Goal: Transaction & Acquisition: Purchase product/service

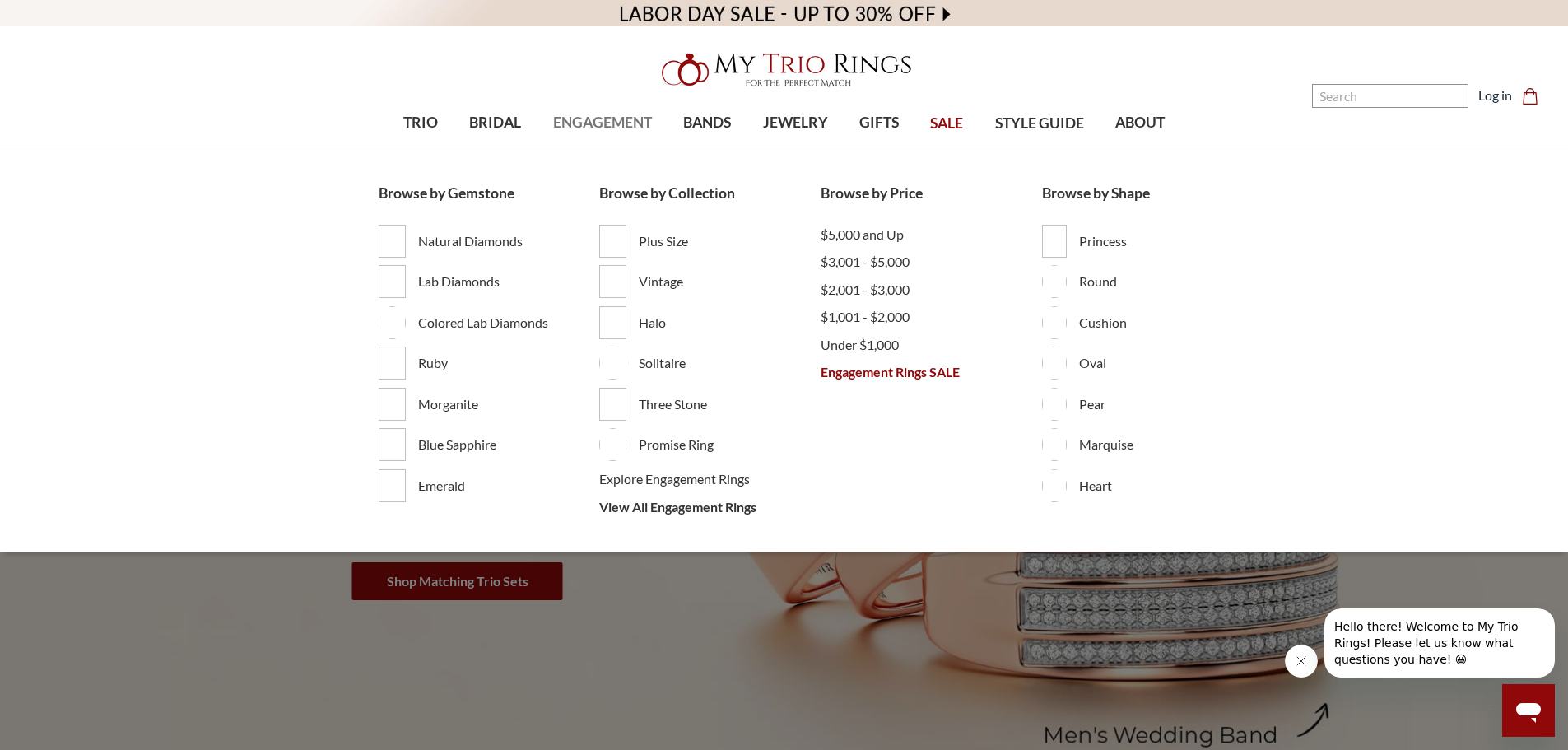
click at [614, 131] on span "ENGAGEMENT" at bounding box center [602, 123] width 99 height 22
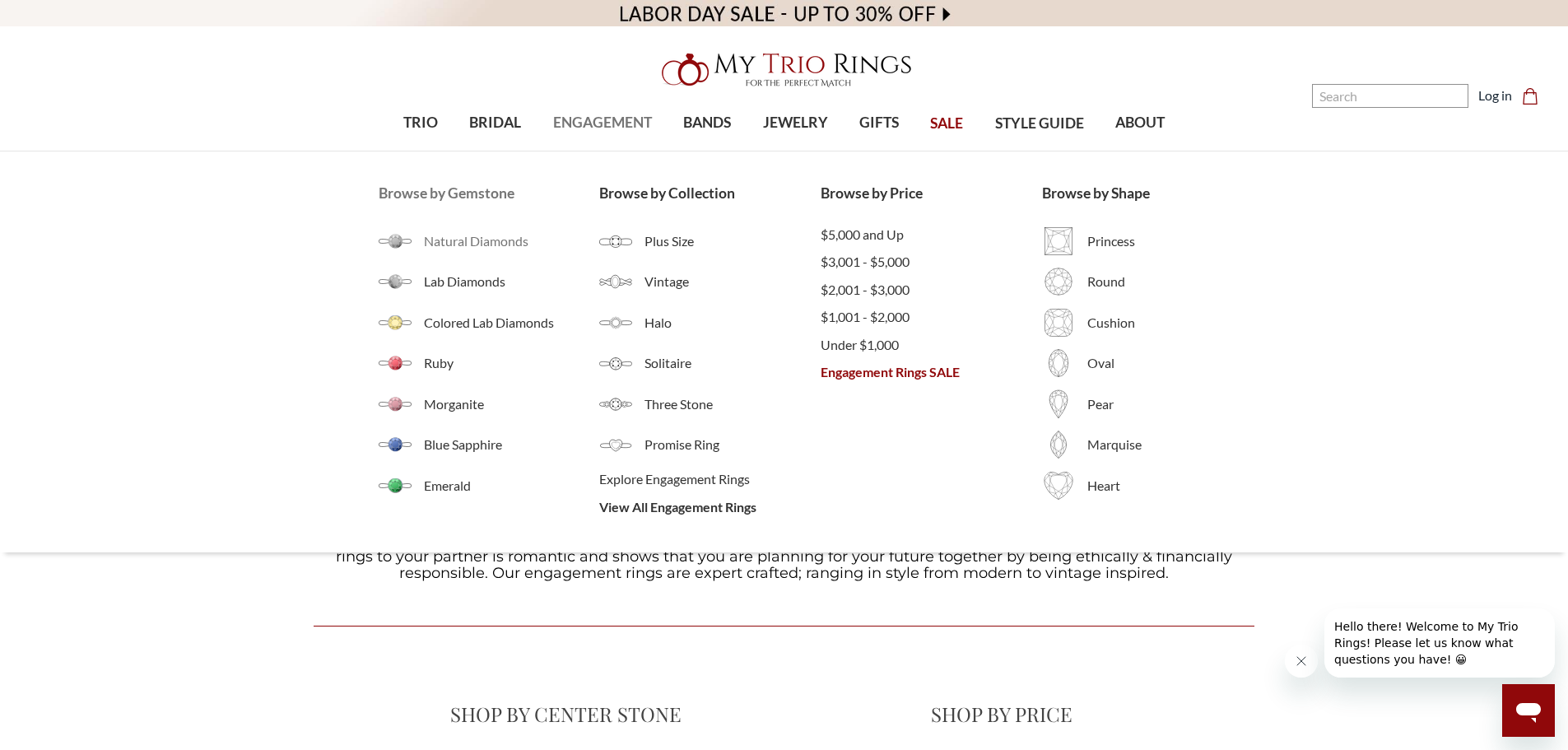
click at [470, 246] on span "Natural Diamonds" at bounding box center [512, 241] width 177 height 20
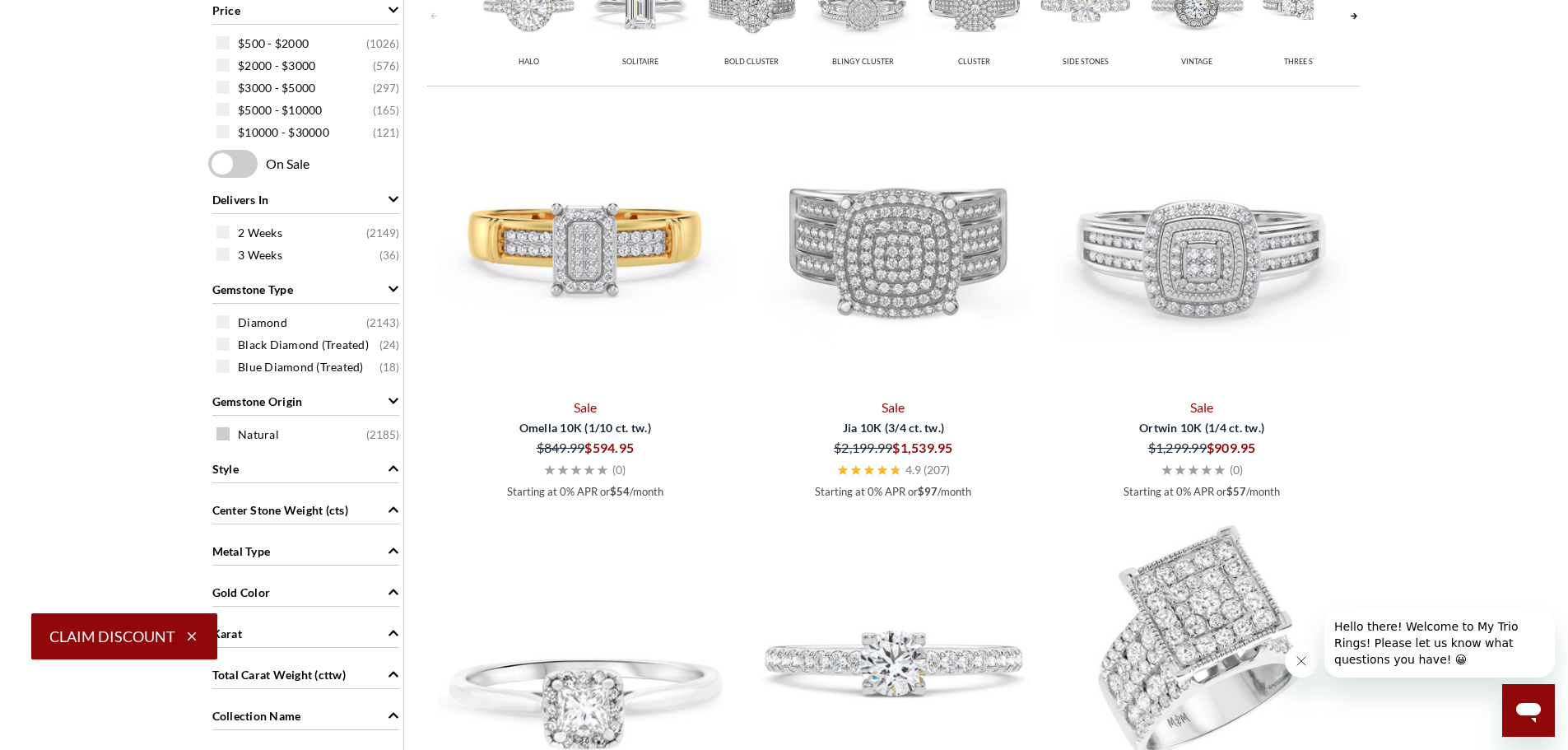
scroll to position [494, 0]
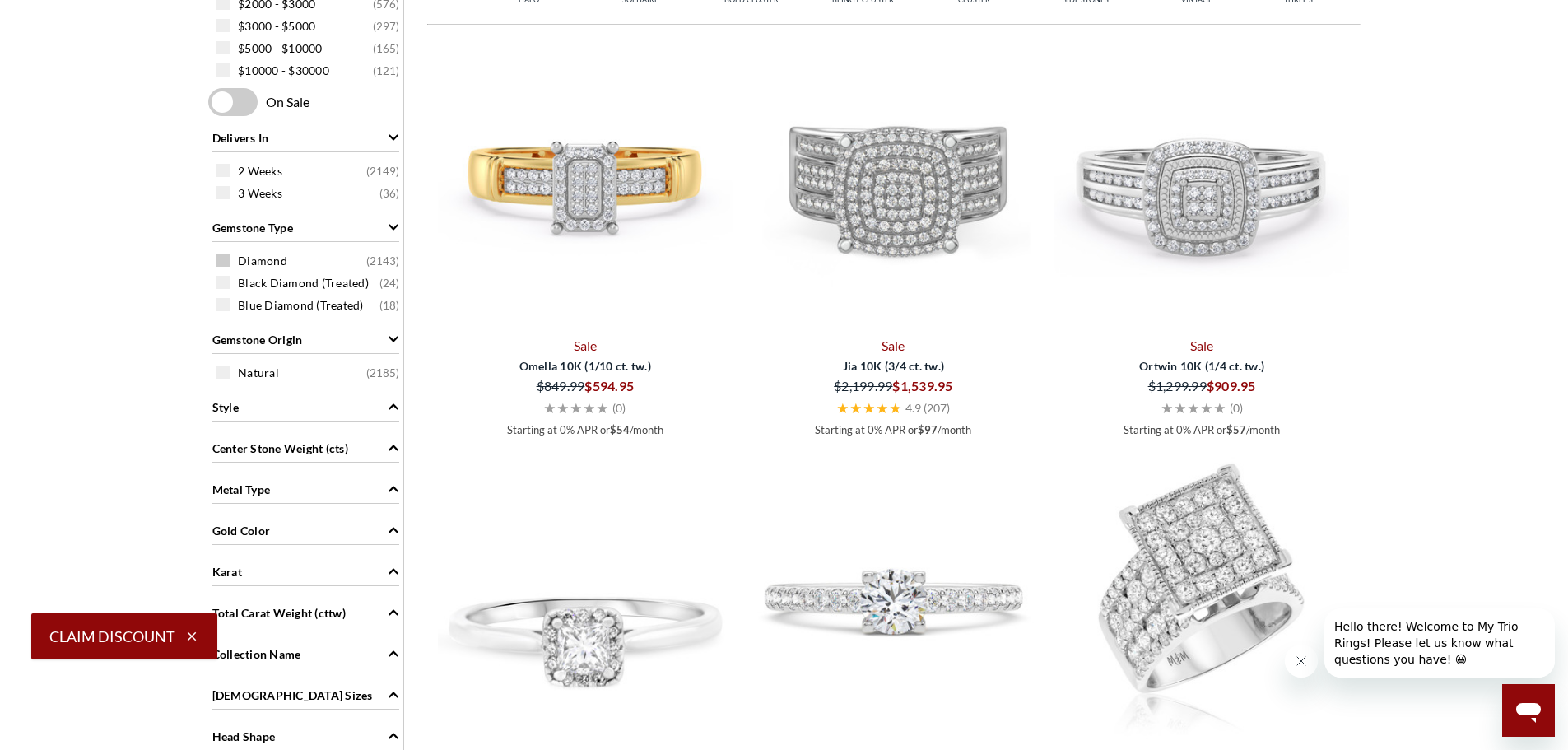
click at [220, 260] on span at bounding box center [223, 260] width 13 height 13
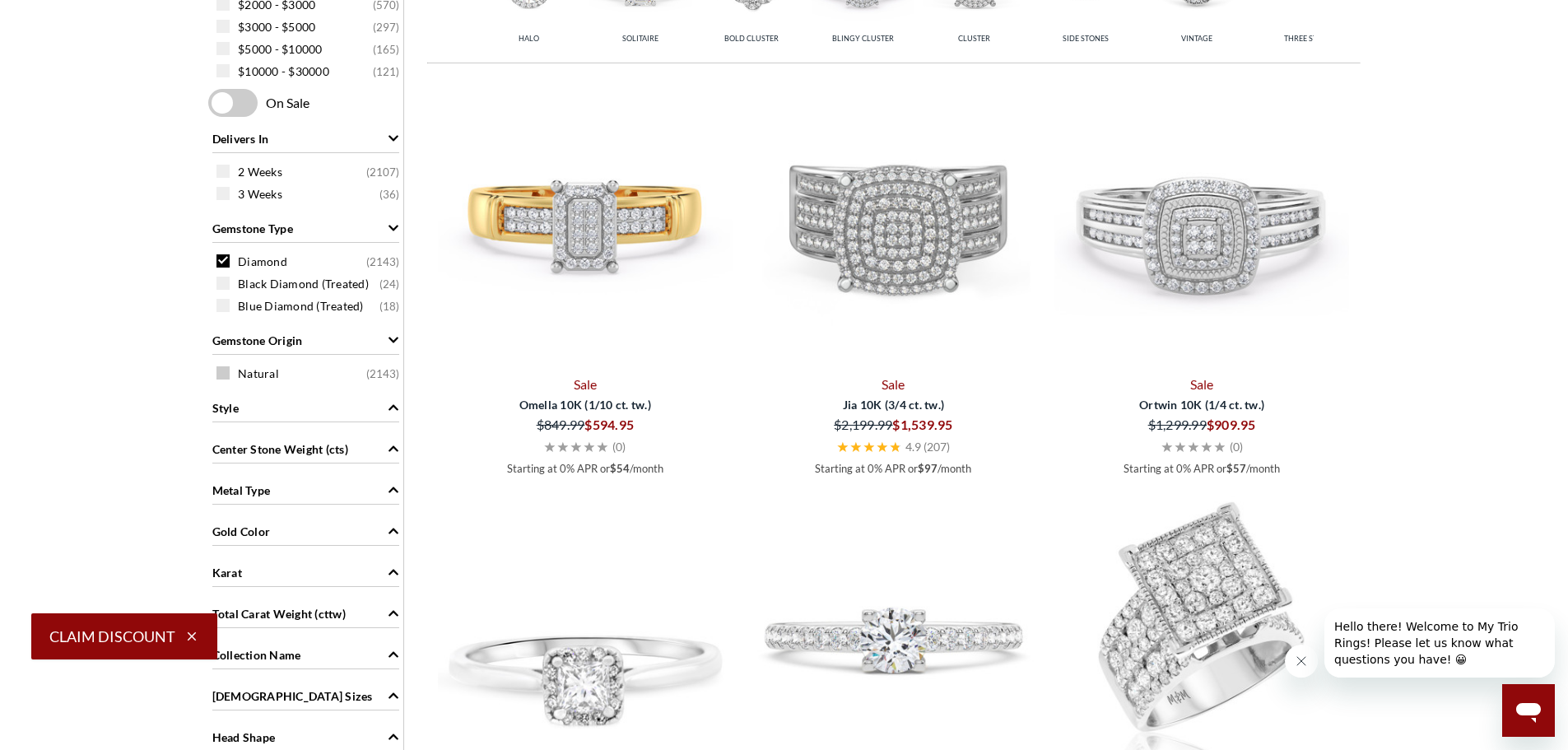
scroll to position [660, 0]
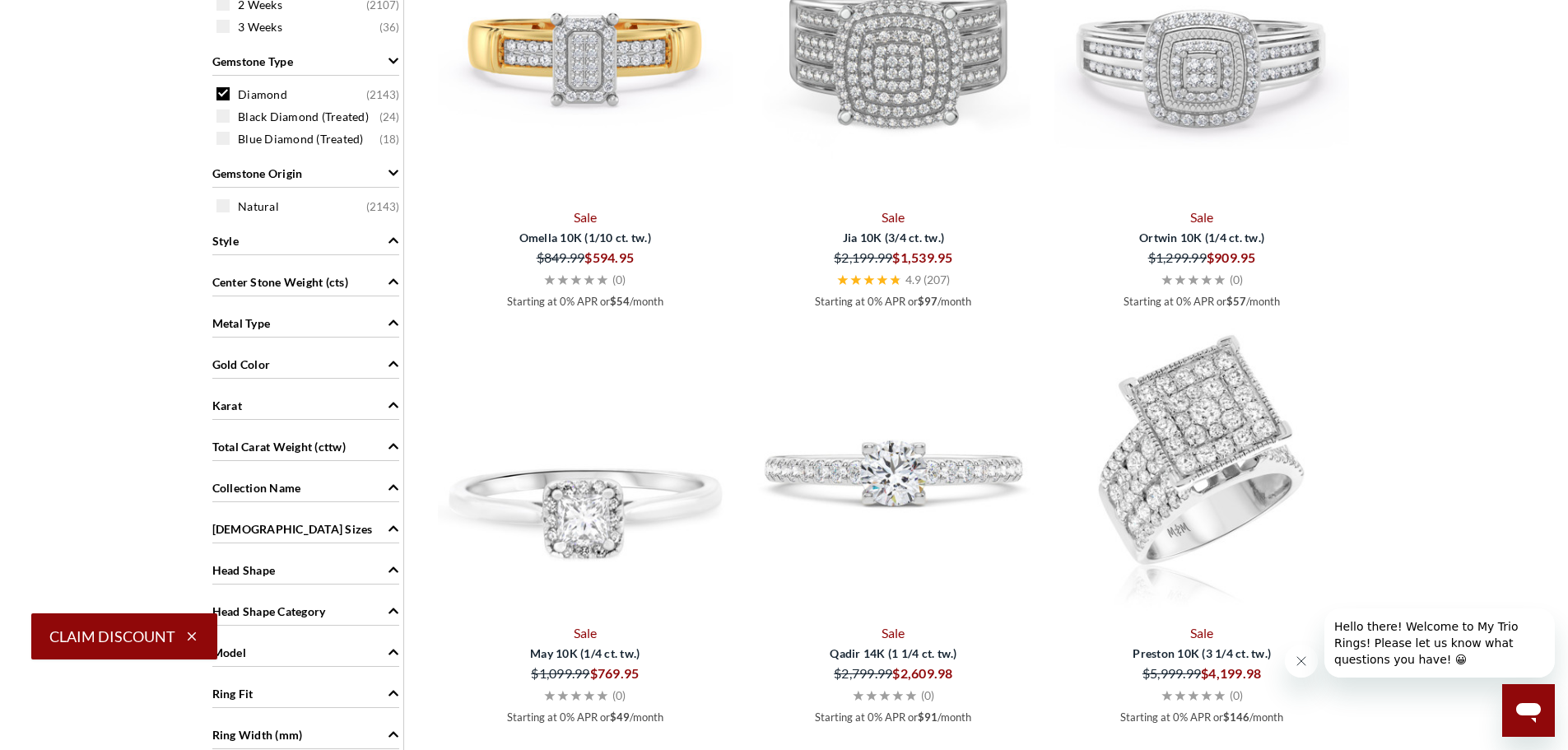
click at [234, 361] on span "Gold Color" at bounding box center [241, 364] width 58 height 17
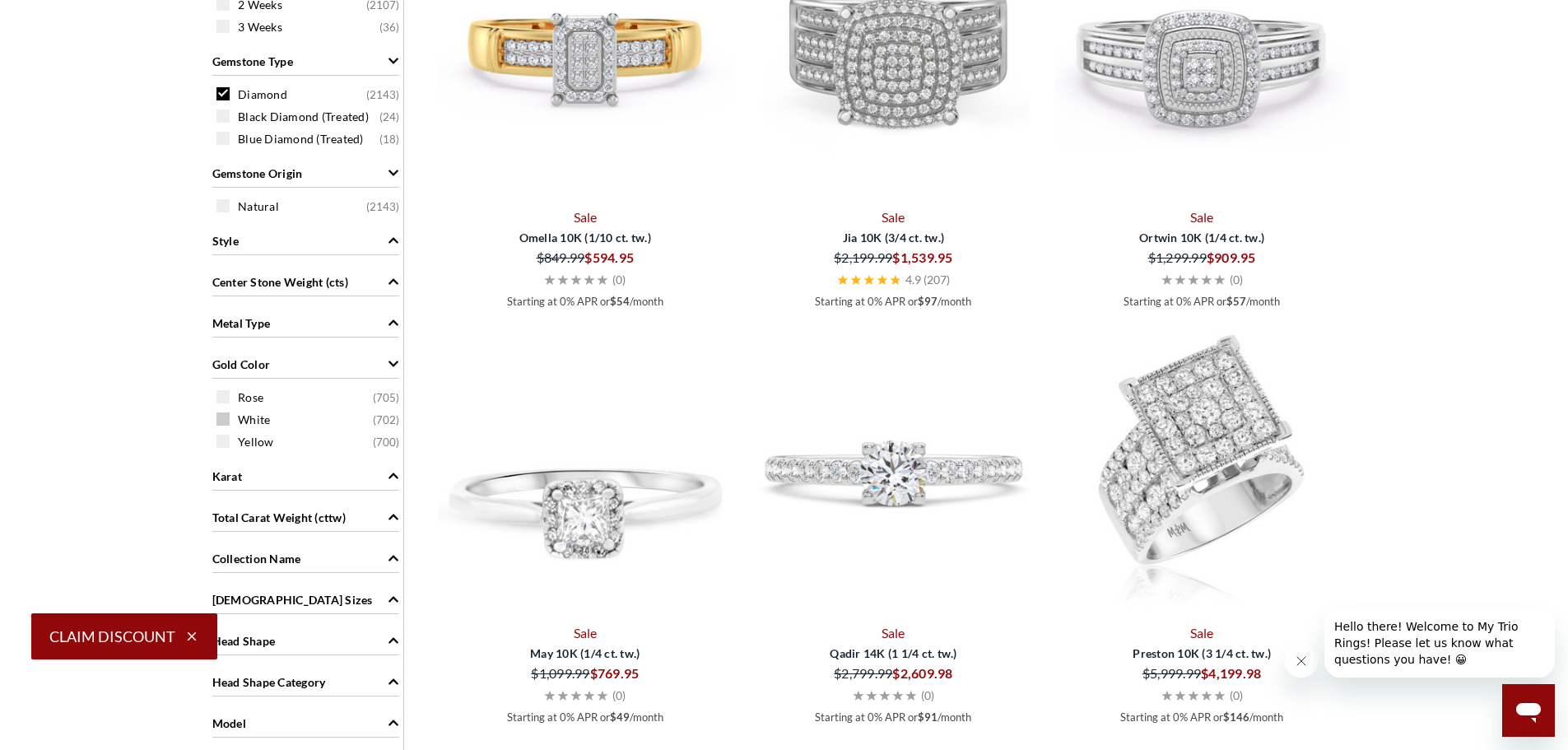
click at [222, 422] on span at bounding box center [223, 418] width 13 height 13
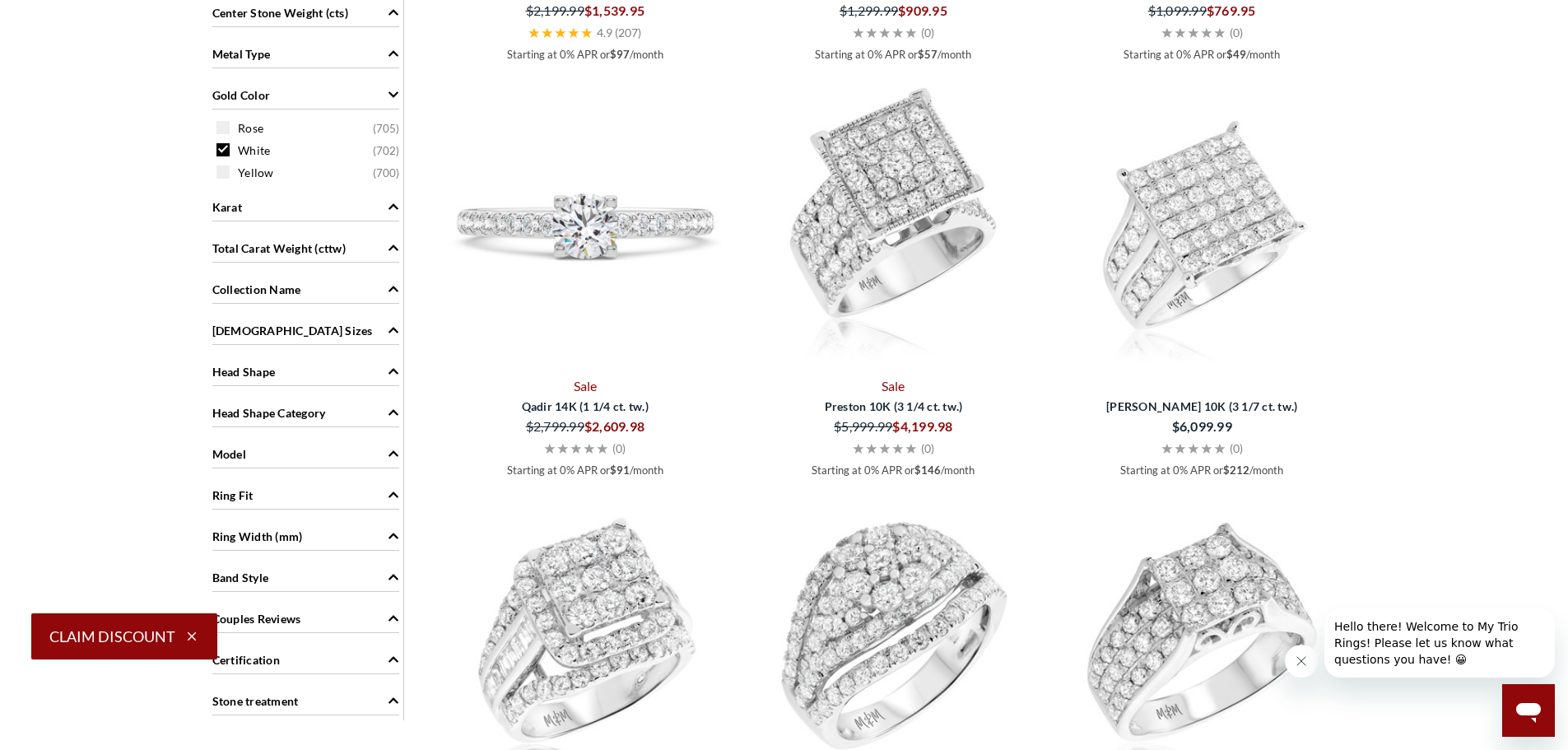
scroll to position [885, 0]
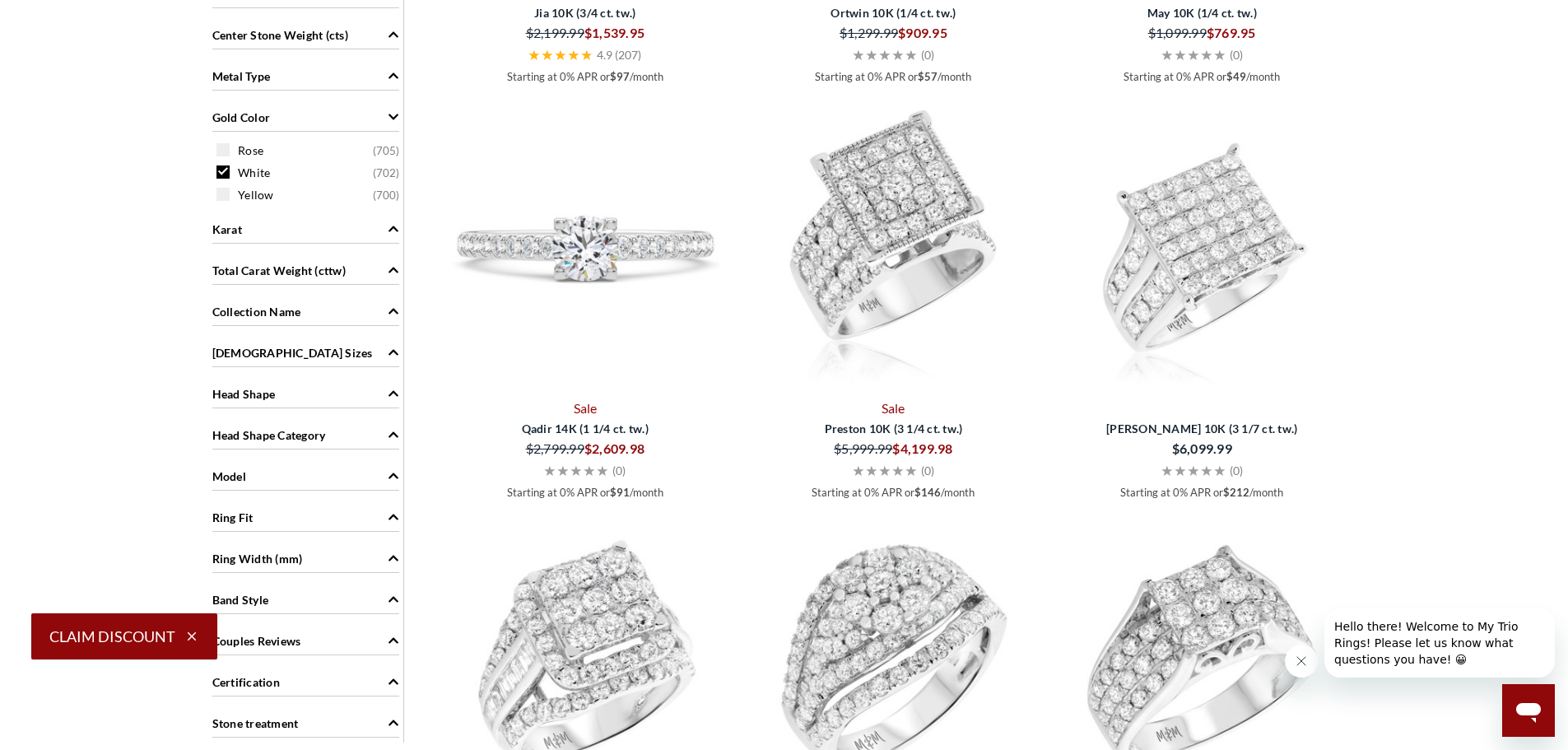
click at [240, 395] on span "Head Shape" at bounding box center [244, 393] width 64 height 17
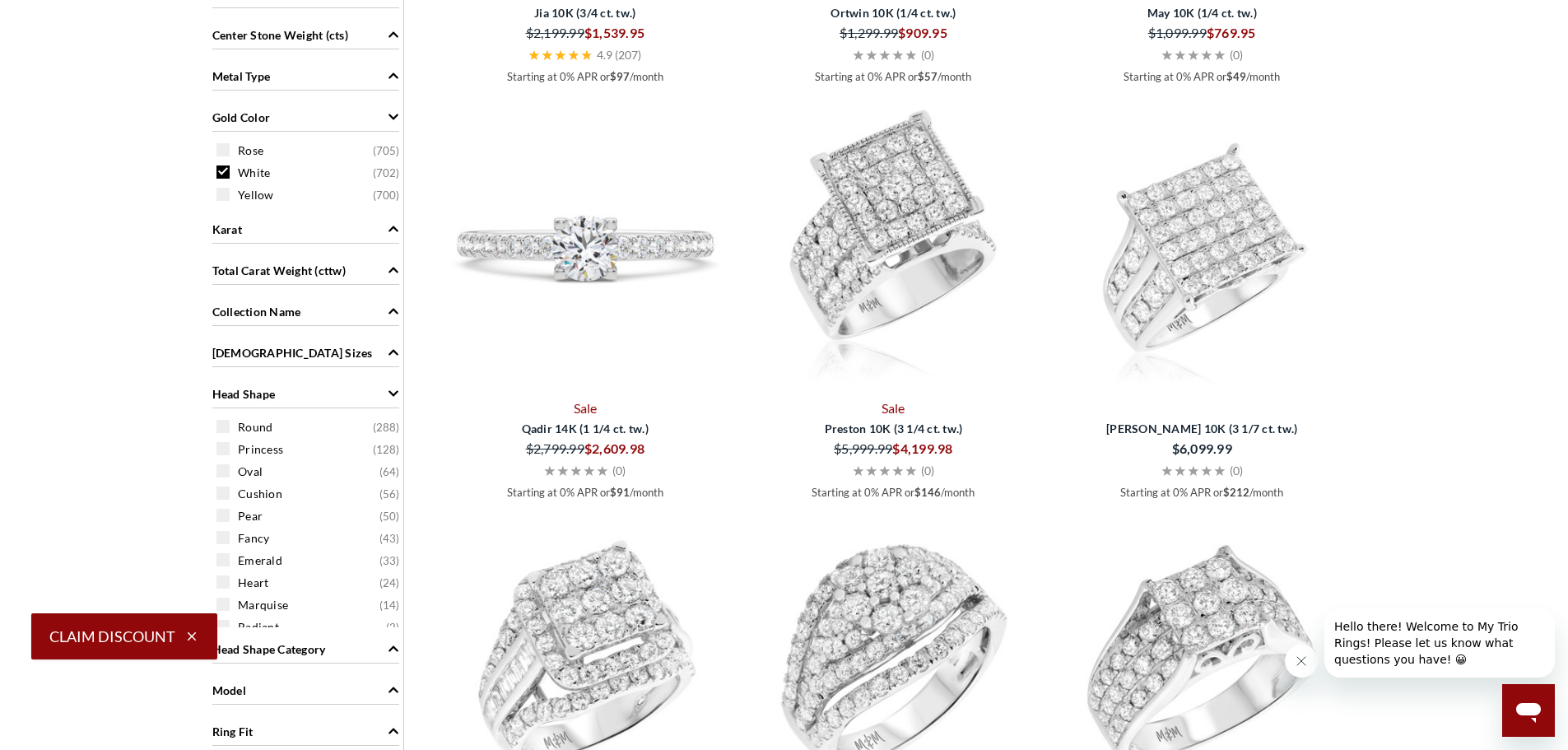
scroll to position [13, 0]
click at [226, 575] on span at bounding box center [223, 569] width 13 height 13
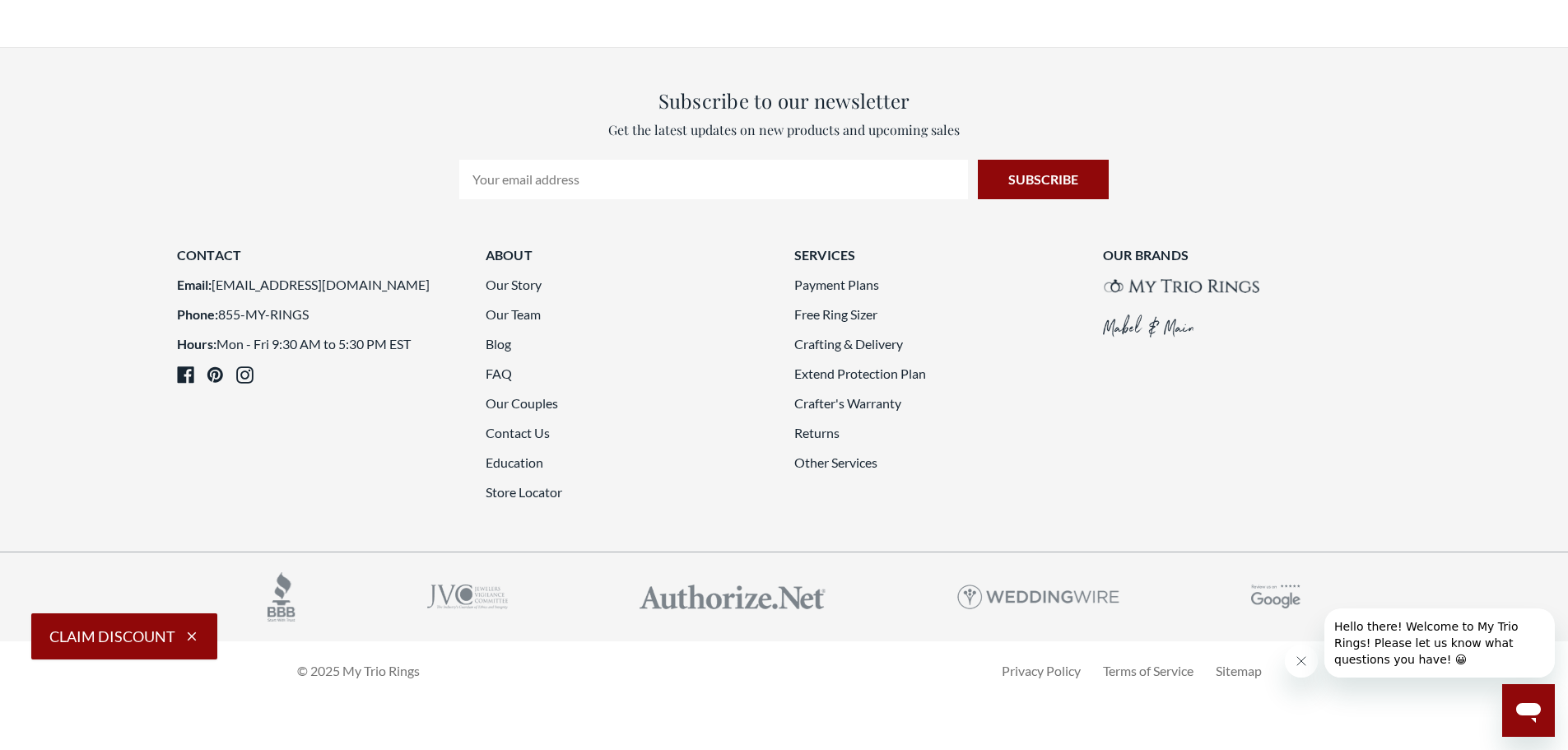
scroll to position [3250, 0]
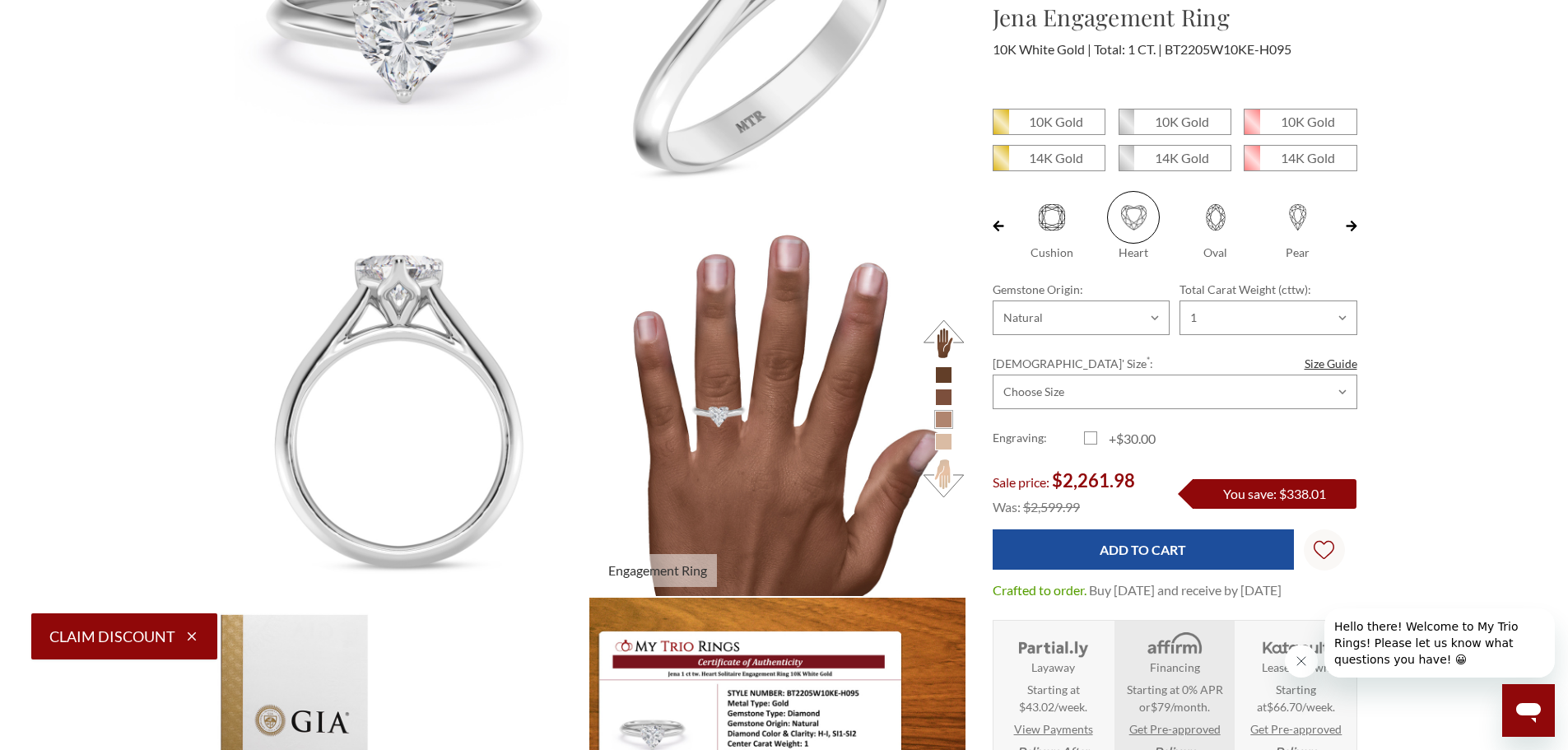
click at [943, 464] on button at bounding box center [943, 478] width 46 height 46
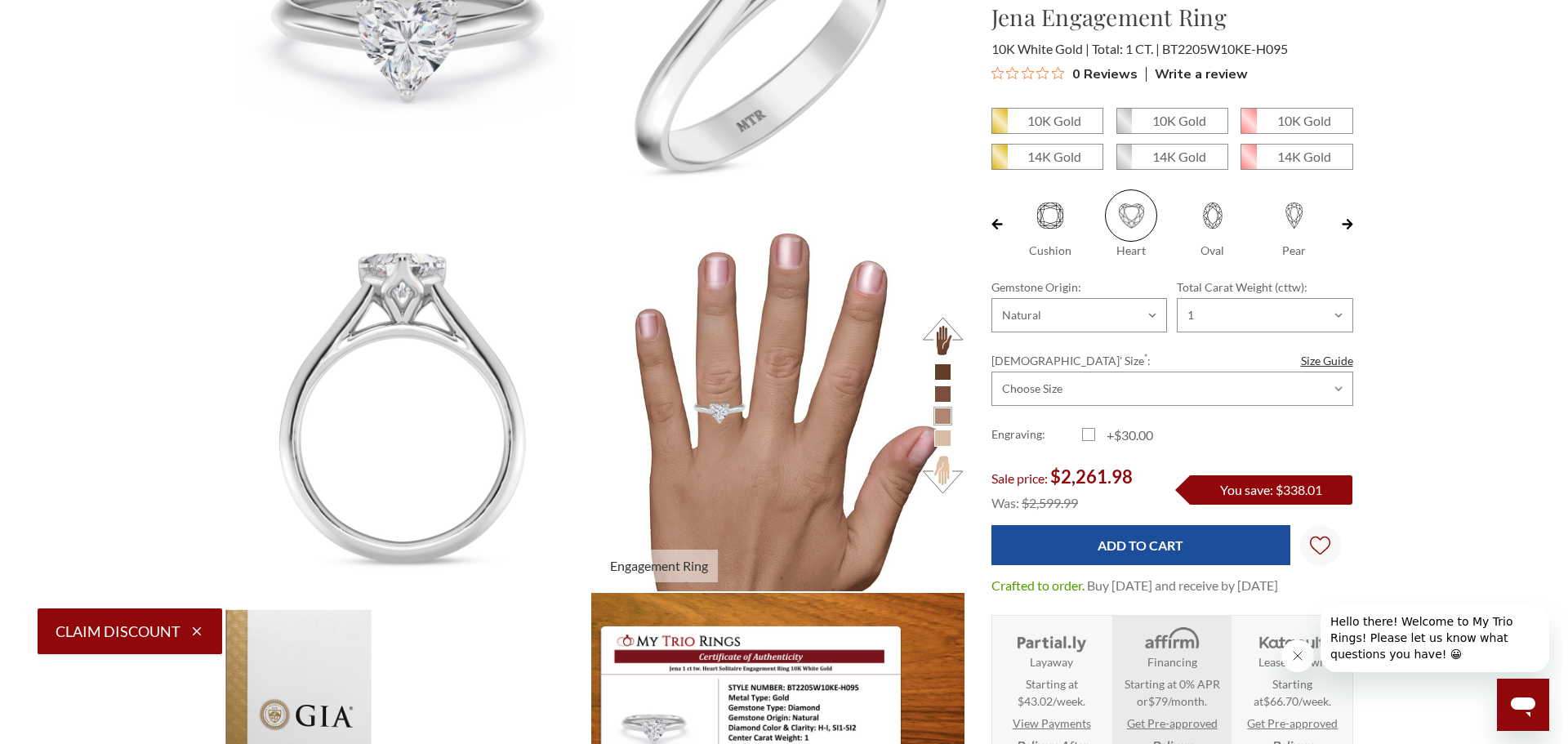
scroll to position [726, 1124]
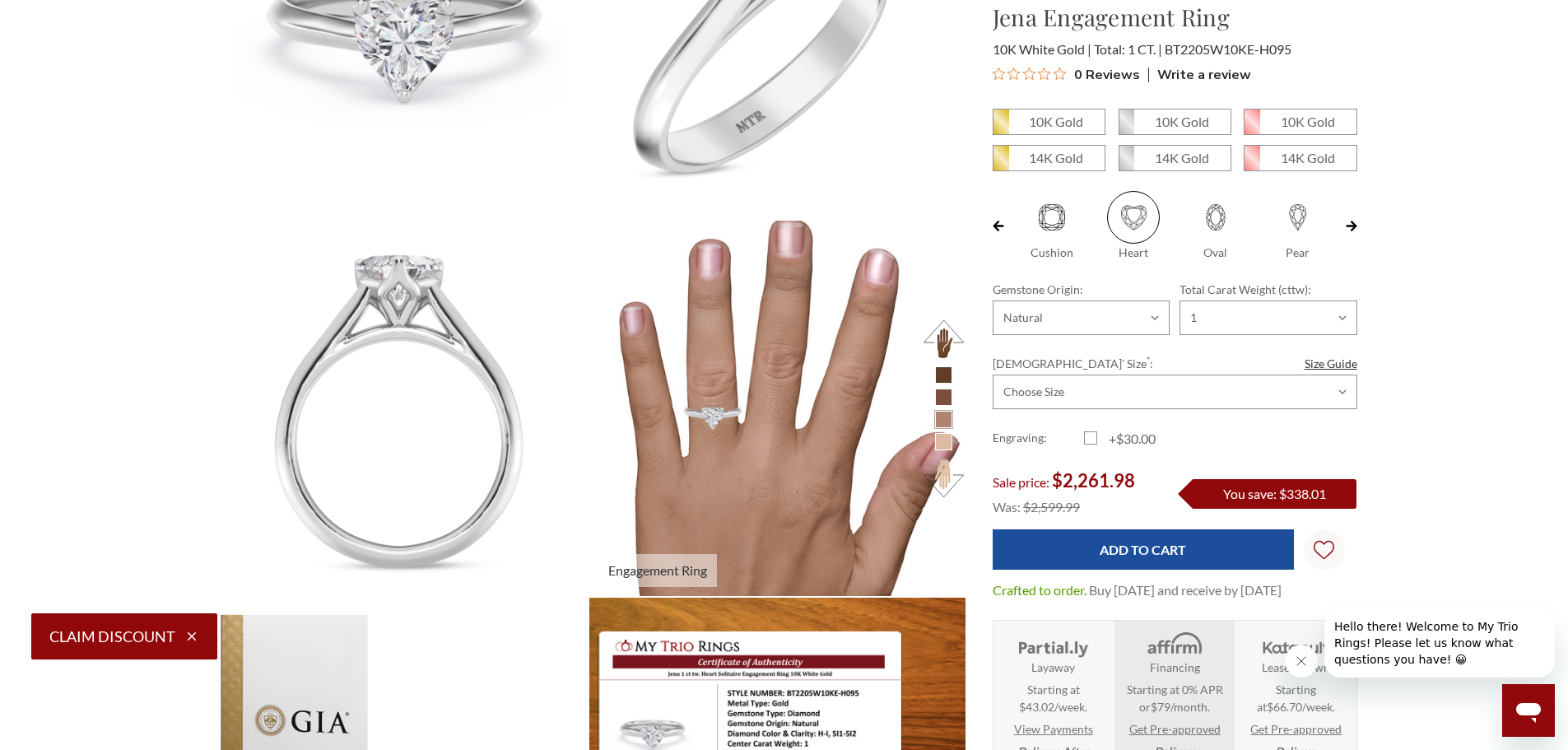
click at [825, 465] on img at bounding box center [777, 408] width 413 height 413
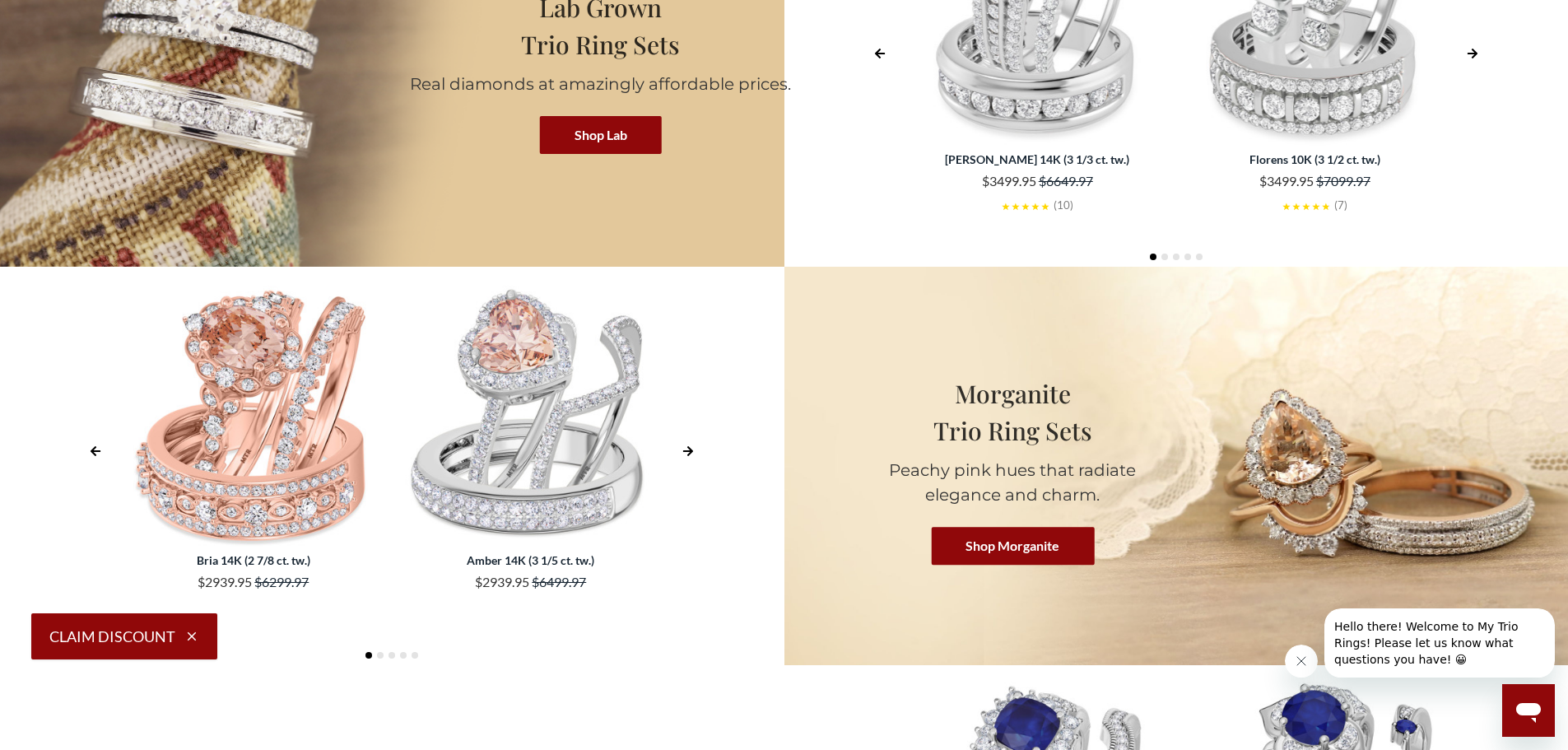
scroll to position [3787, 0]
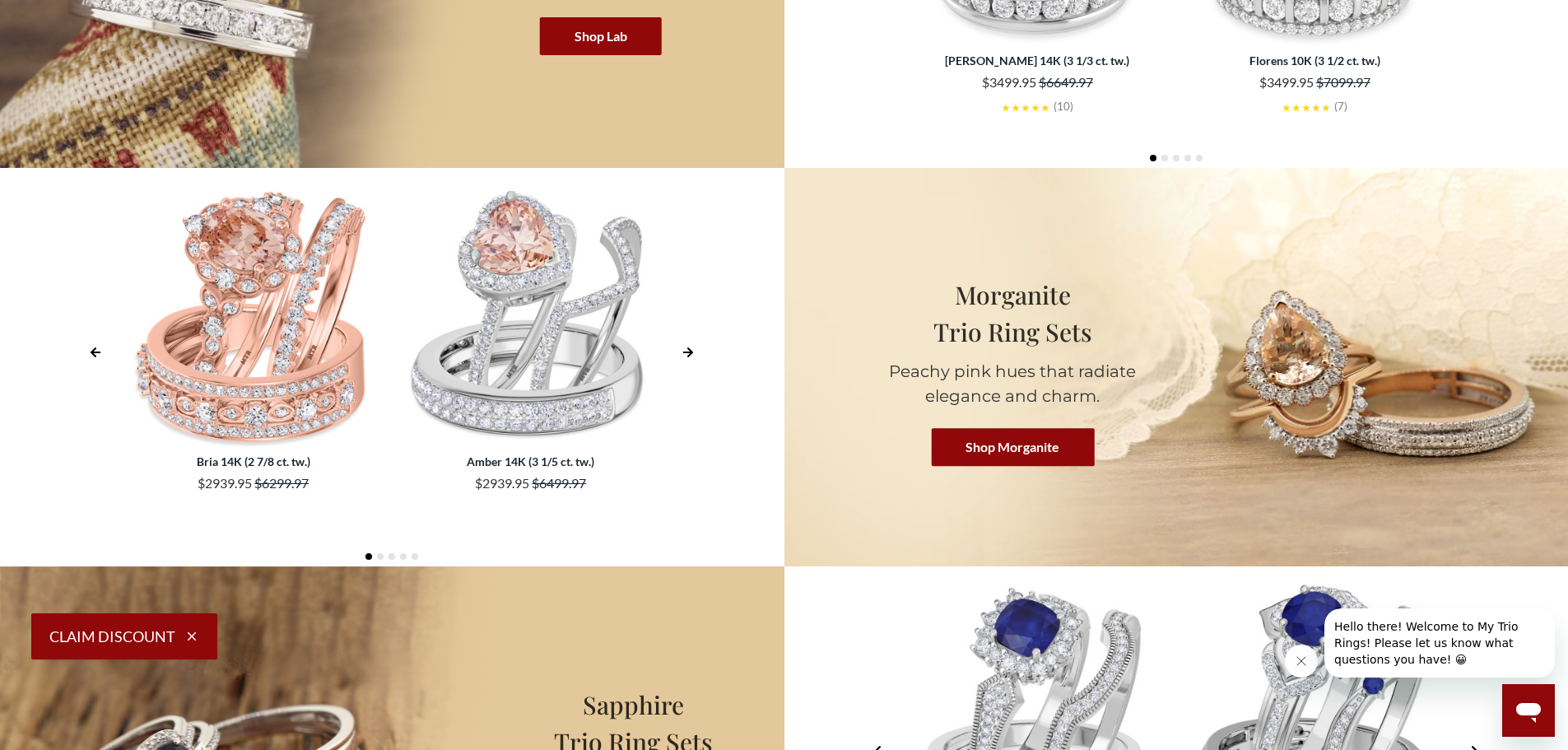
click at [506, 297] on img at bounding box center [530, 317] width 261 height 261
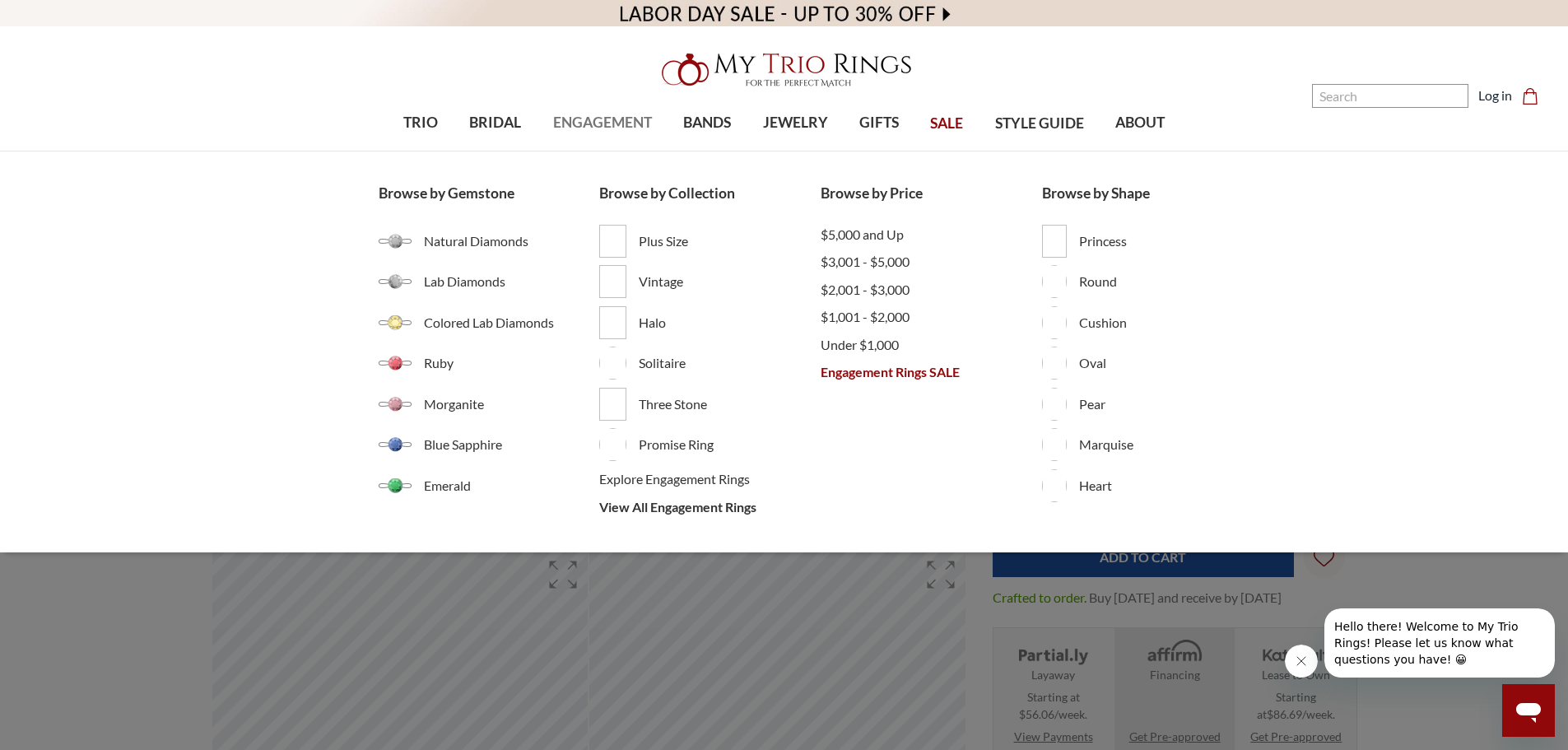
click at [606, 116] on span "ENGAGEMENT" at bounding box center [602, 123] width 99 height 22
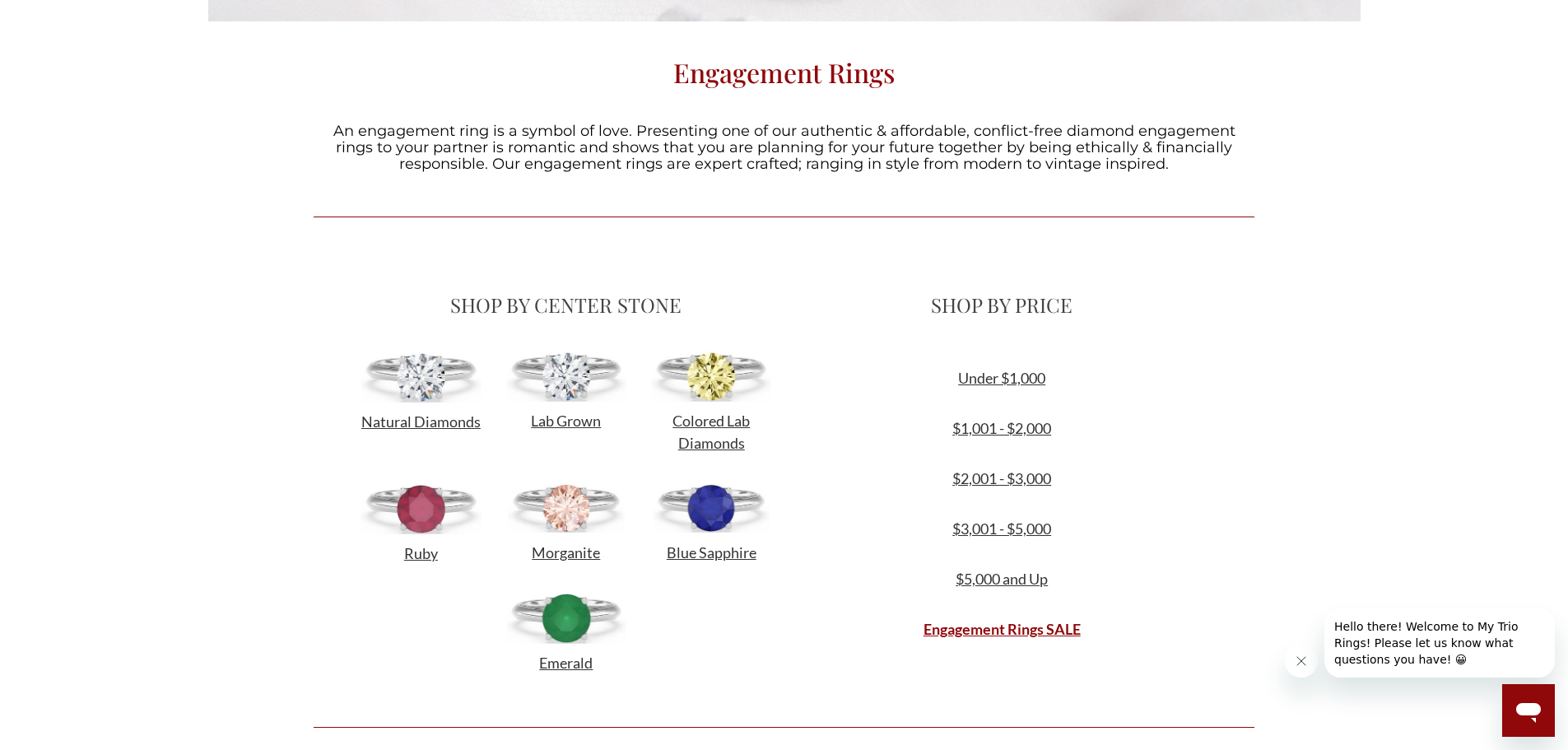
scroll to position [411, 0]
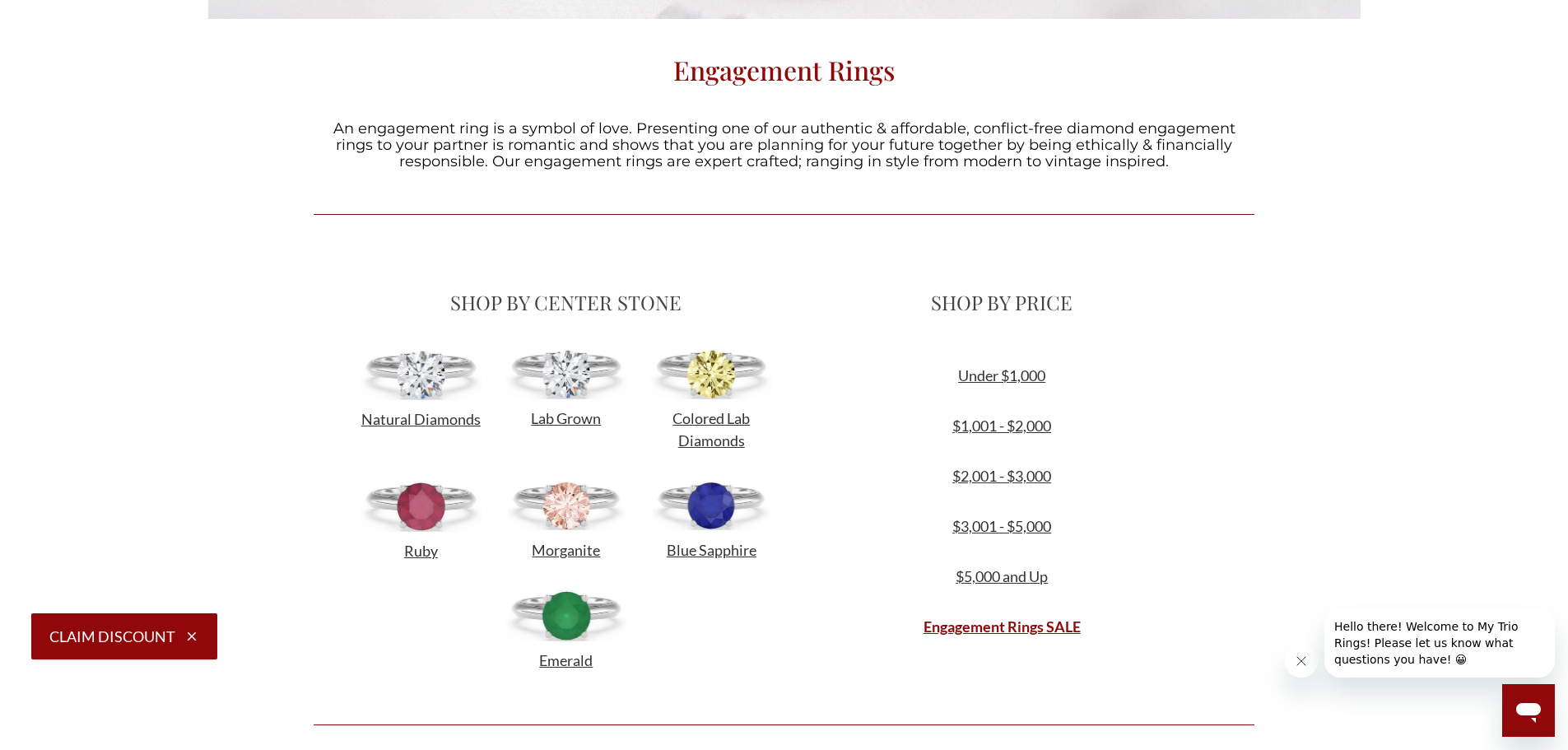
click at [429, 374] on img at bounding box center [420, 375] width 120 height 51
click at [421, 375] on img at bounding box center [420, 375] width 120 height 51
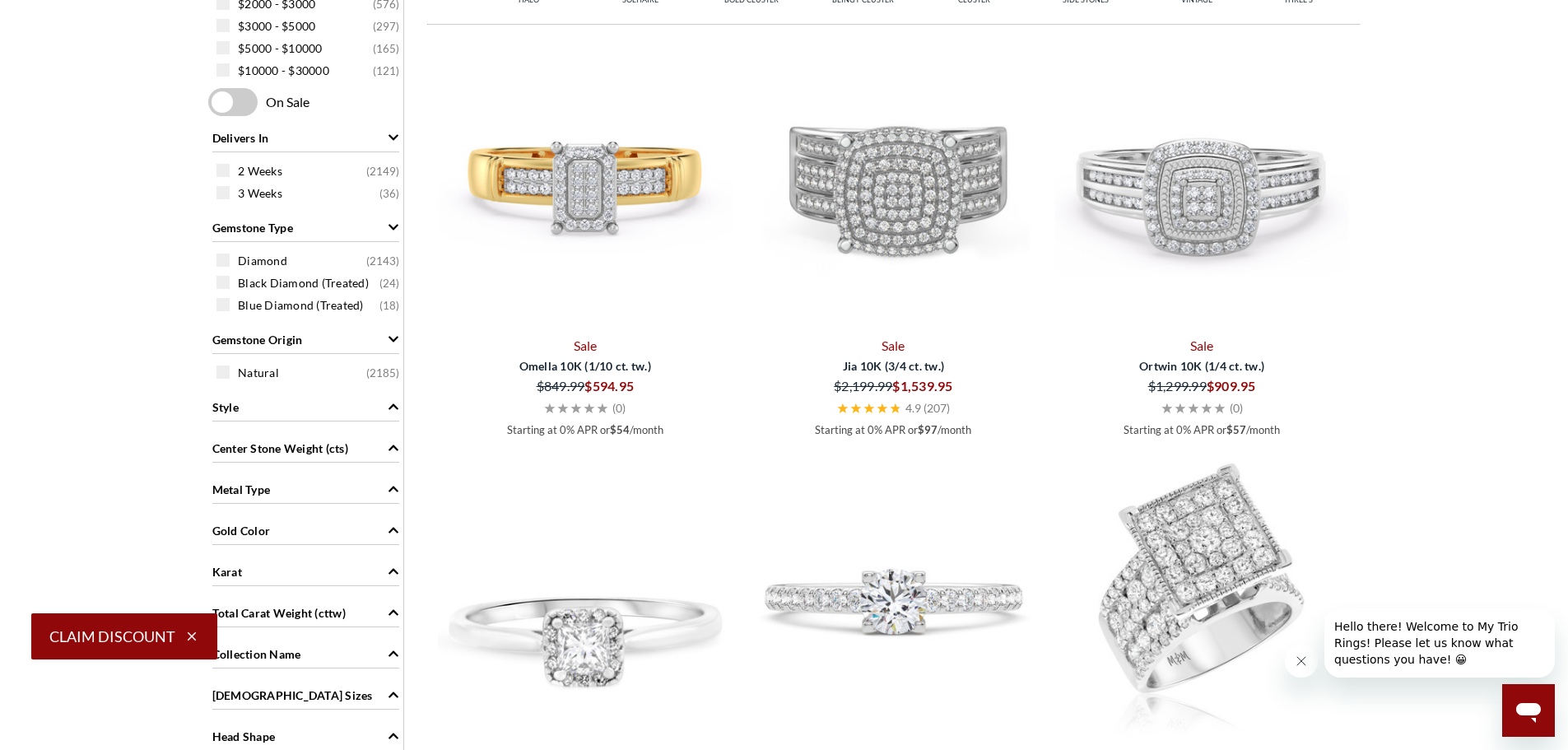
click at [269, 533] on span "Gold Color" at bounding box center [241, 530] width 58 height 17
click at [229, 587] on div "White ( 716 )" at bounding box center [310, 585] width 187 height 18
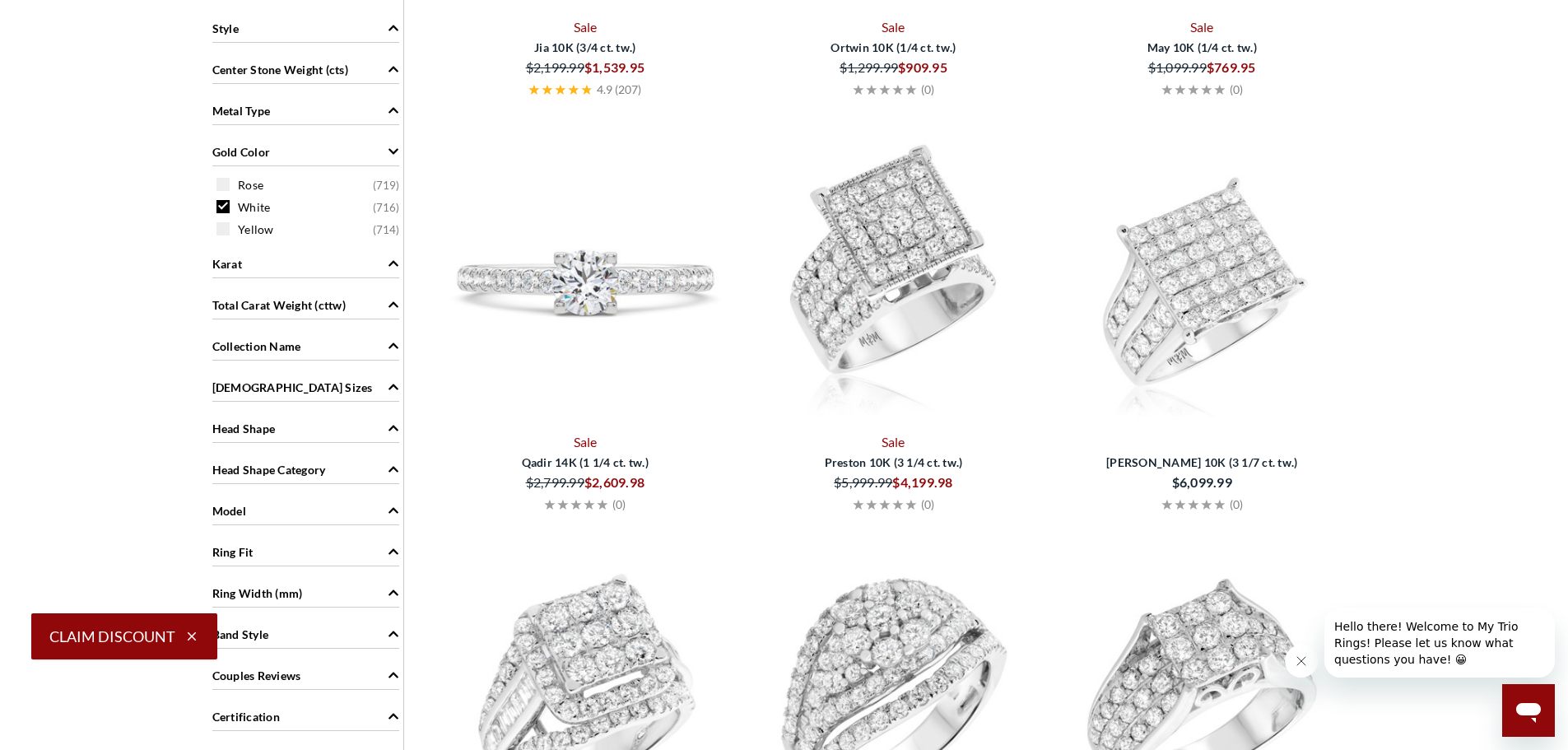
scroll to position [908, 0]
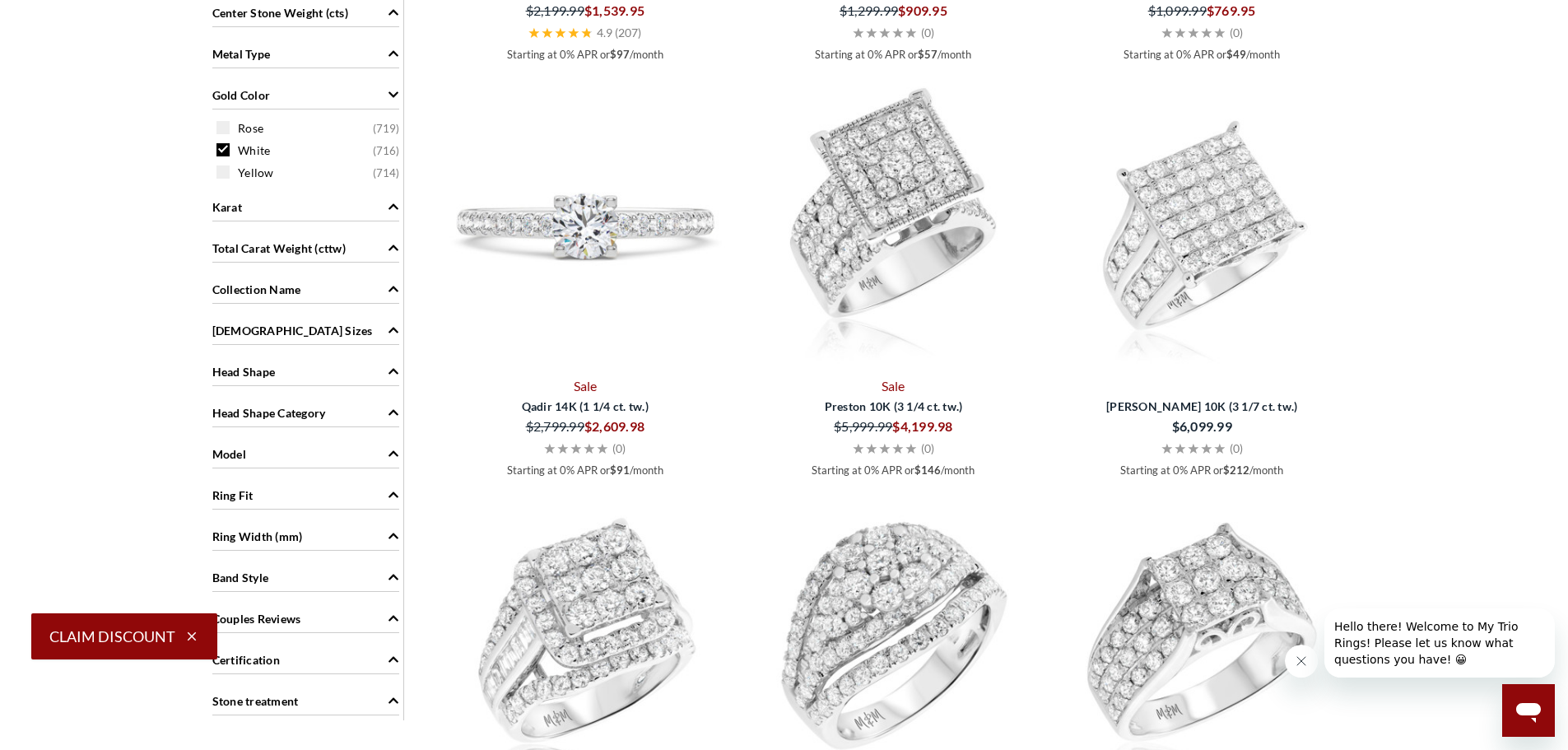
click at [296, 406] on span "Head Shape Category" at bounding box center [269, 412] width 114 height 17
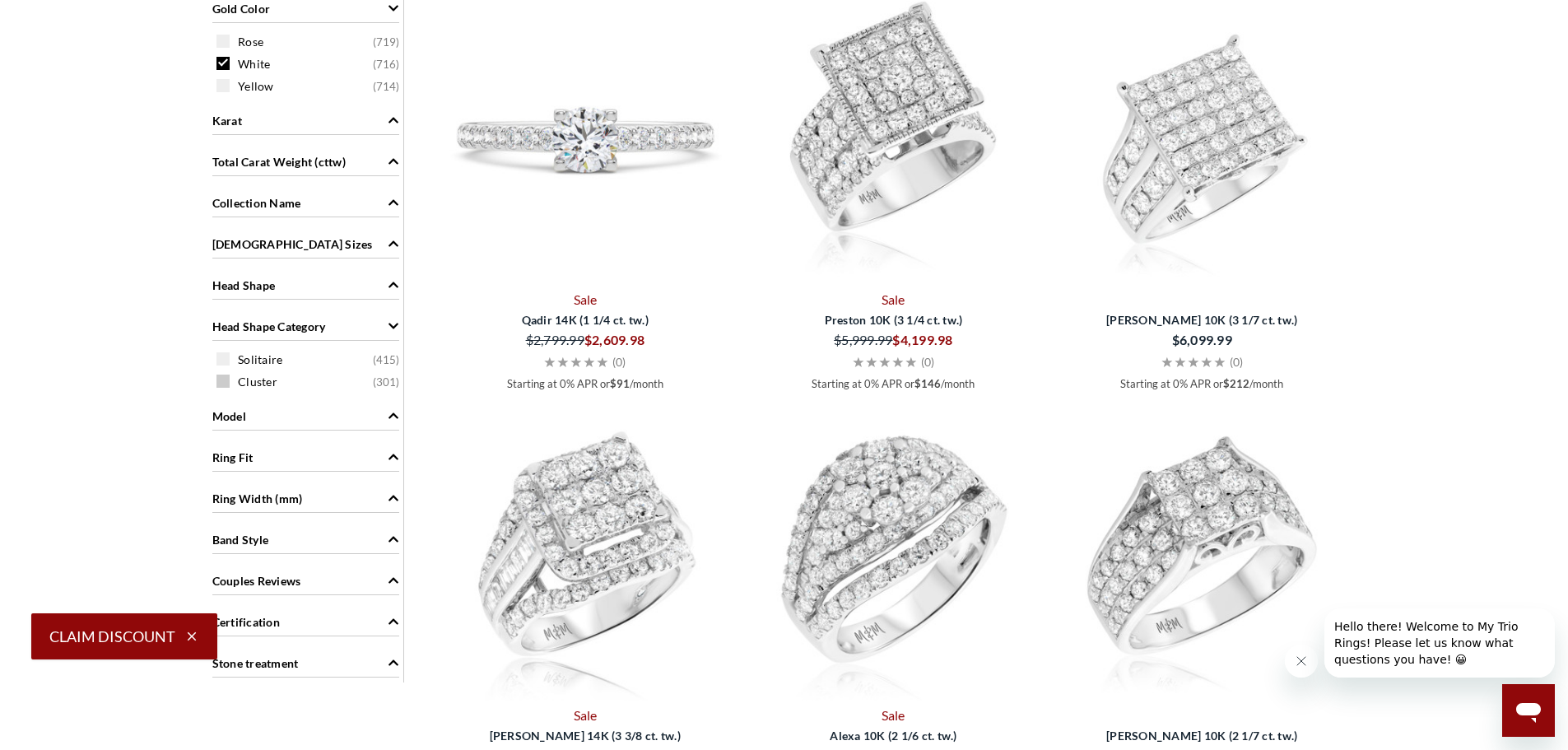
scroll to position [989, 0]
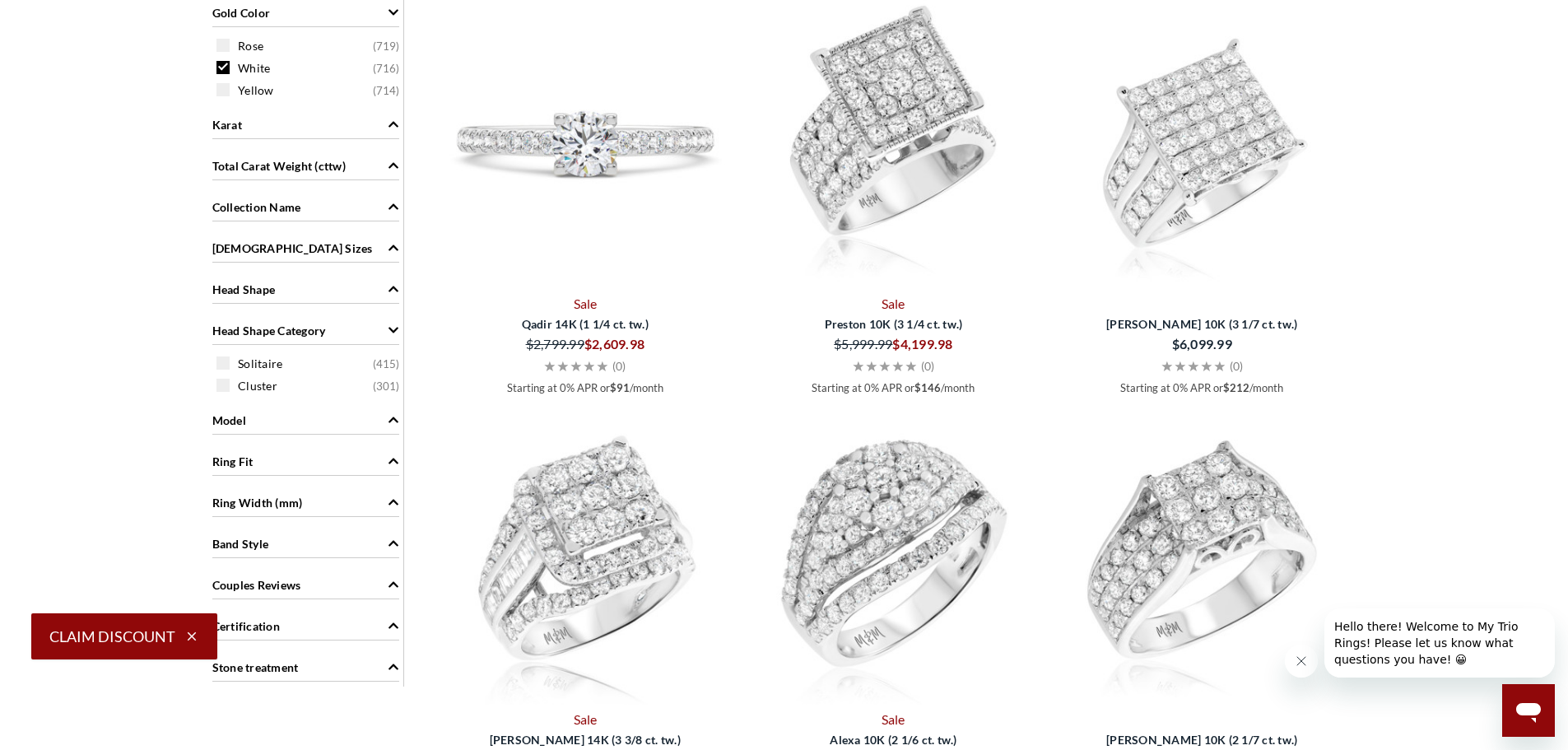
click at [284, 294] on div "Head Shape" at bounding box center [306, 288] width 187 height 31
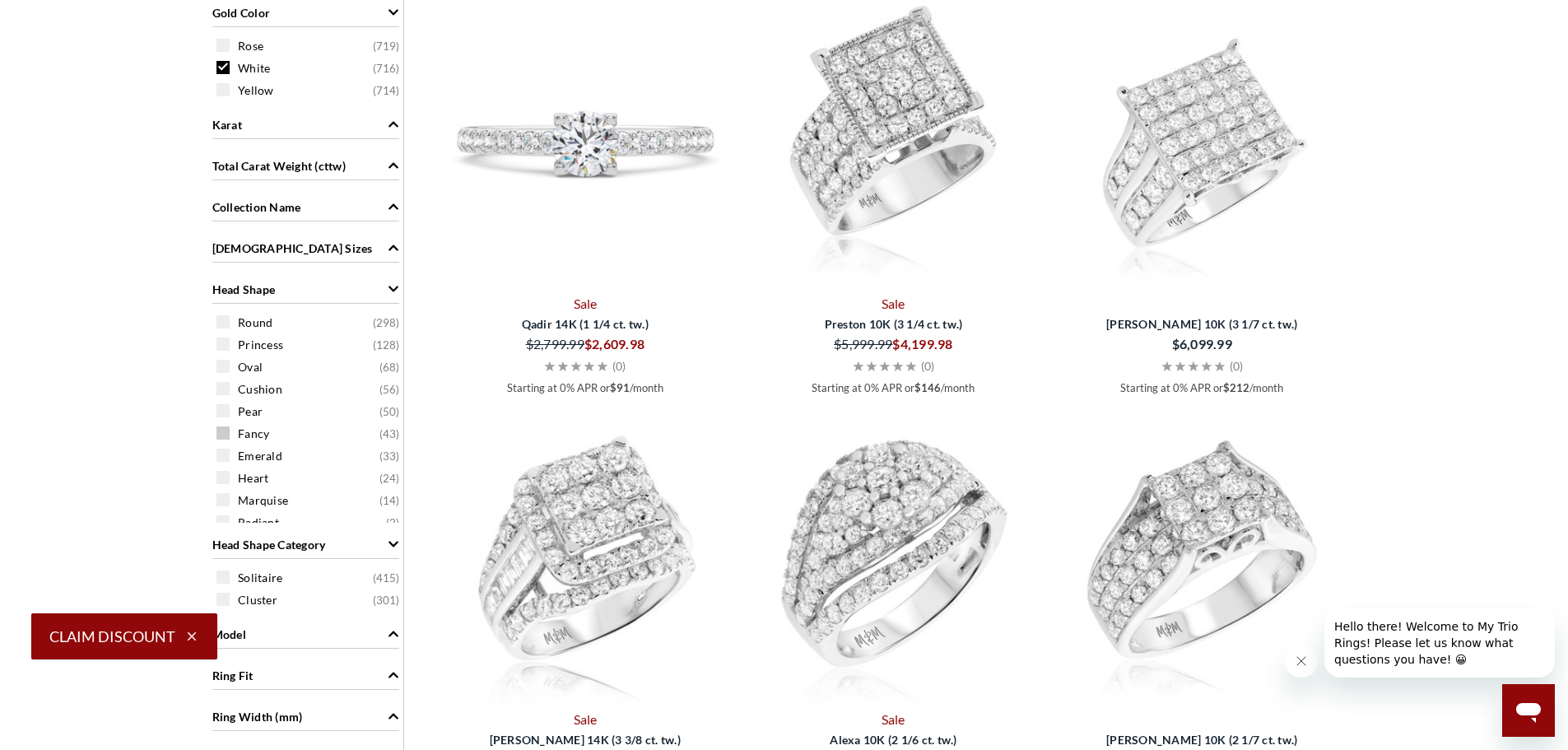
scroll to position [13, 0]
click at [229, 459] on div "Heart ( 24 )" at bounding box center [310, 465] width 187 height 18
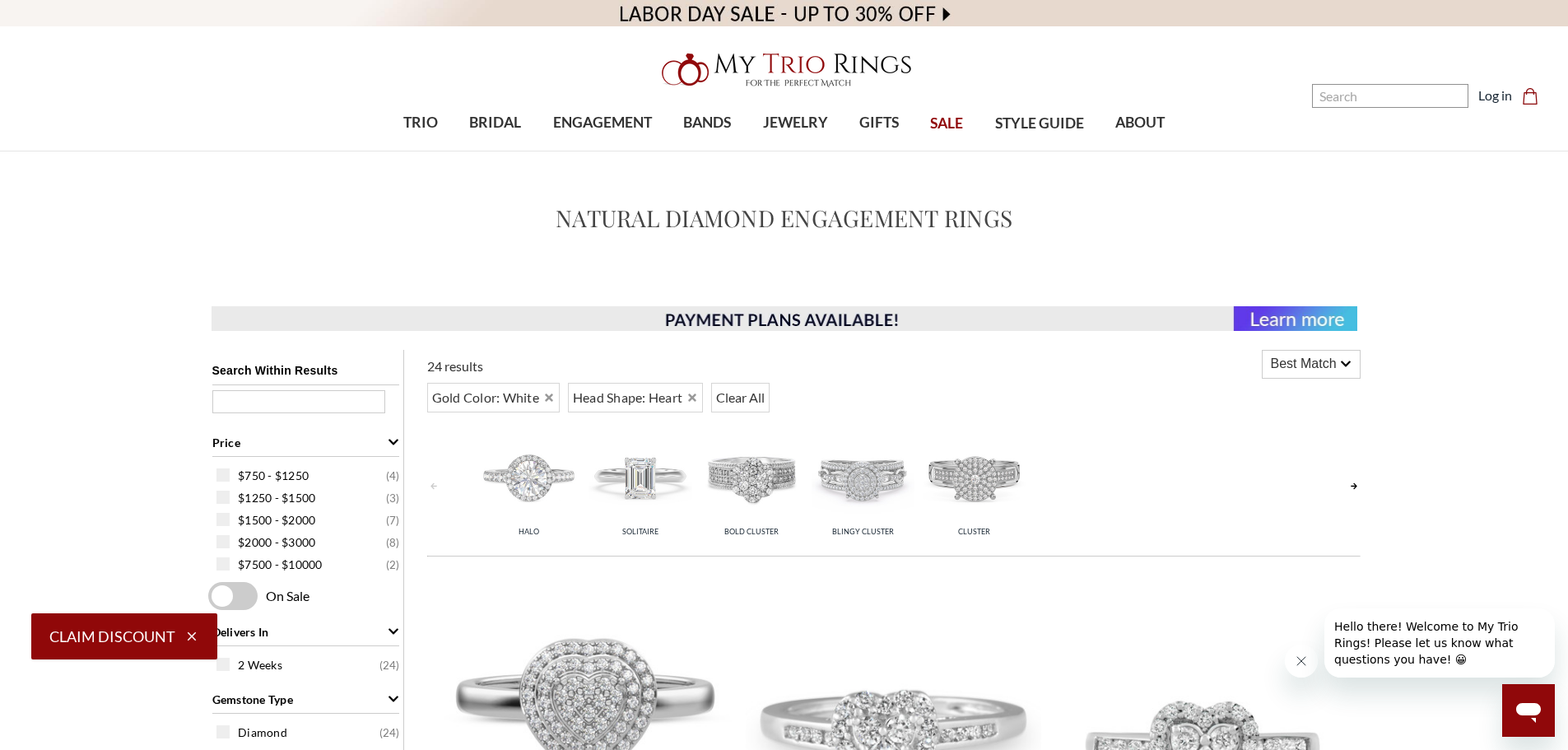
click at [545, 481] on img at bounding box center [529, 476] width 103 height 103
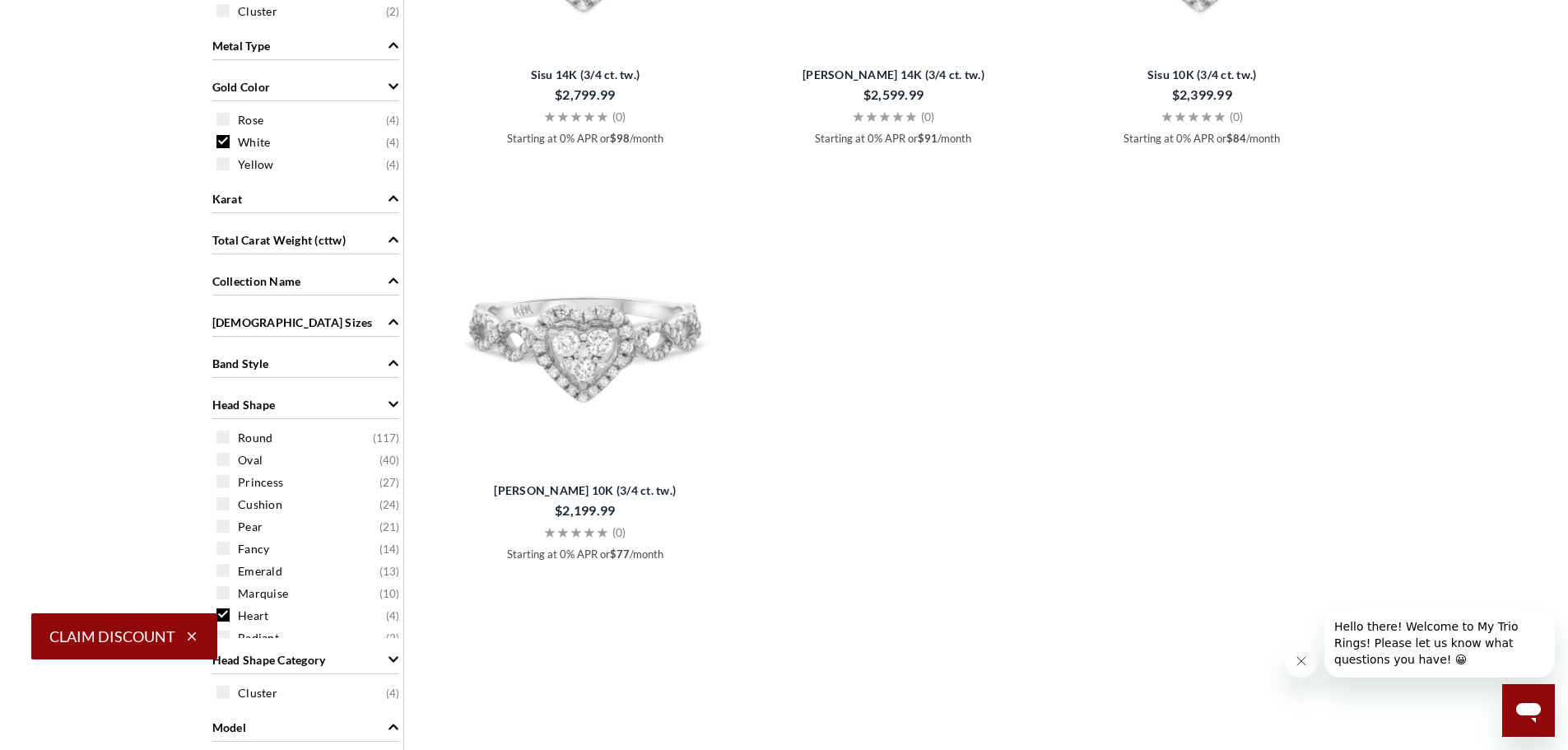
scroll to position [165, 0]
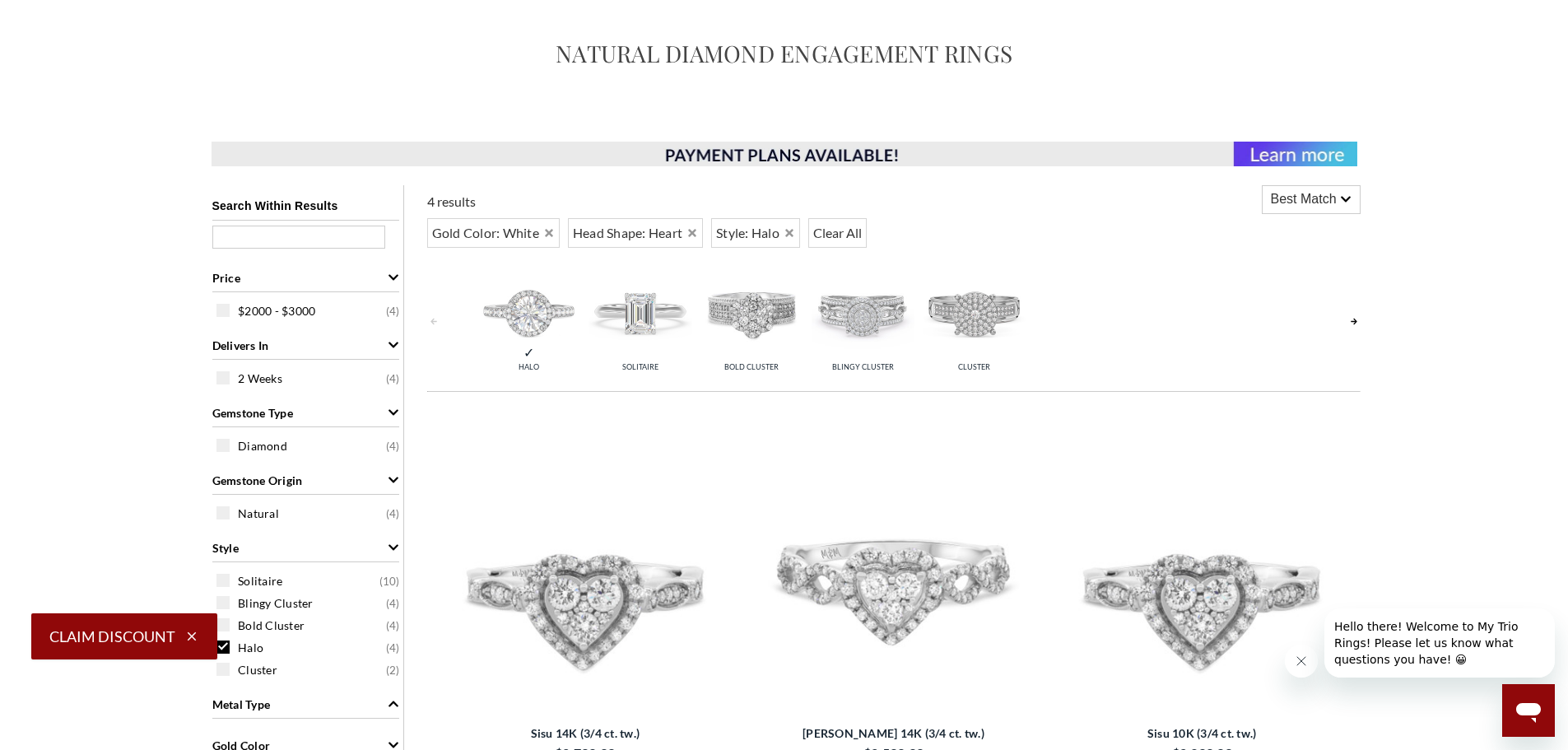
click at [654, 309] on img at bounding box center [640, 311] width 103 height 103
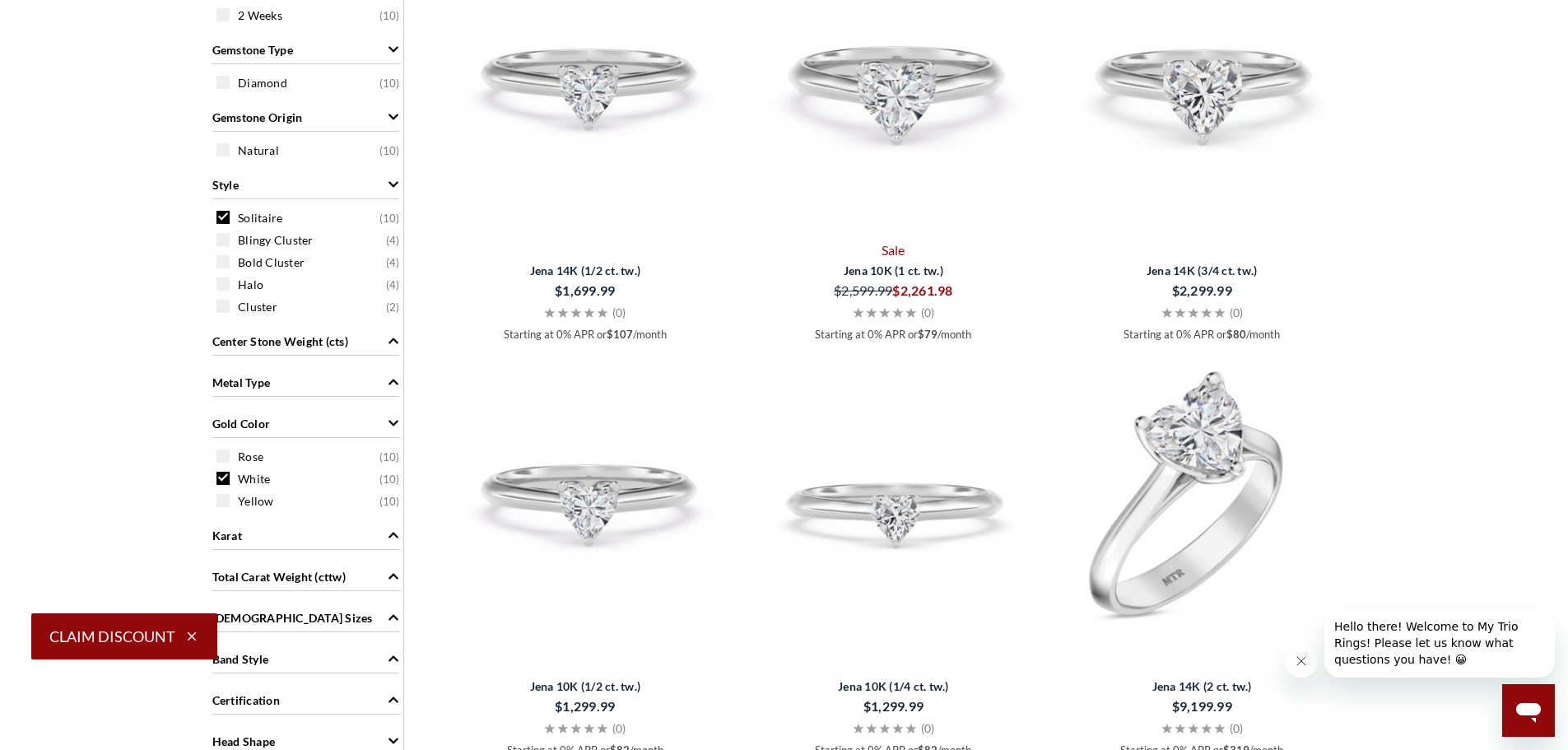
scroll to position [355, 0]
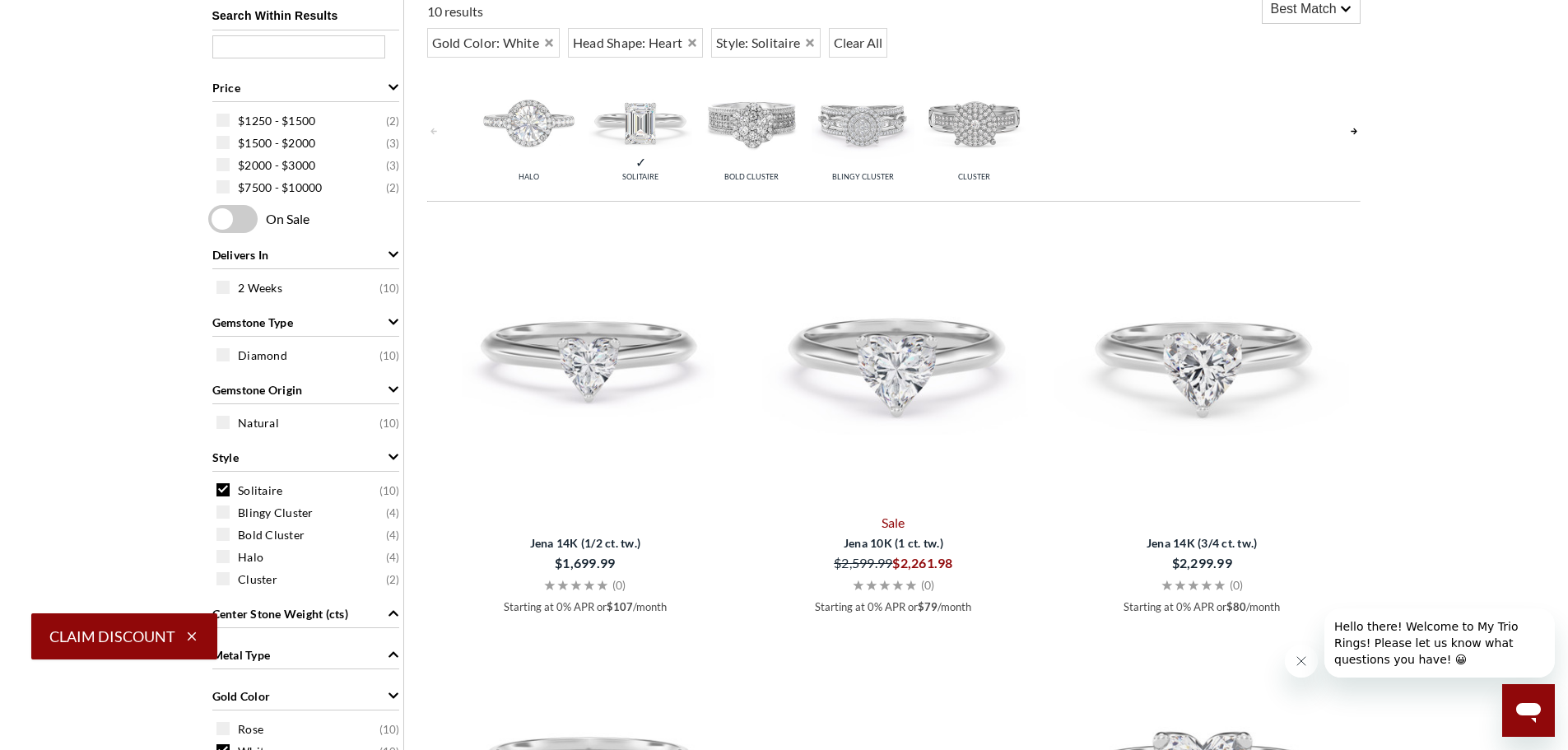
click at [763, 180] on span "Bold Cluster" at bounding box center [752, 177] width 55 height 9
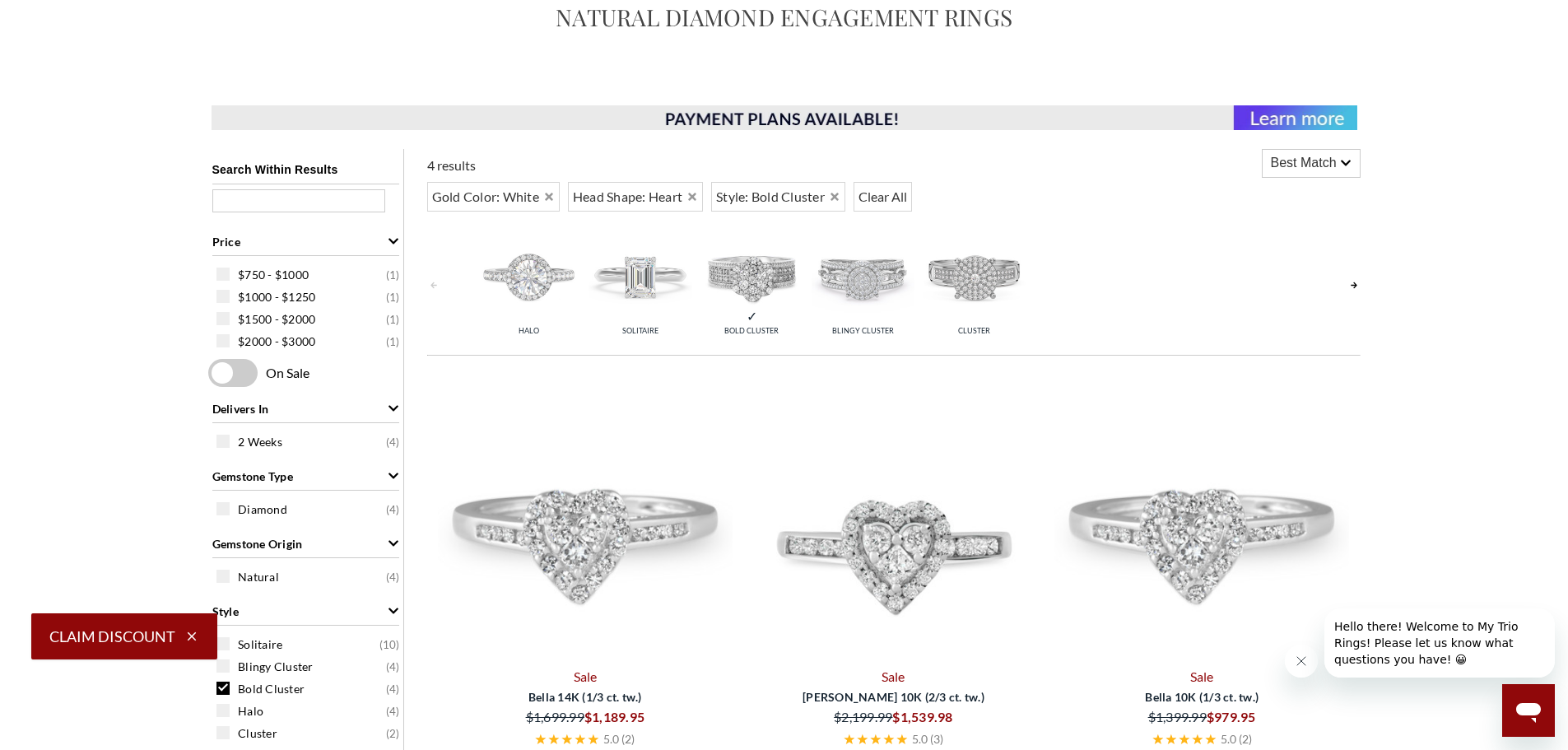
scroll to position [190, 0]
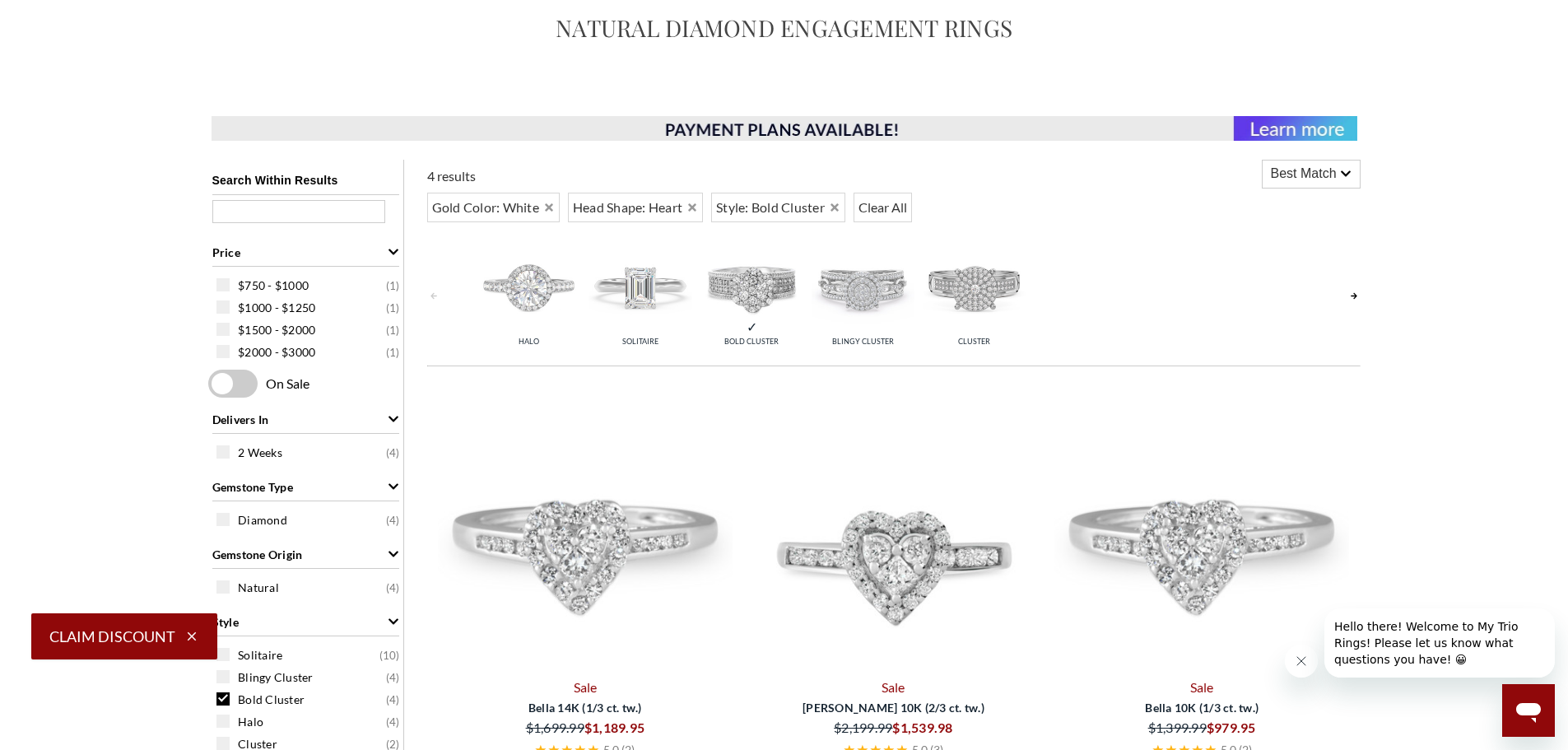
click at [869, 310] on img at bounding box center [863, 286] width 103 height 103
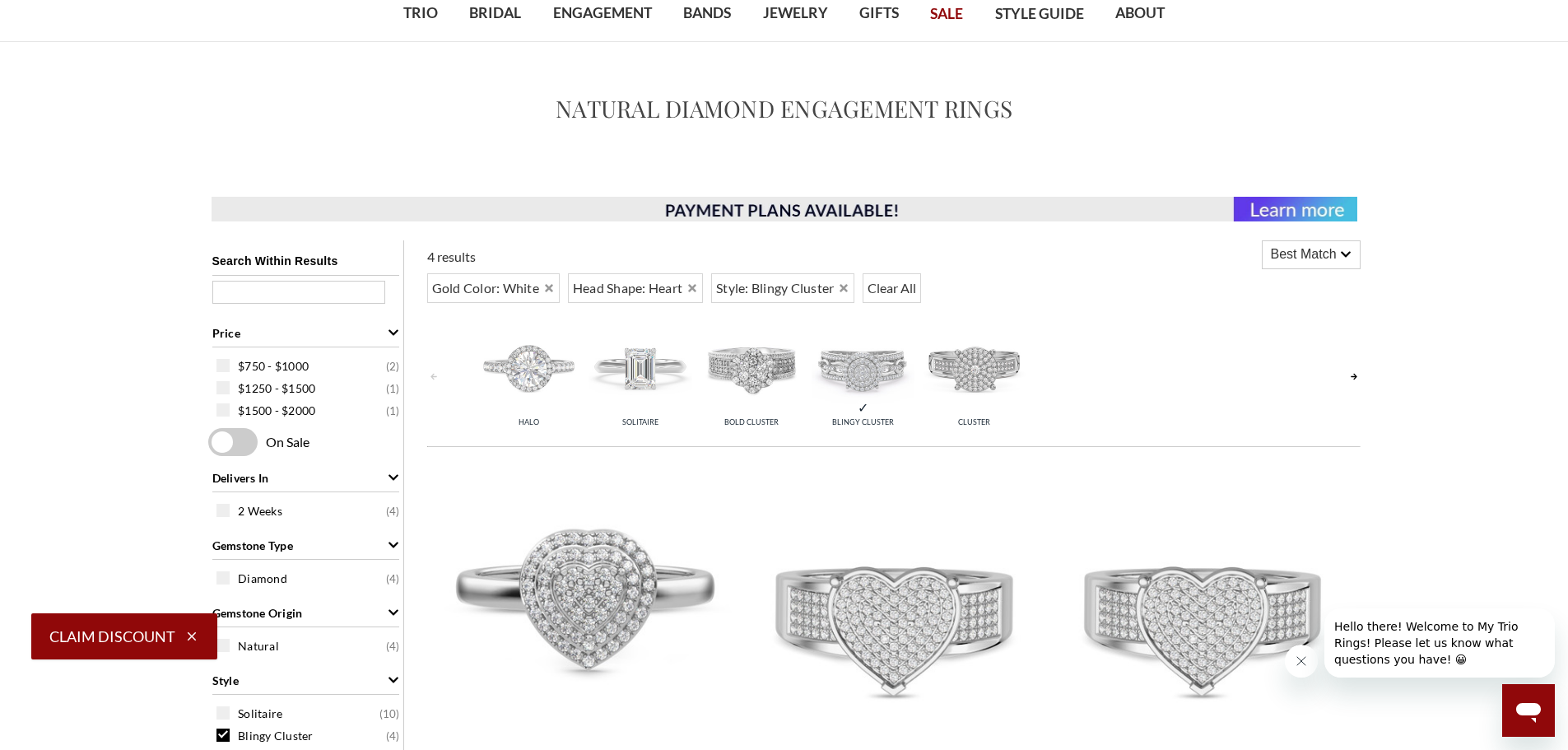
scroll to position [108, 0]
click at [979, 375] on img at bounding box center [974, 368] width 103 height 103
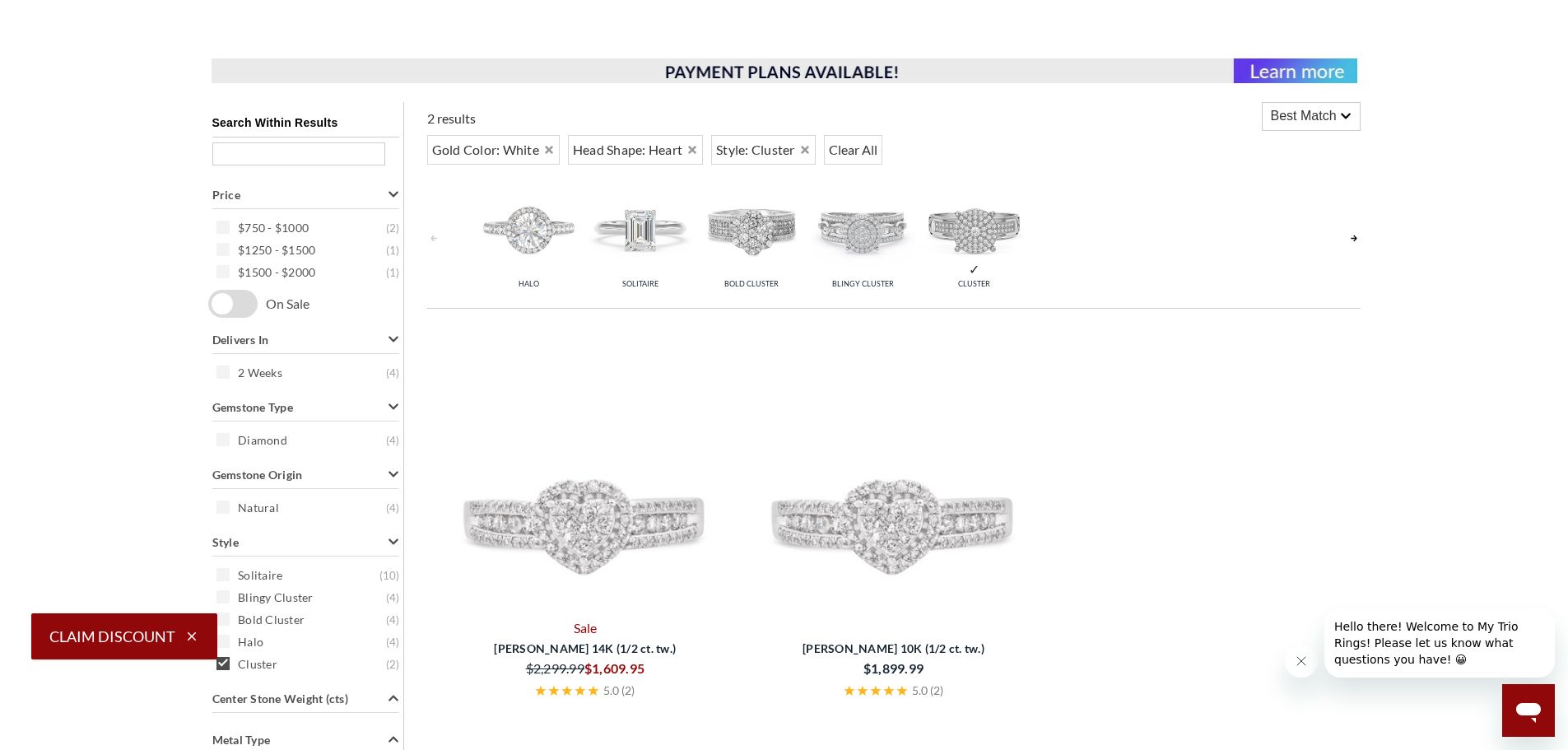
scroll to position [355, 0]
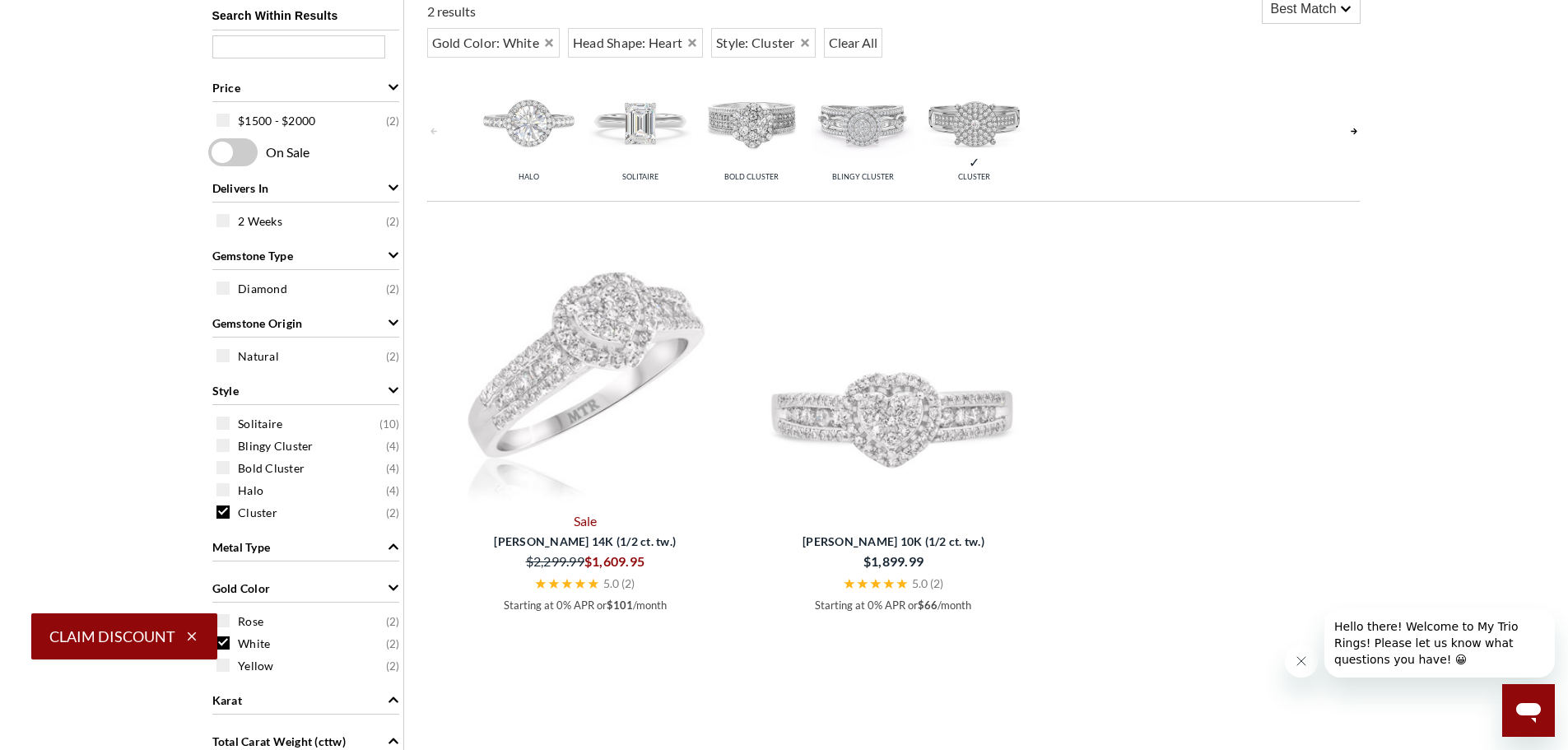
click at [631, 450] on img at bounding box center [586, 360] width 296 height 297
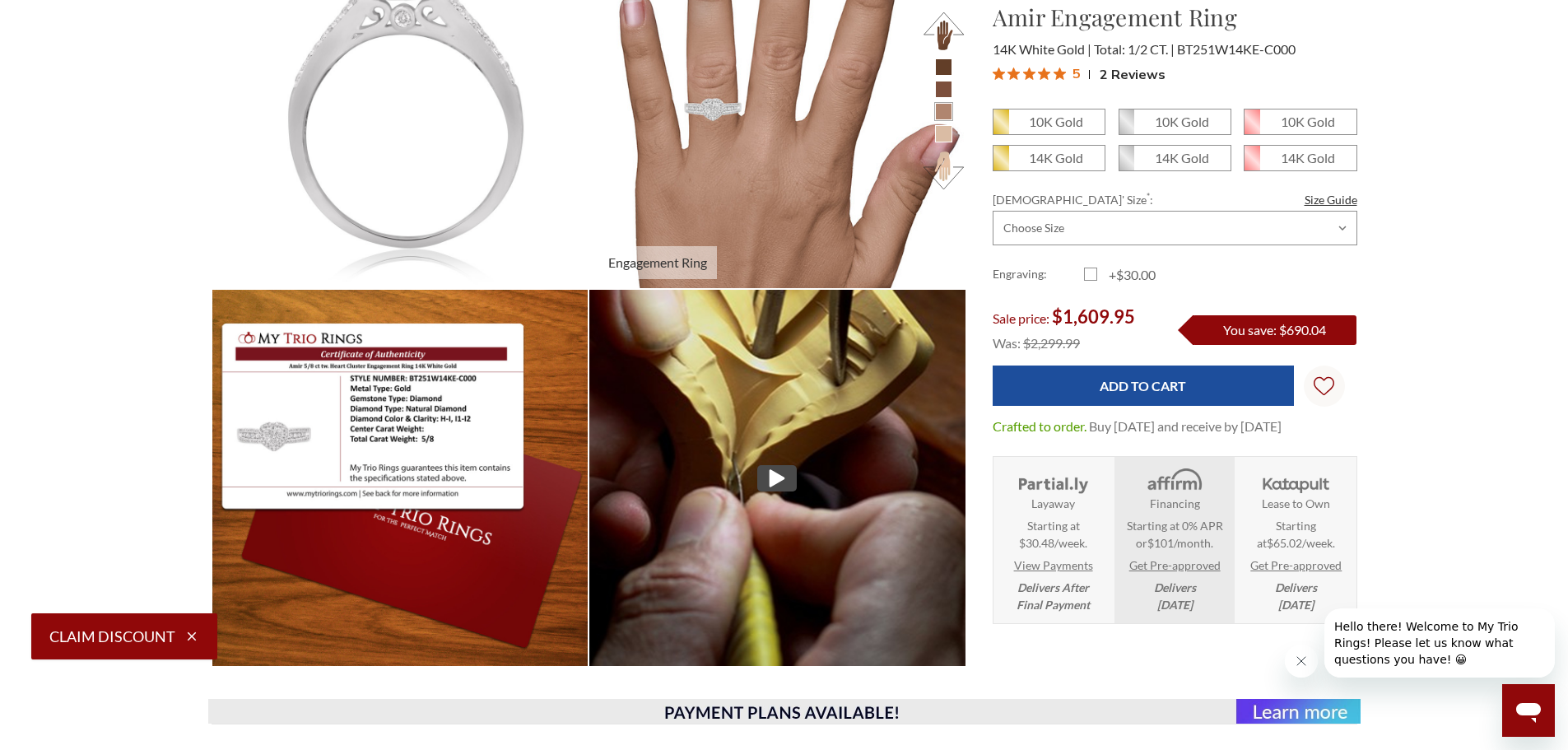
scroll to position [659, 0]
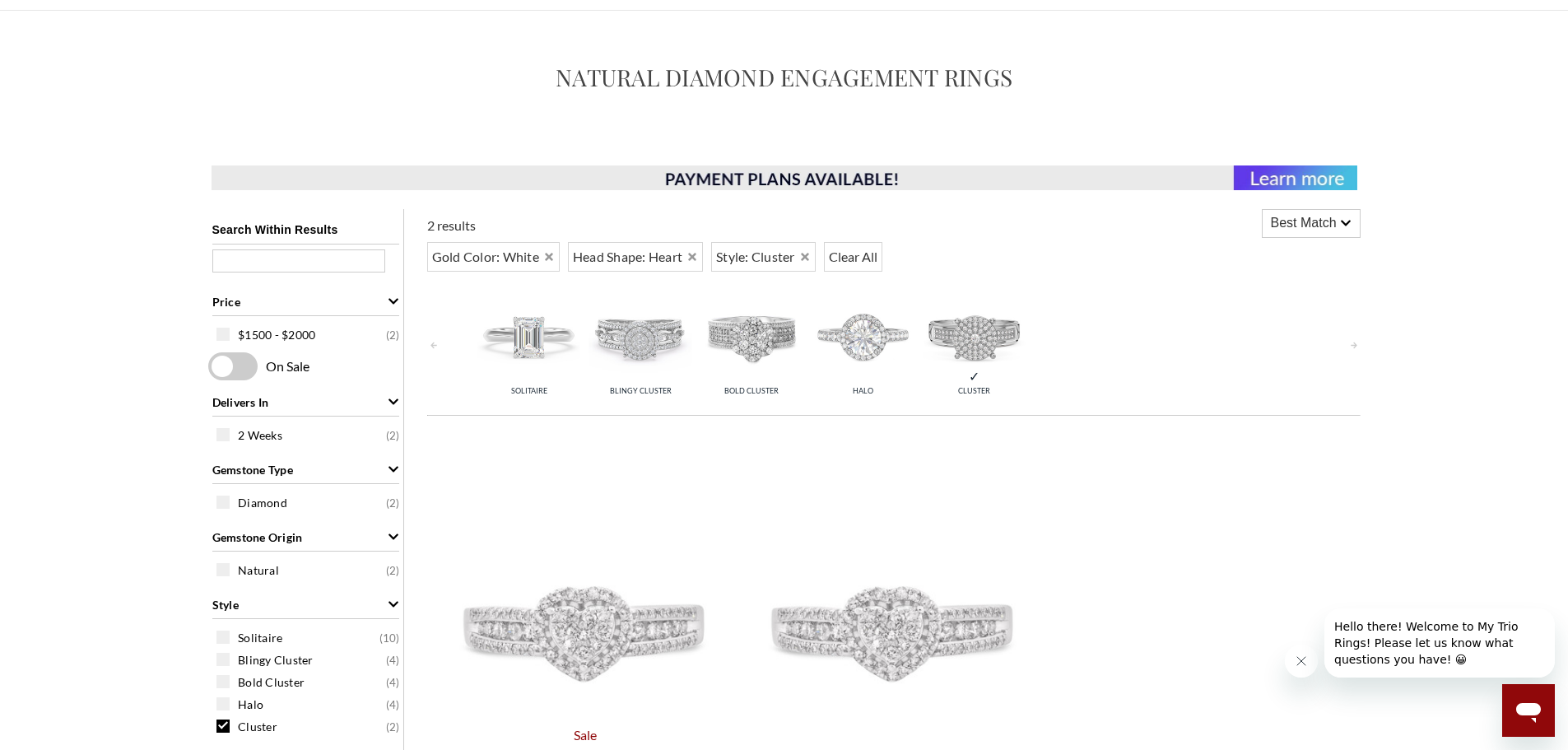
scroll to position [108, 0]
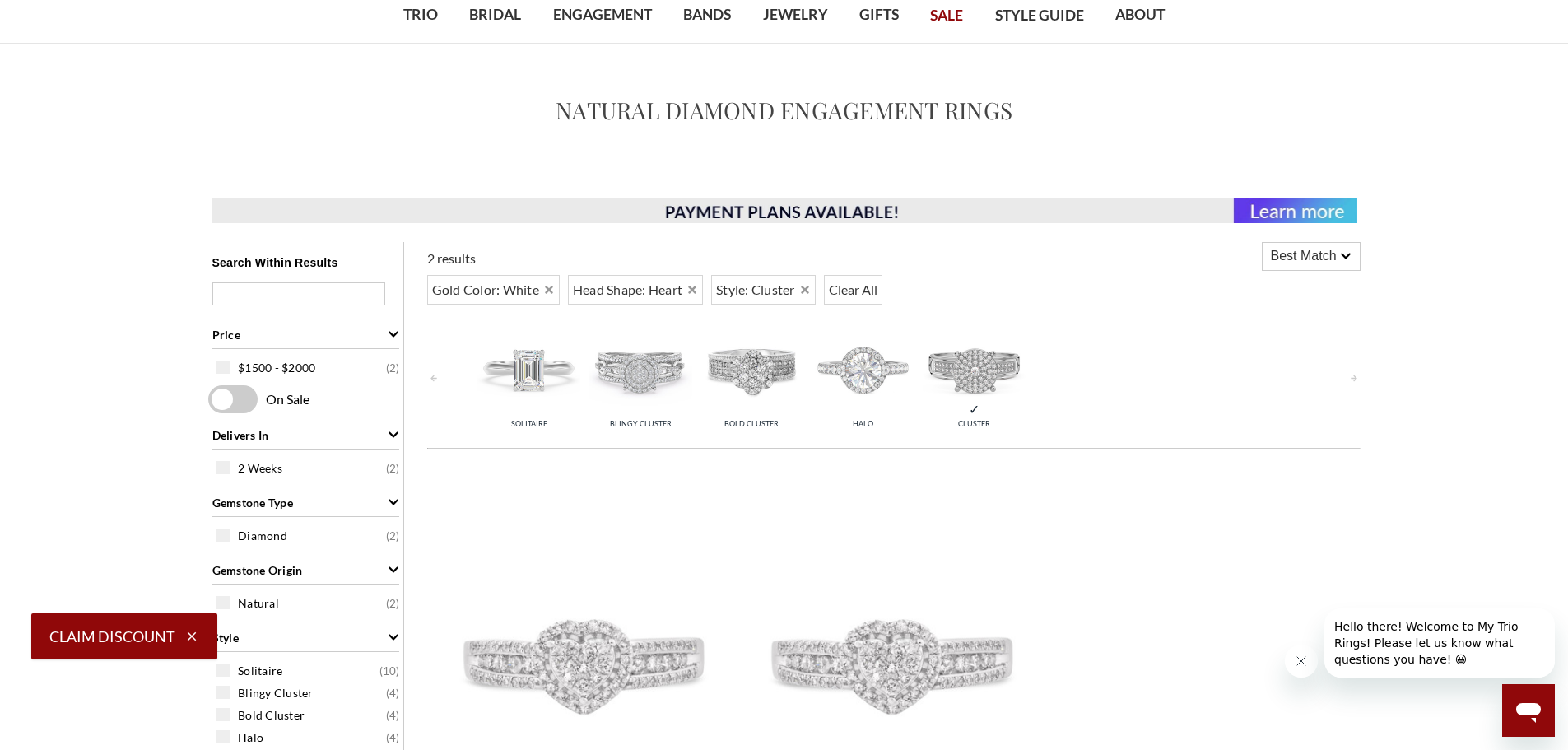
click at [521, 399] on img at bounding box center [529, 368] width 103 height 103
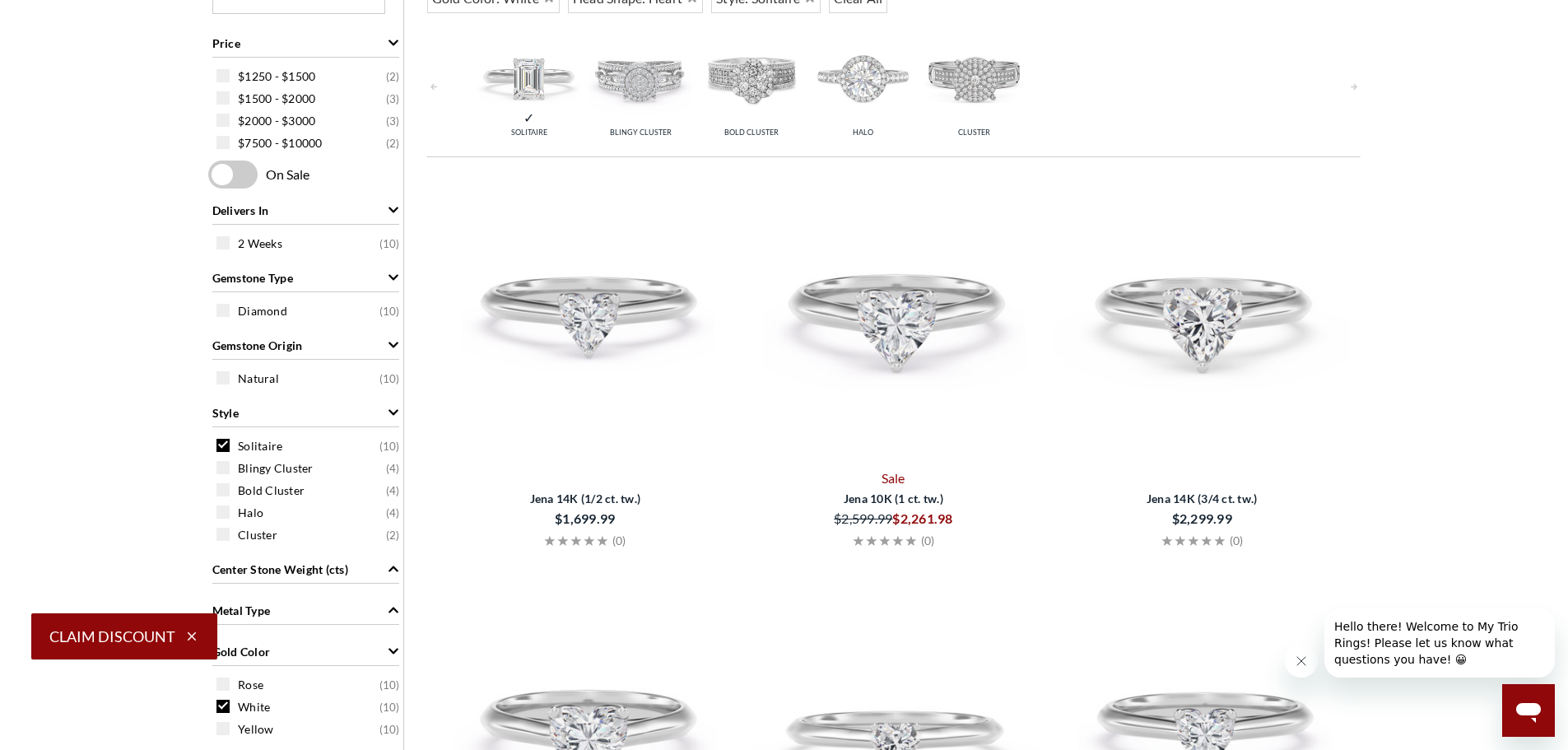
scroll to position [520, 0]
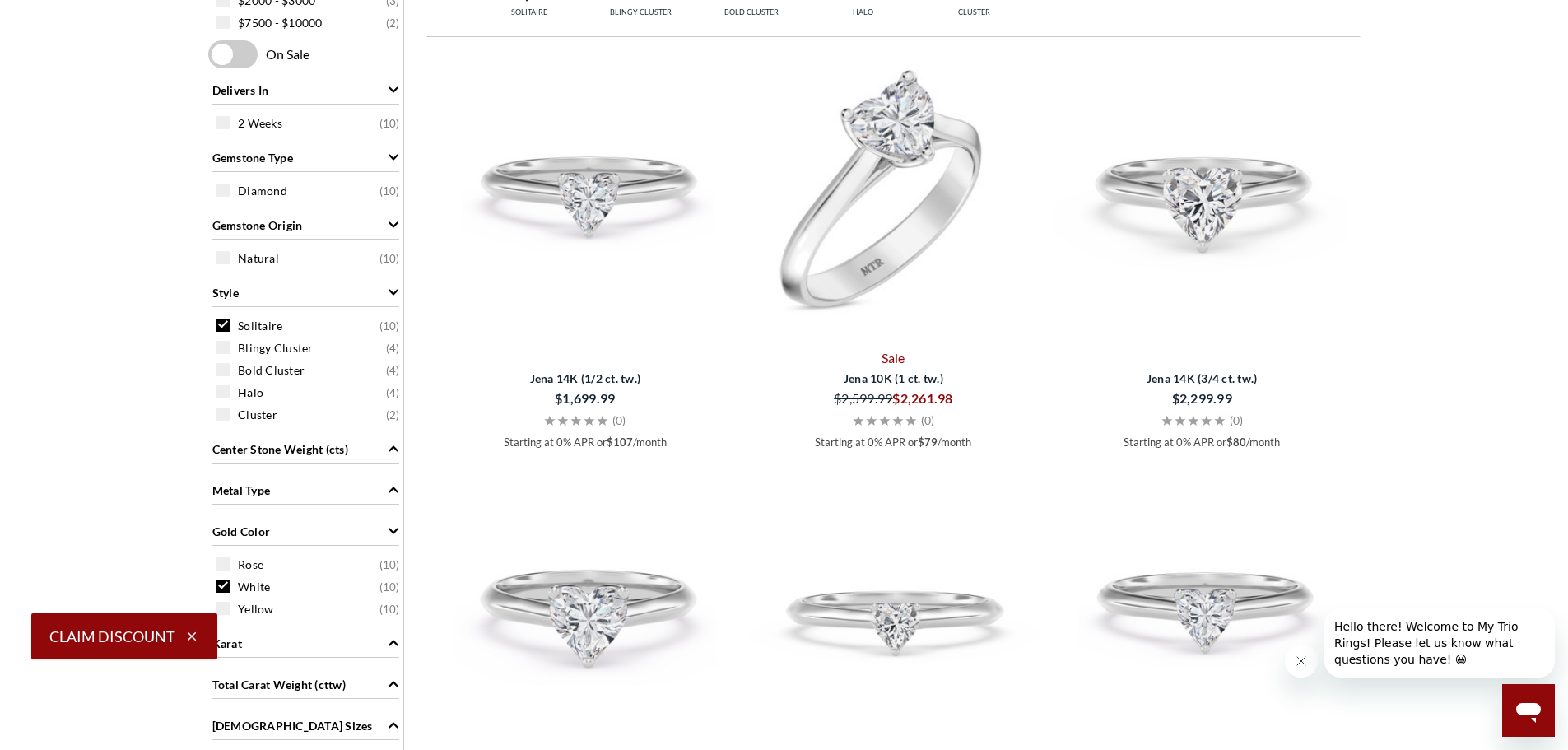
click at [938, 190] on img at bounding box center [893, 195] width 296 height 296
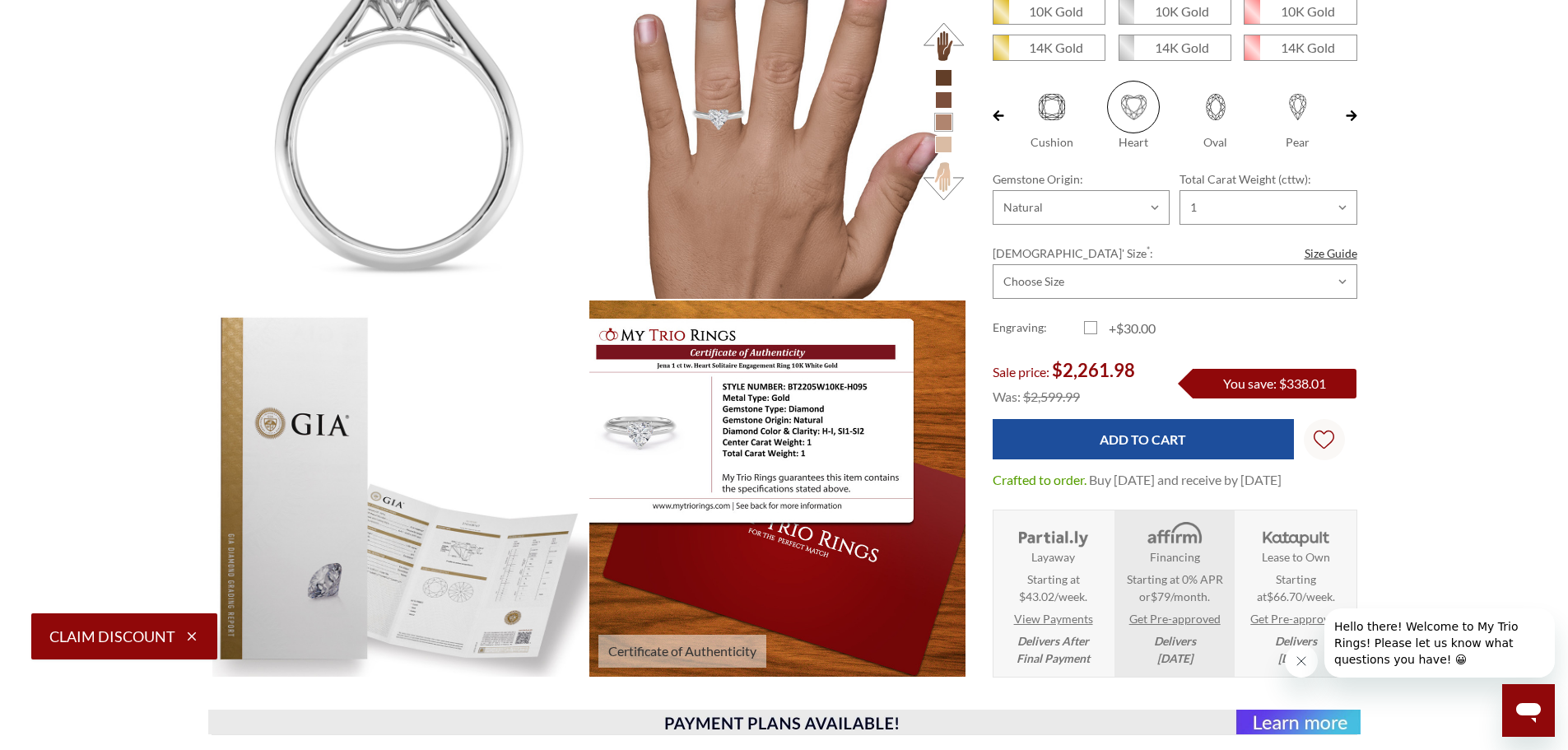
scroll to position [494, 0]
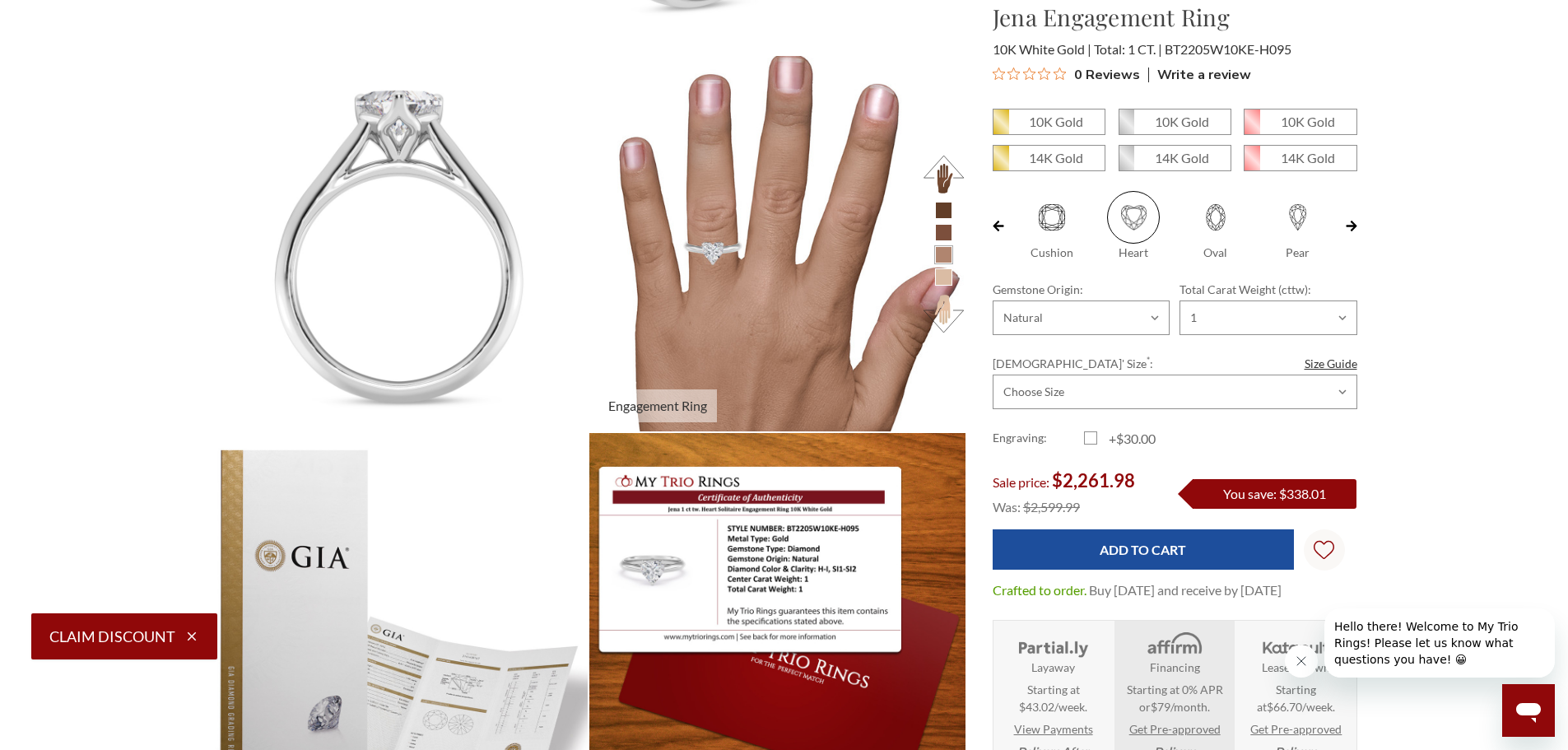
click at [786, 316] on img at bounding box center [777, 243] width 413 height 413
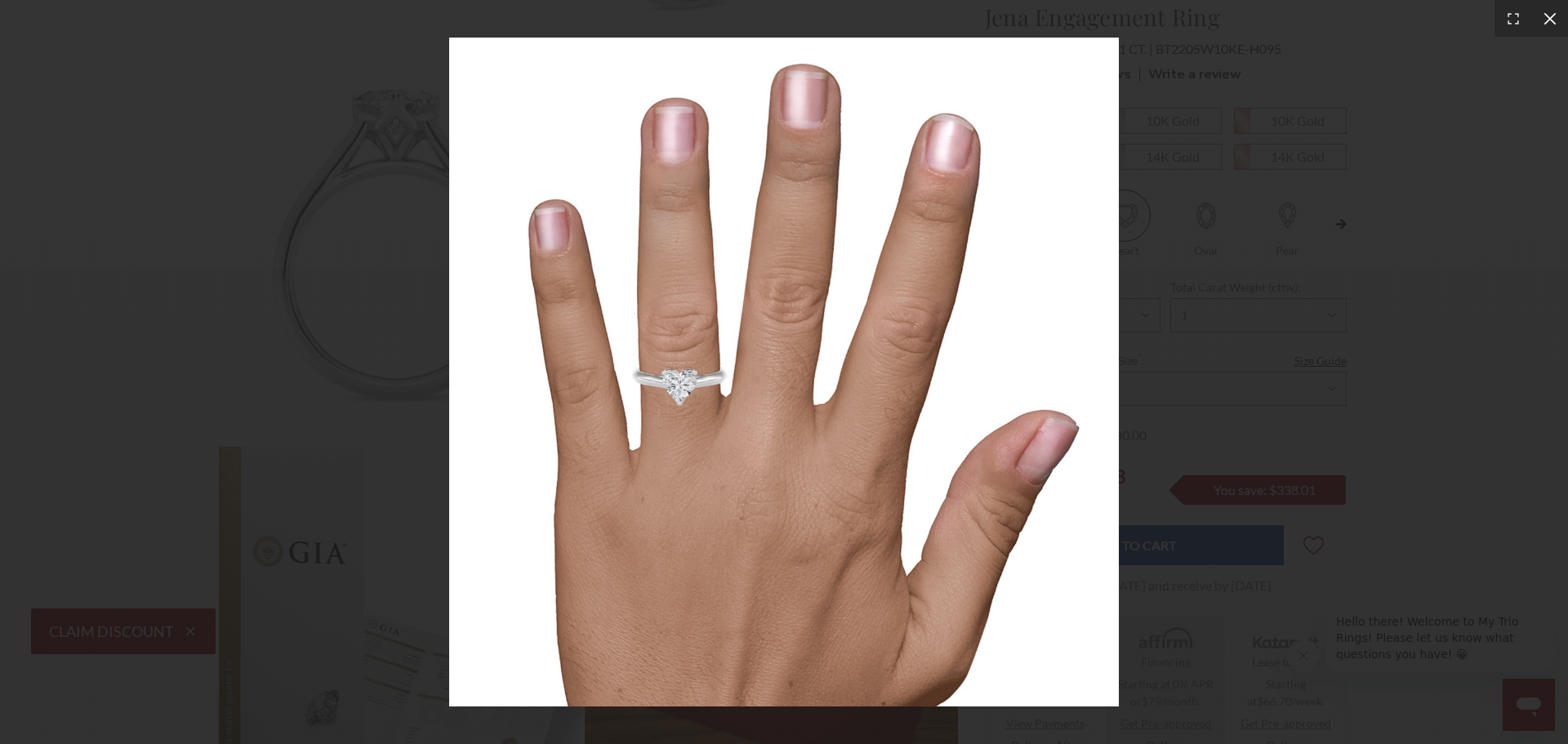
click at [1540, 24] on div at bounding box center [1549, 18] width 36 height 36
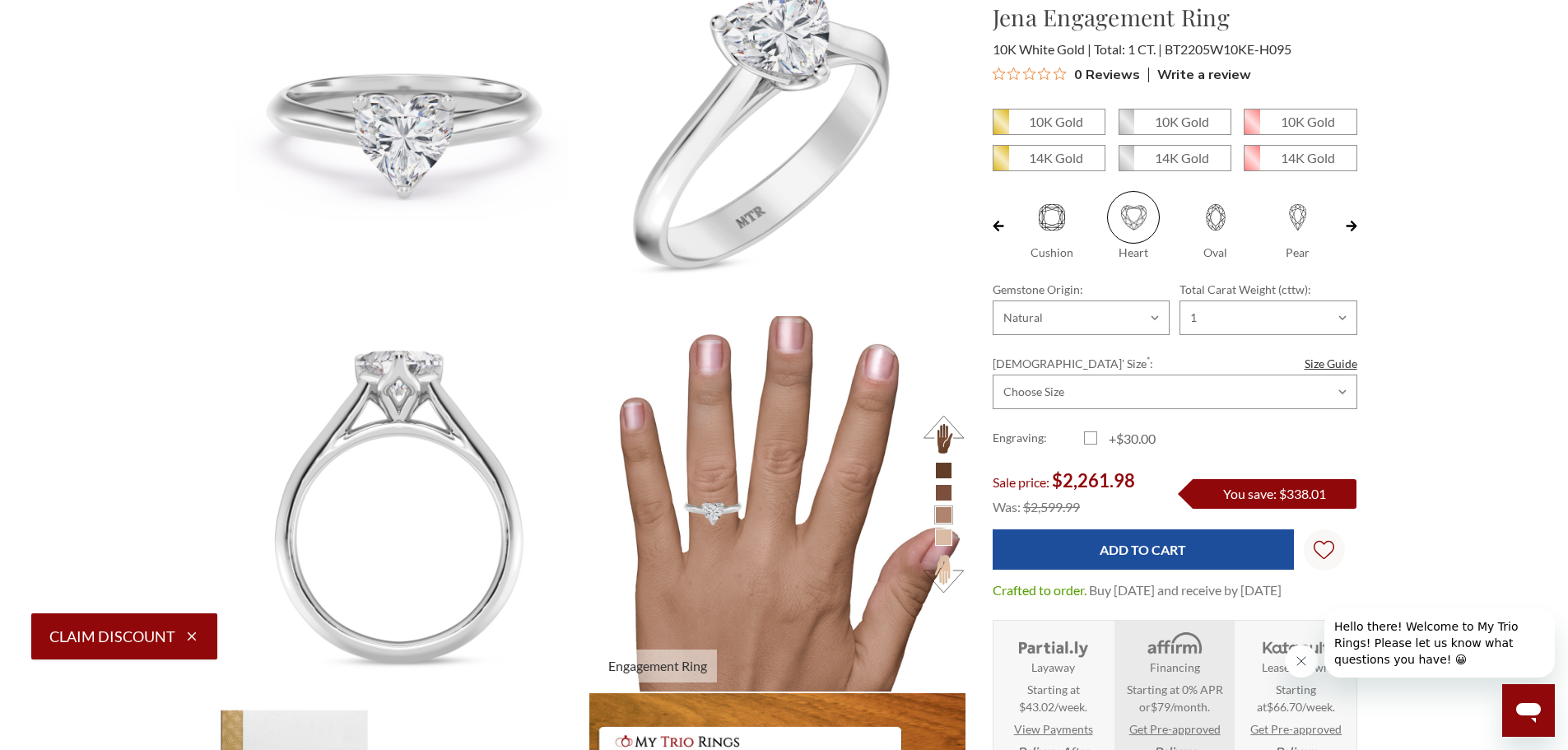
scroll to position [0, 0]
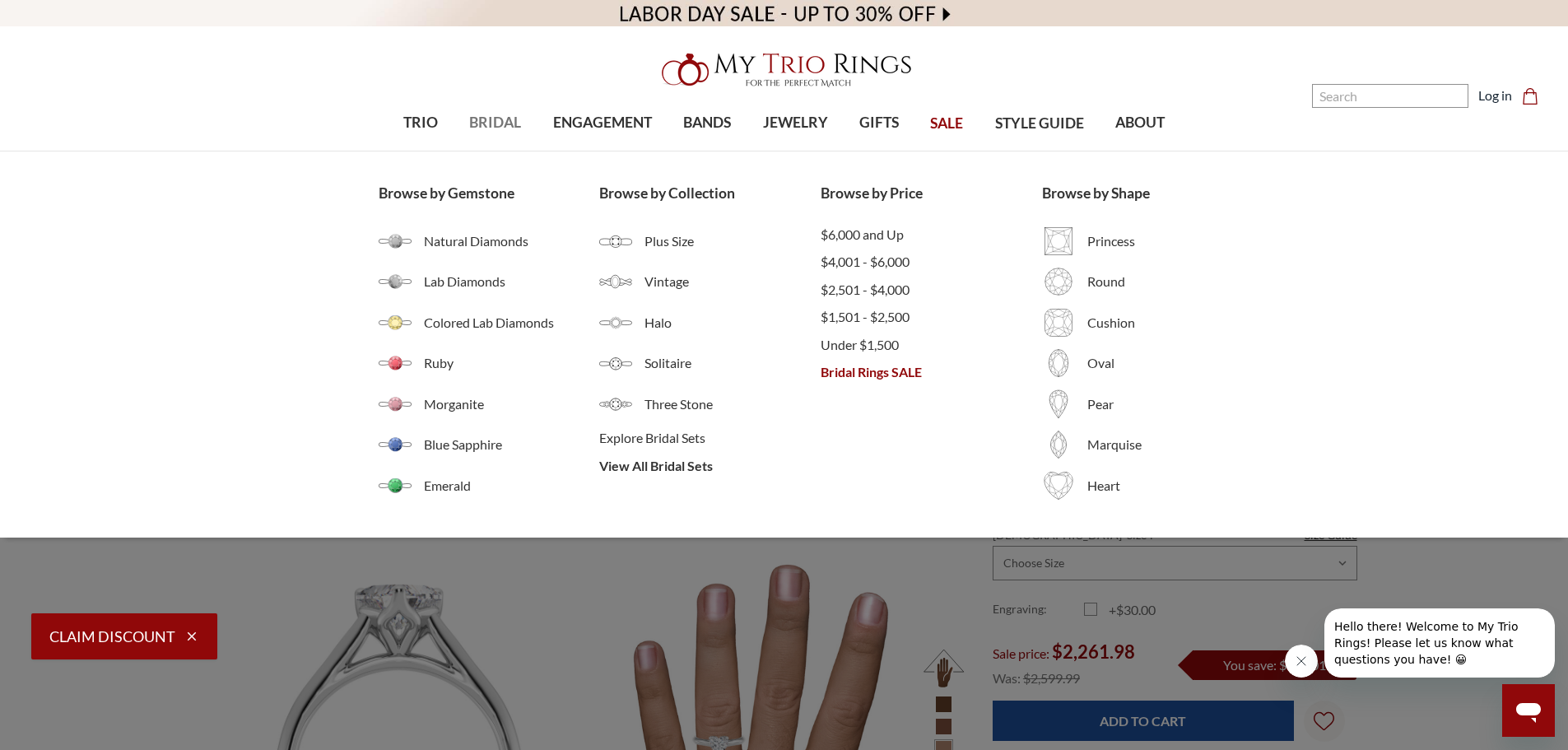
click at [491, 114] on span "BRIDAL" at bounding box center [495, 123] width 52 height 22
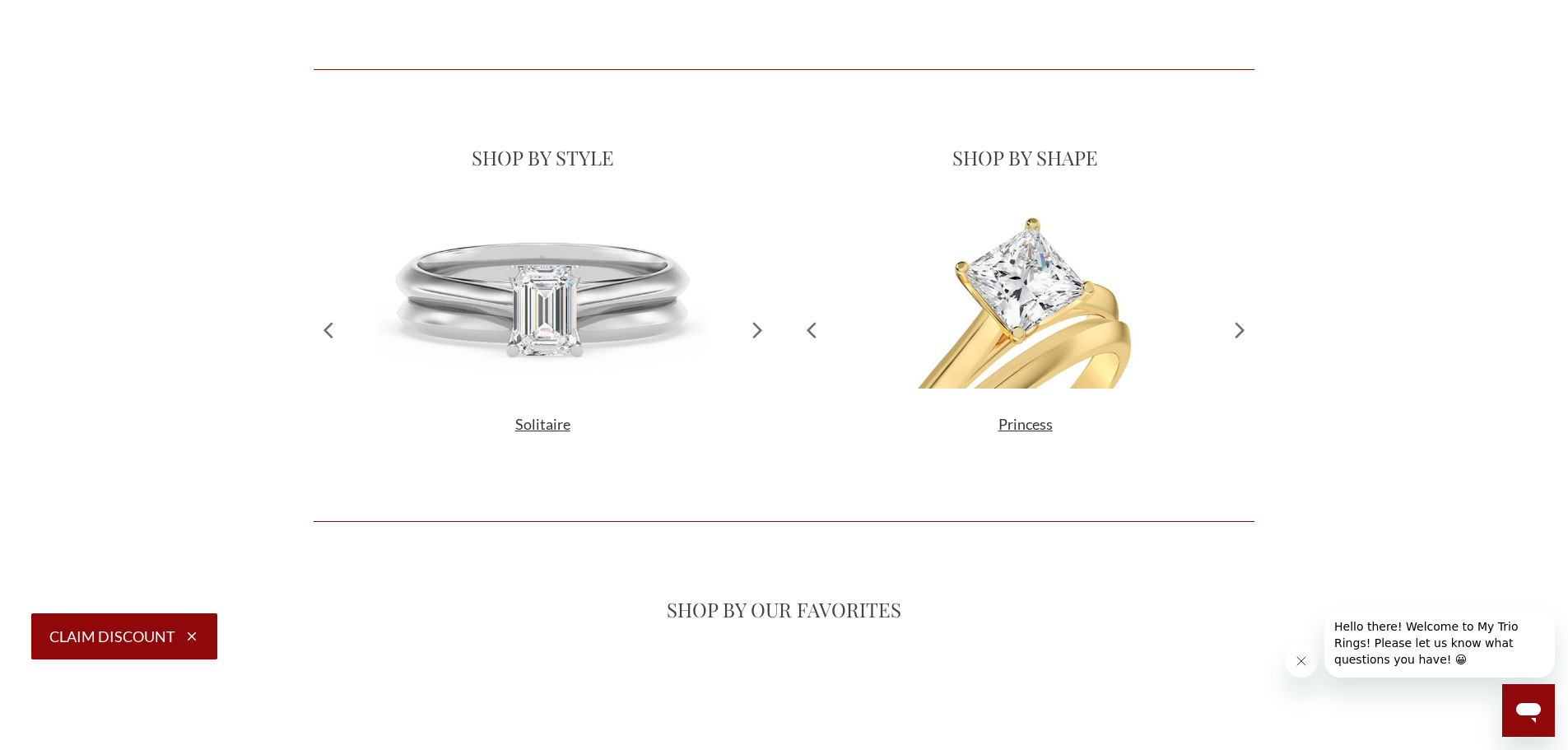
scroll to position [431, 928]
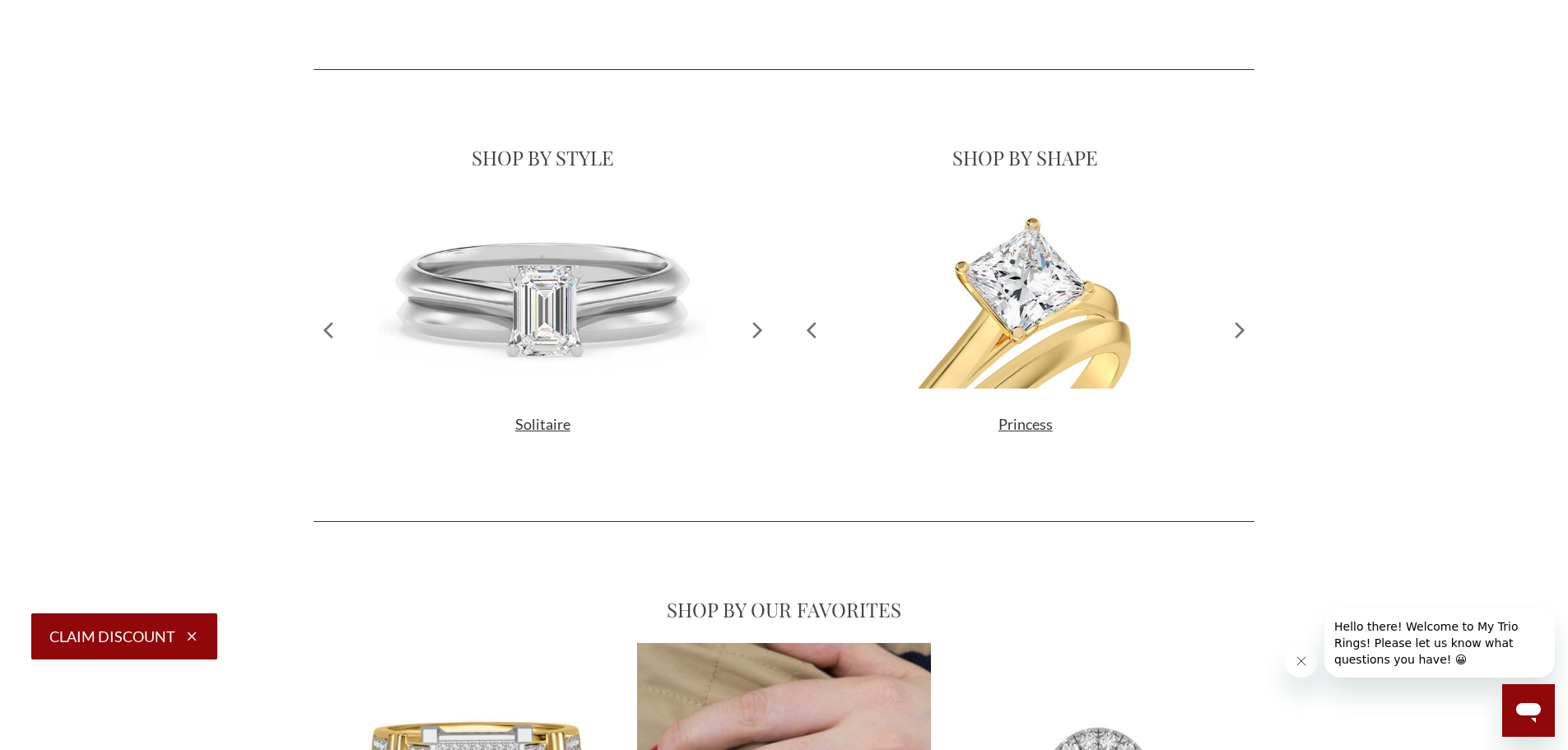
click at [1232, 332] on icon at bounding box center [1240, 329] width 29 height 252
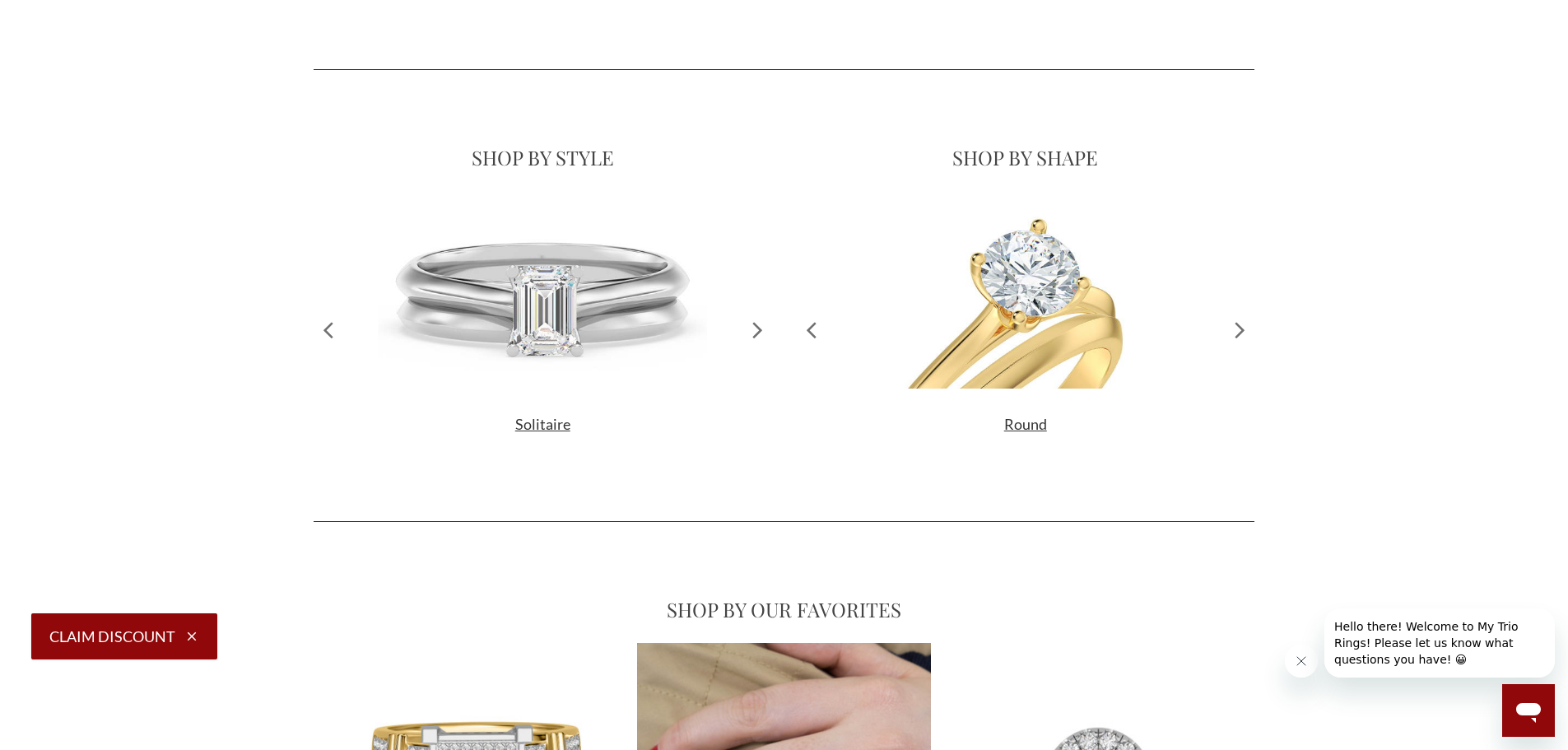
click at [1232, 332] on icon at bounding box center [1240, 329] width 29 height 252
click at [1233, 332] on icon at bounding box center [1240, 329] width 29 height 252
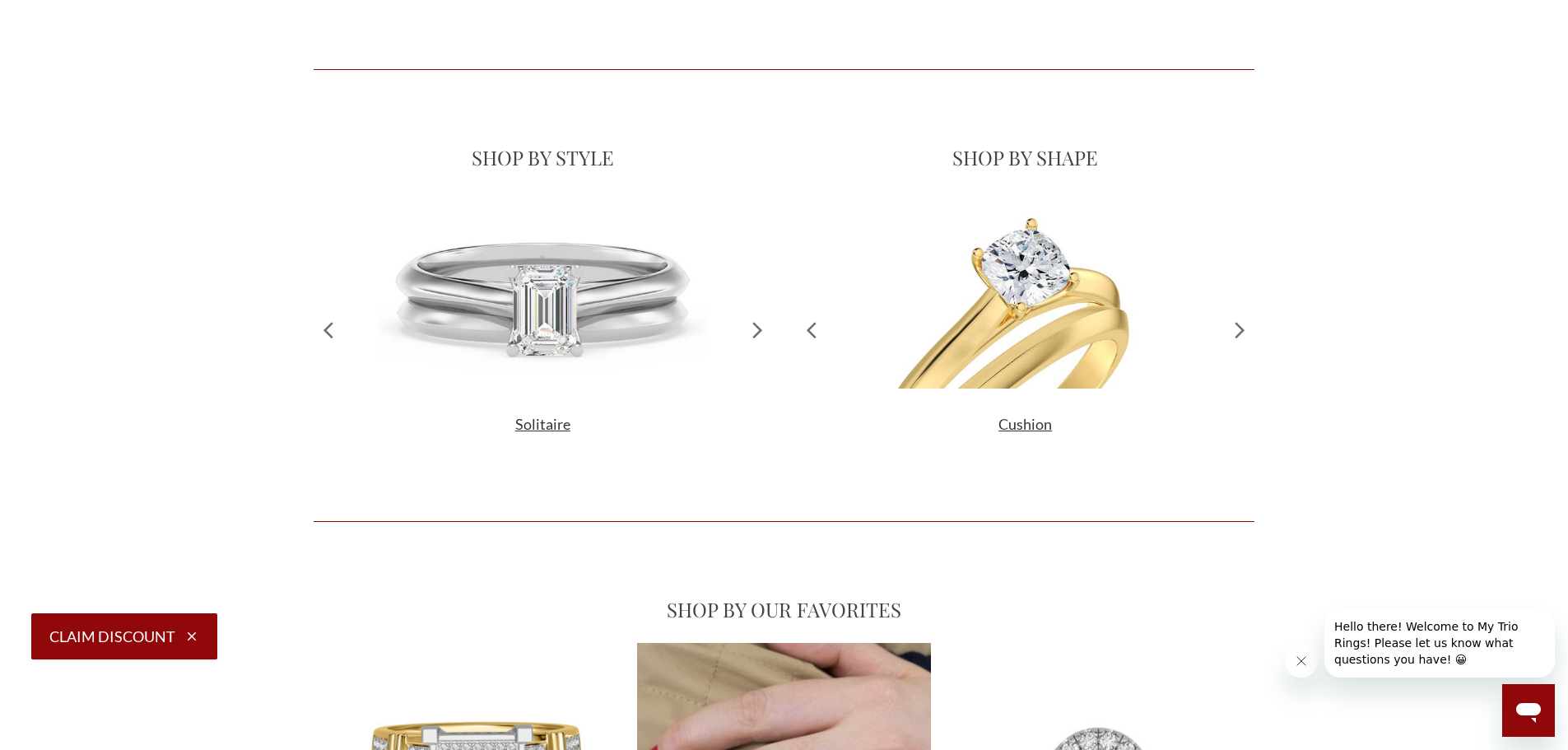
click at [1233, 332] on icon at bounding box center [1240, 329] width 29 height 252
click at [1049, 355] on img at bounding box center [1026, 296] width 330 height 185
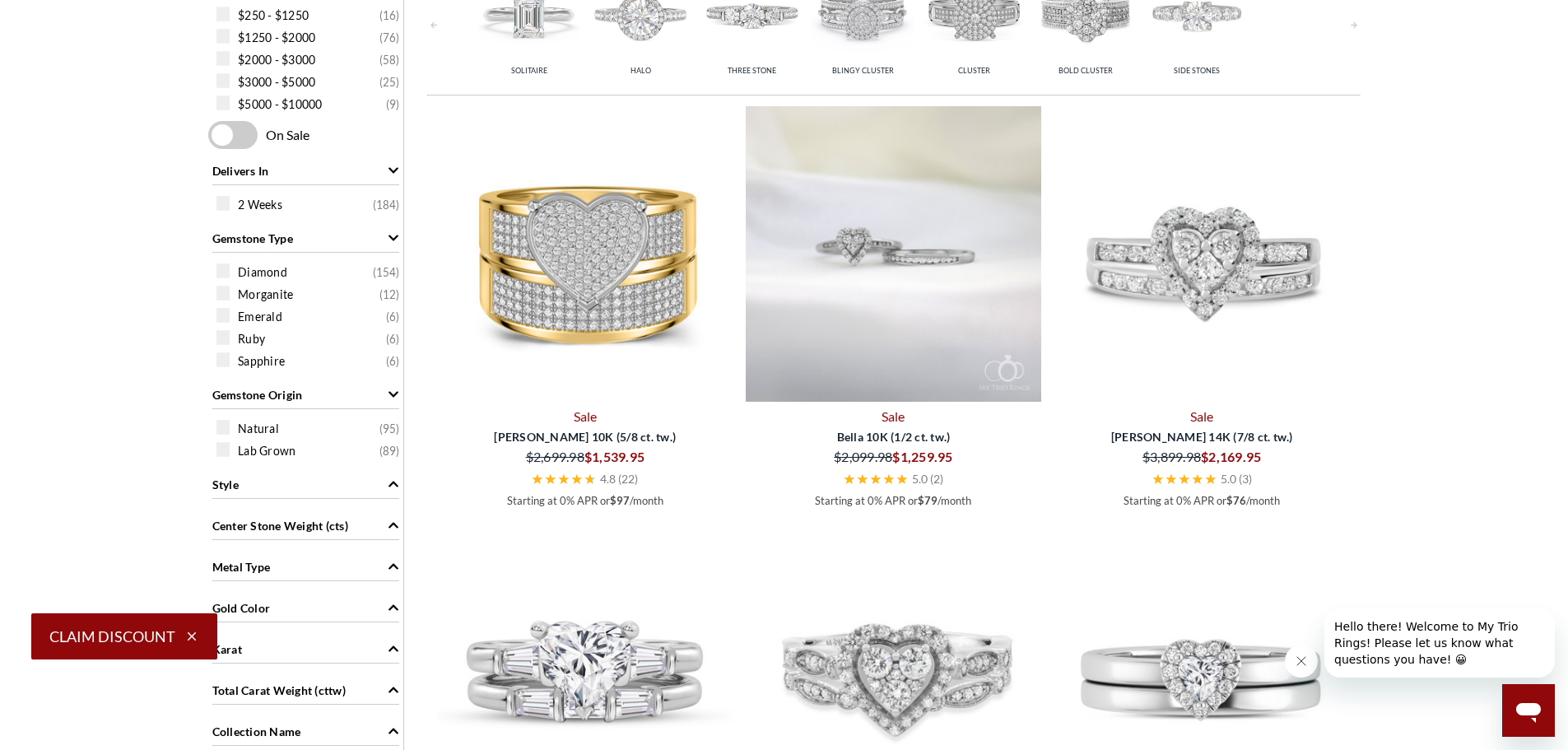
scroll to position [823, 0]
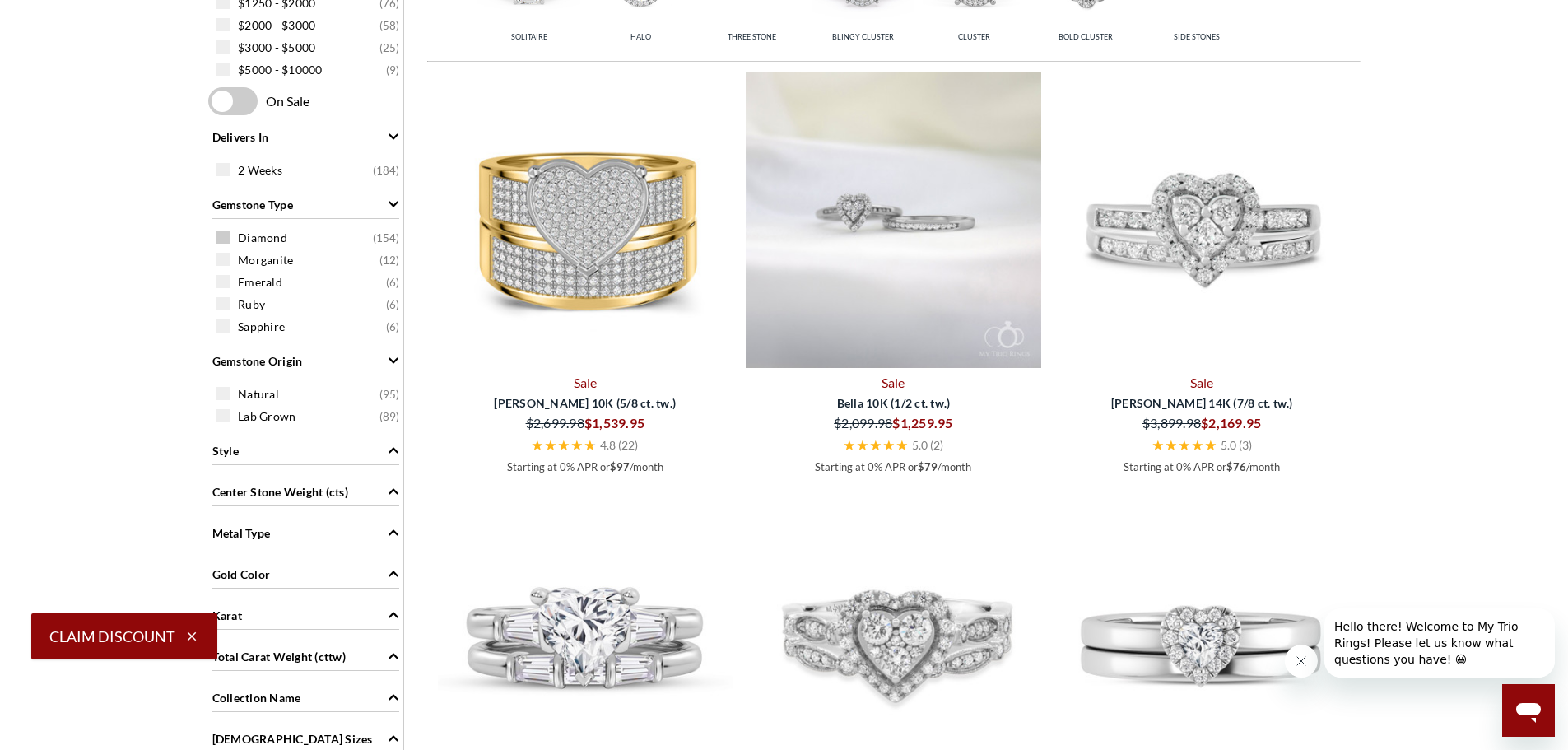
click at [224, 236] on span at bounding box center [223, 237] width 13 height 13
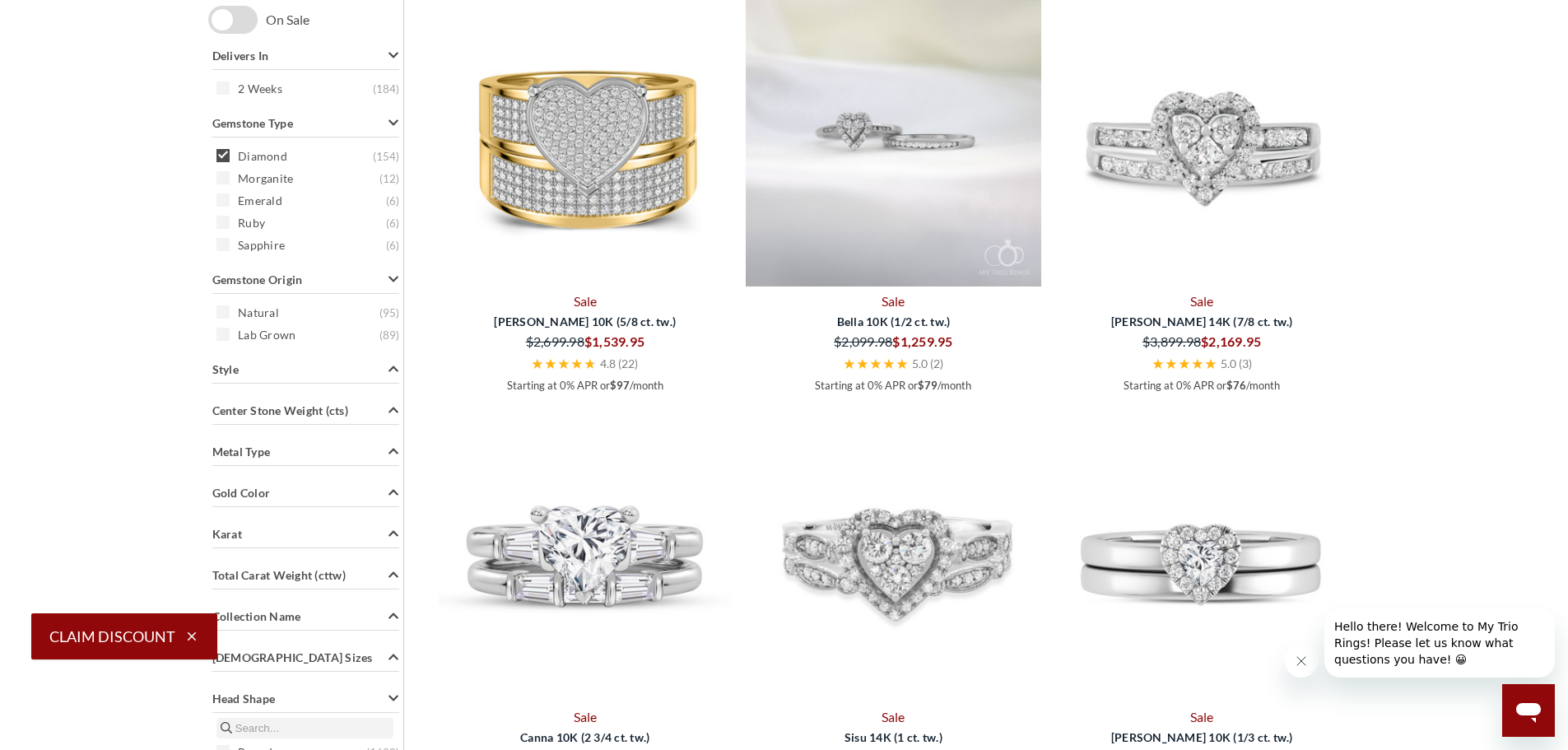
scroll to position [907, 0]
click at [221, 312] on div "Search Within Results Price $250 - $1250 ( 16 ) $1250 - $2000 ( 76 ) $2000 - $3…" at bounding box center [306, 515] width 196 height 1487
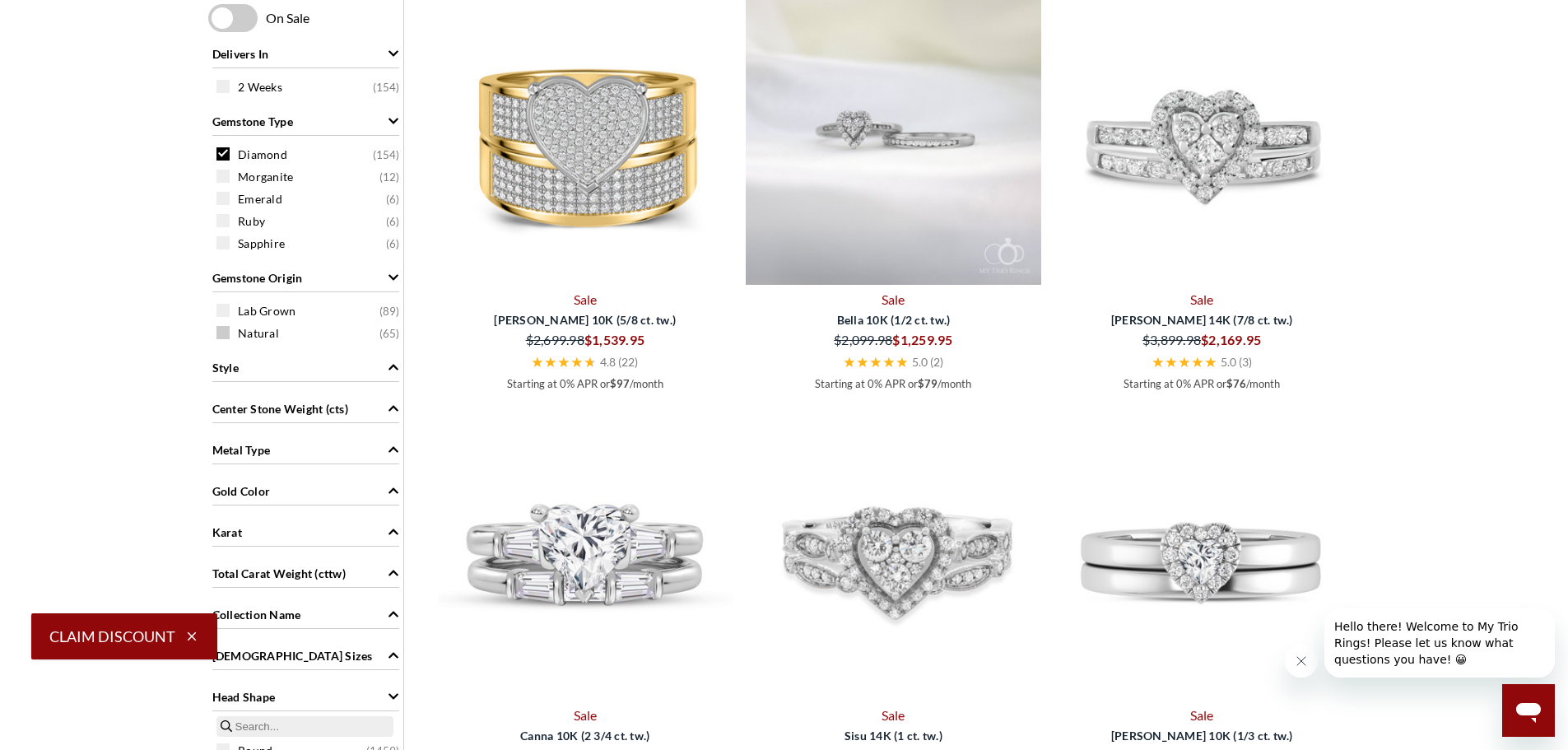
click at [223, 336] on span at bounding box center [223, 332] width 13 height 13
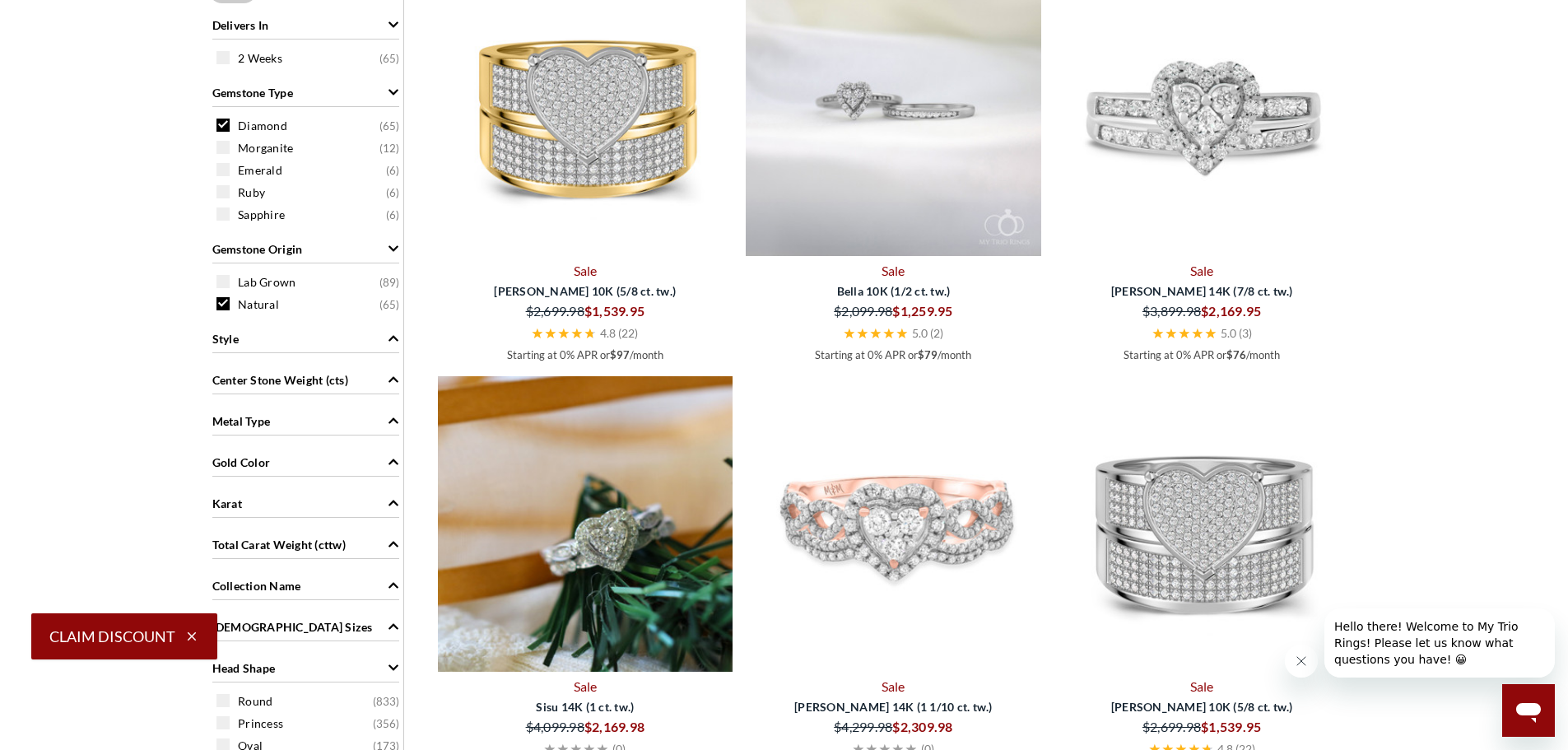
scroll to position [907, 0]
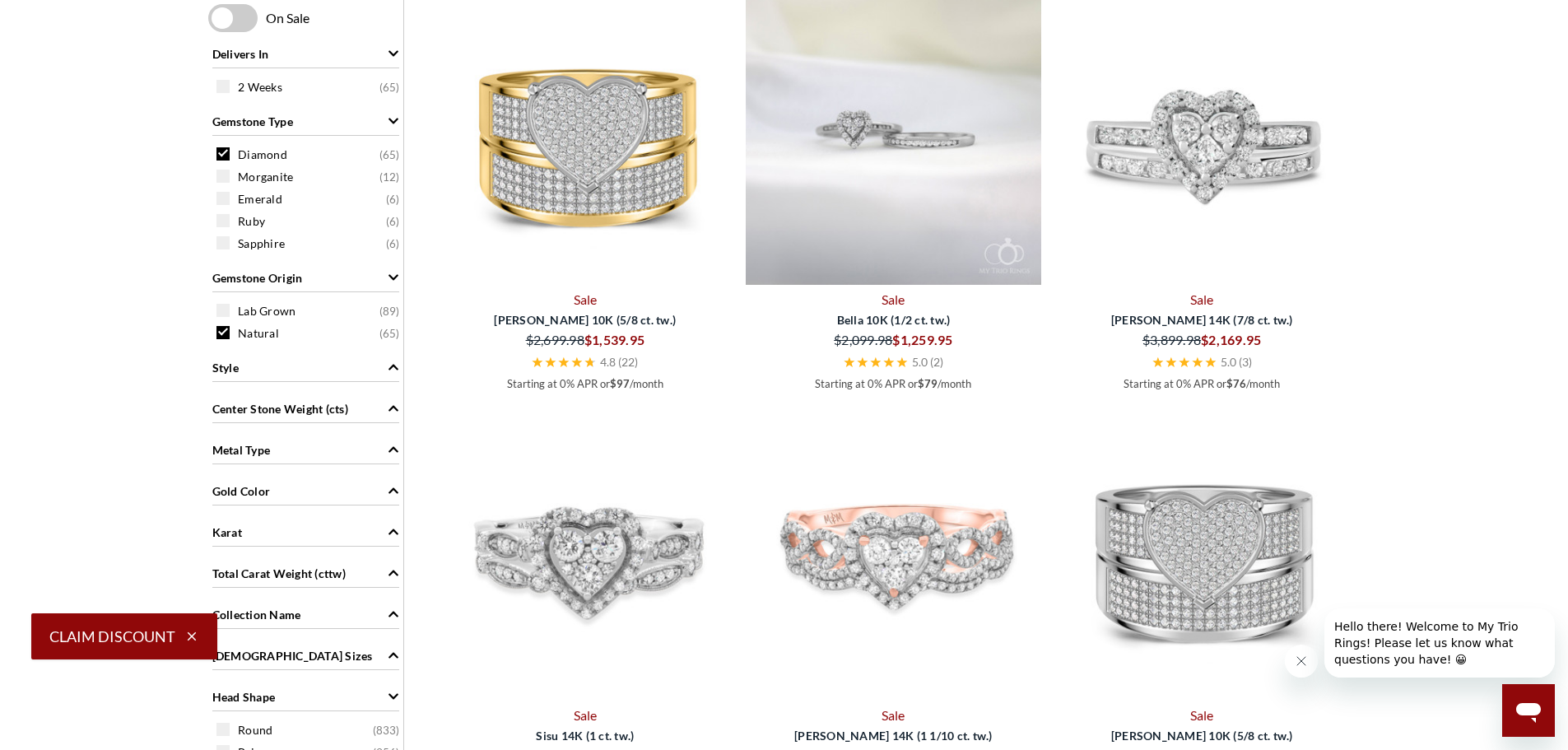
click at [266, 493] on span "Gold Color" at bounding box center [241, 490] width 58 height 17
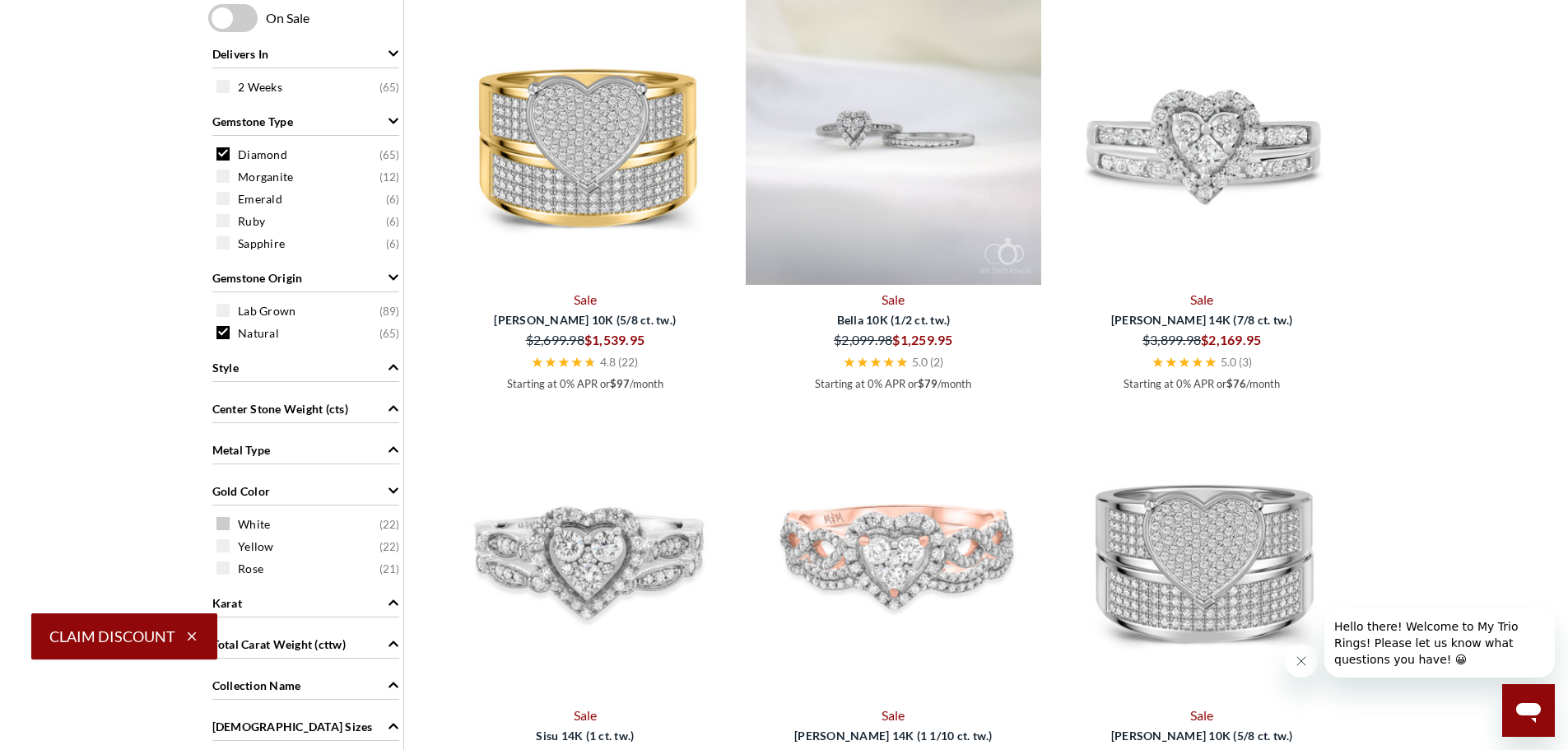
click at [225, 527] on span at bounding box center [223, 523] width 13 height 13
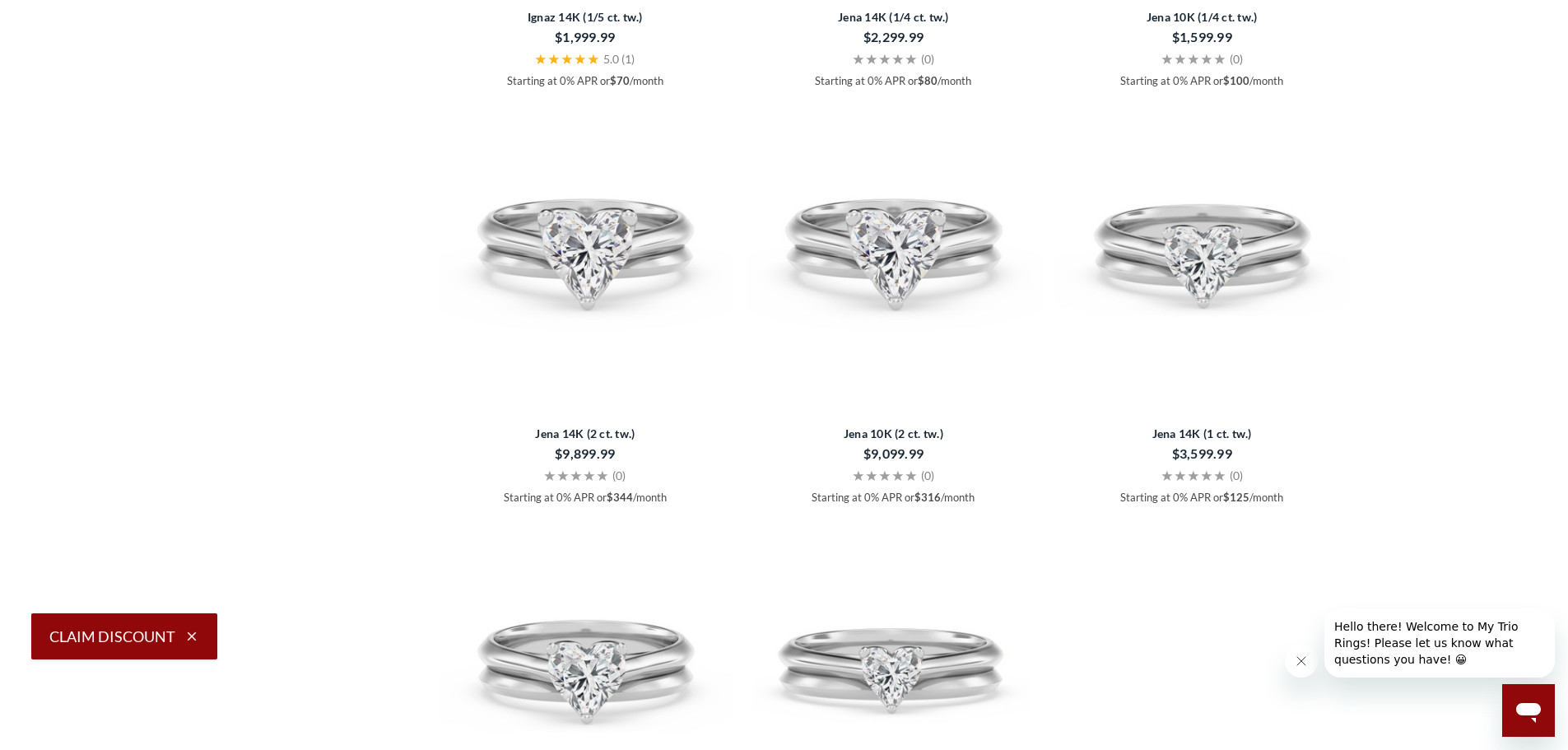
scroll to position [2800, 0]
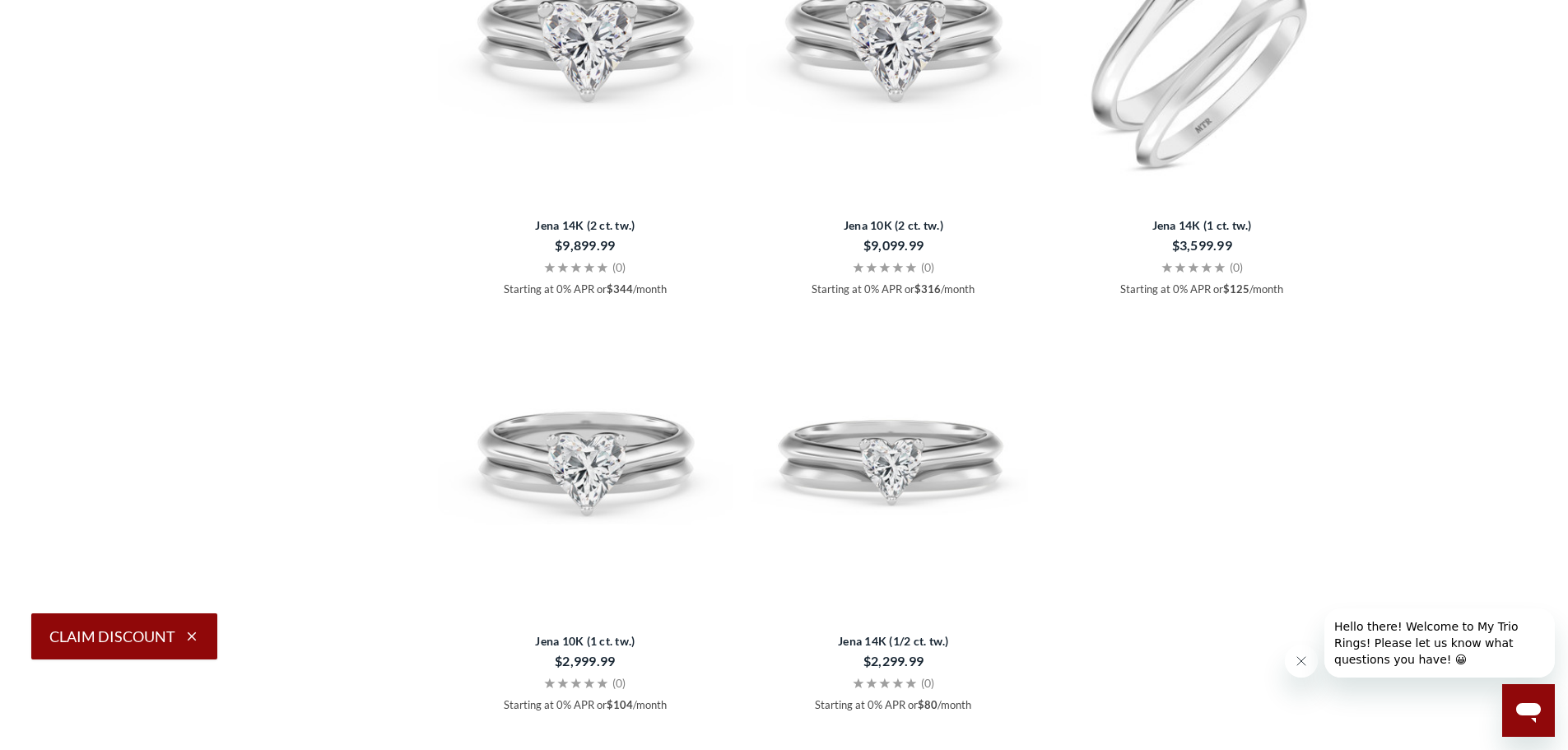
click at [1200, 190] on img at bounding box center [1202, 42] width 296 height 296
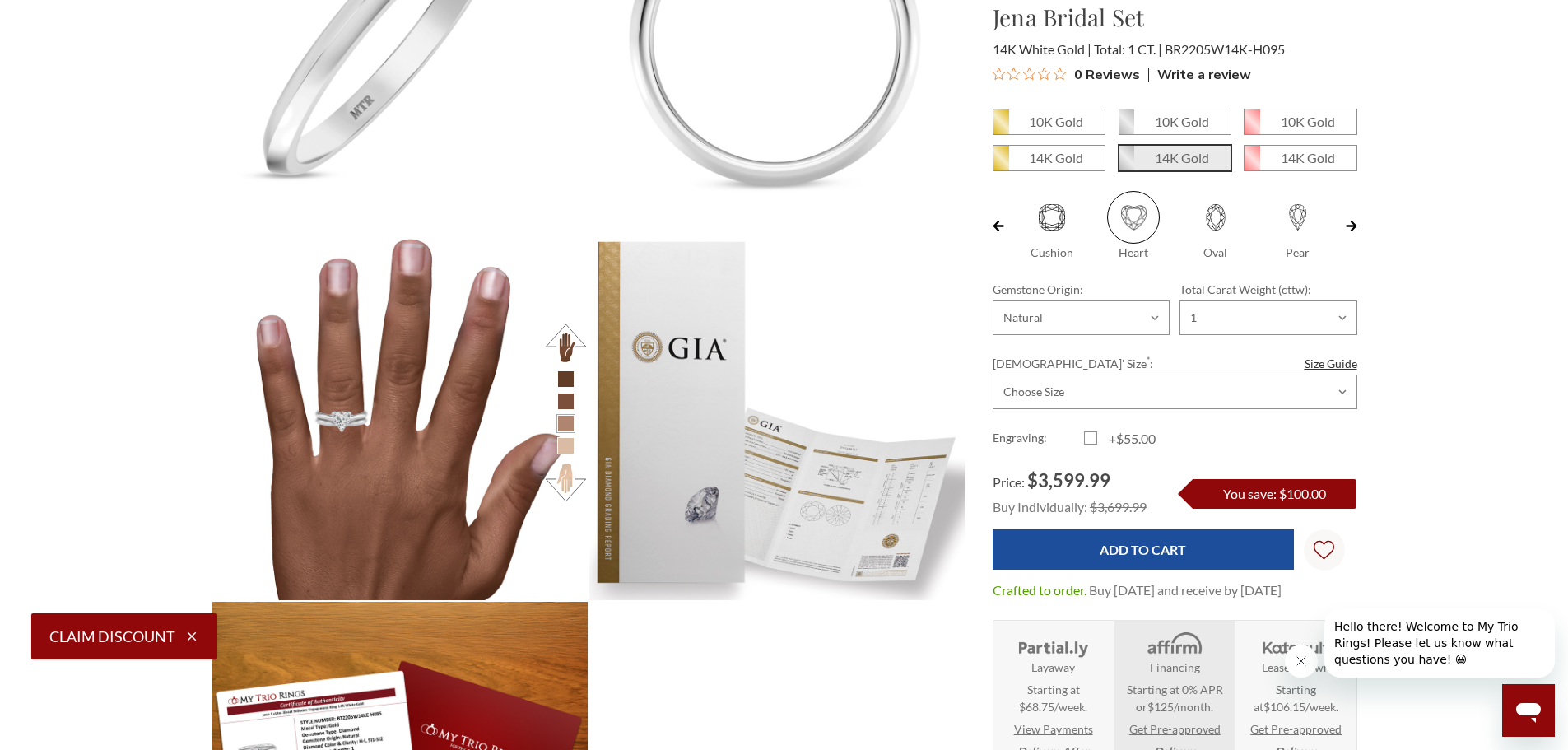
scroll to position [1482, 0]
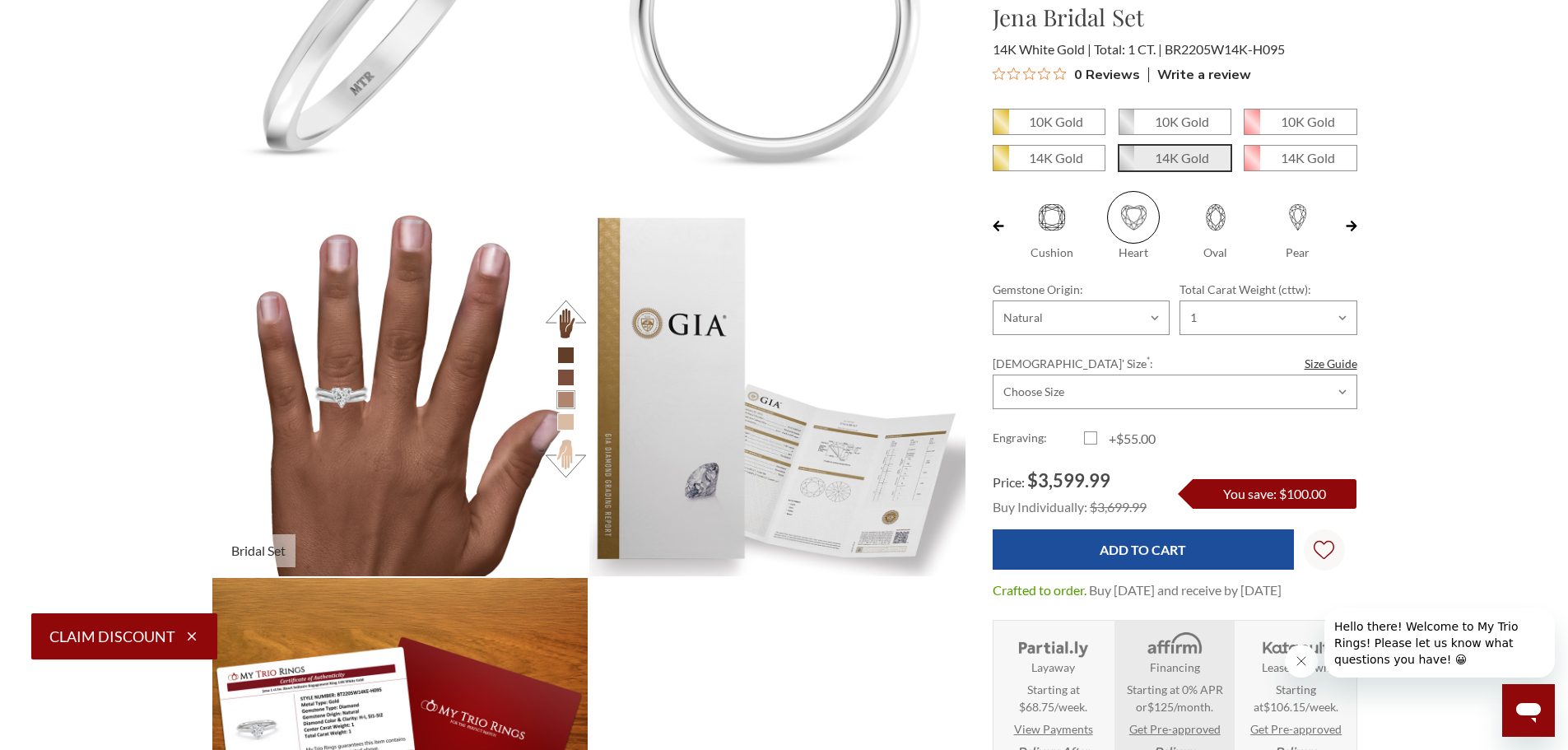
click at [564, 426] on li at bounding box center [565, 421] width 17 height 17
click at [573, 453] on button at bounding box center [565, 458] width 46 height 46
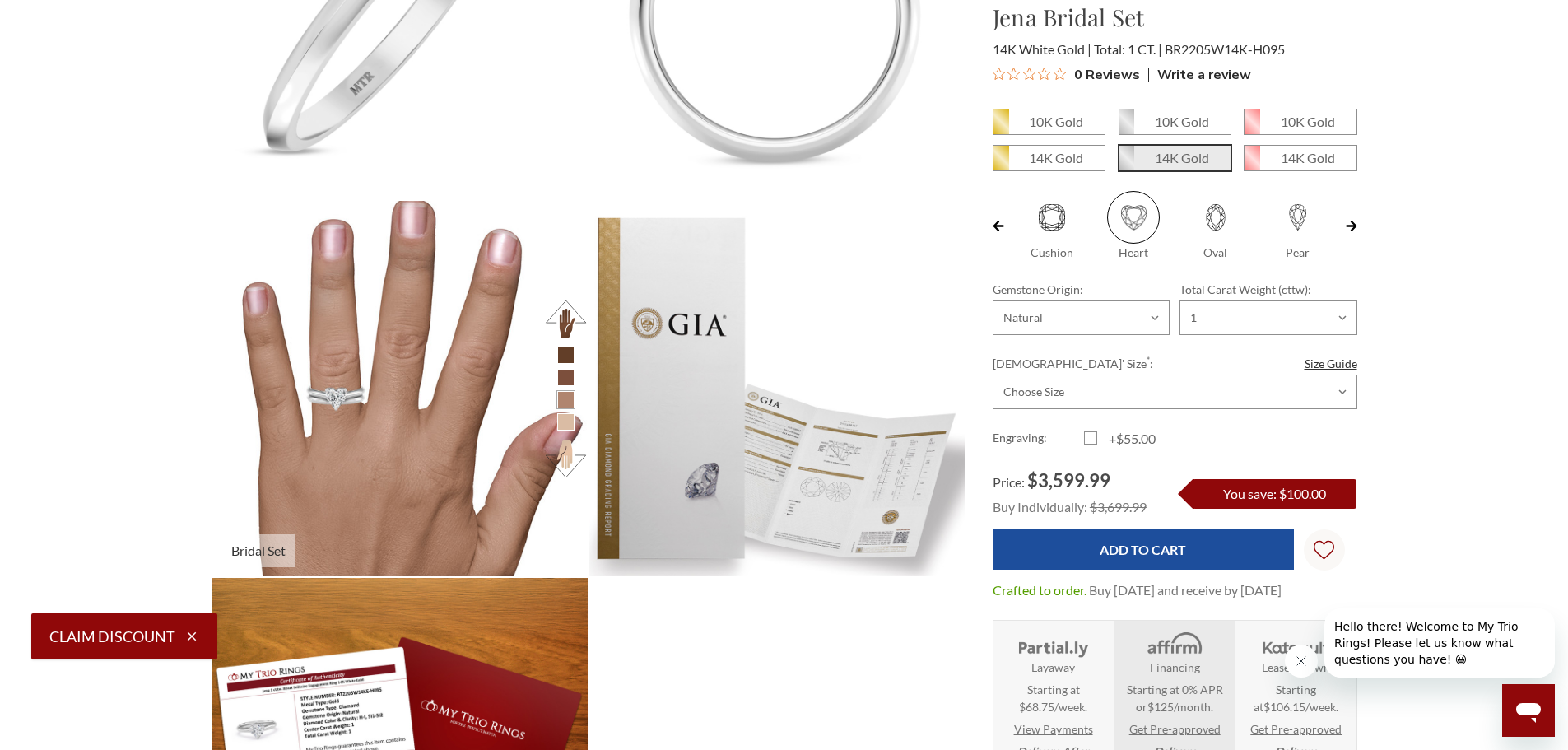
click at [475, 456] on img at bounding box center [400, 388] width 413 height 413
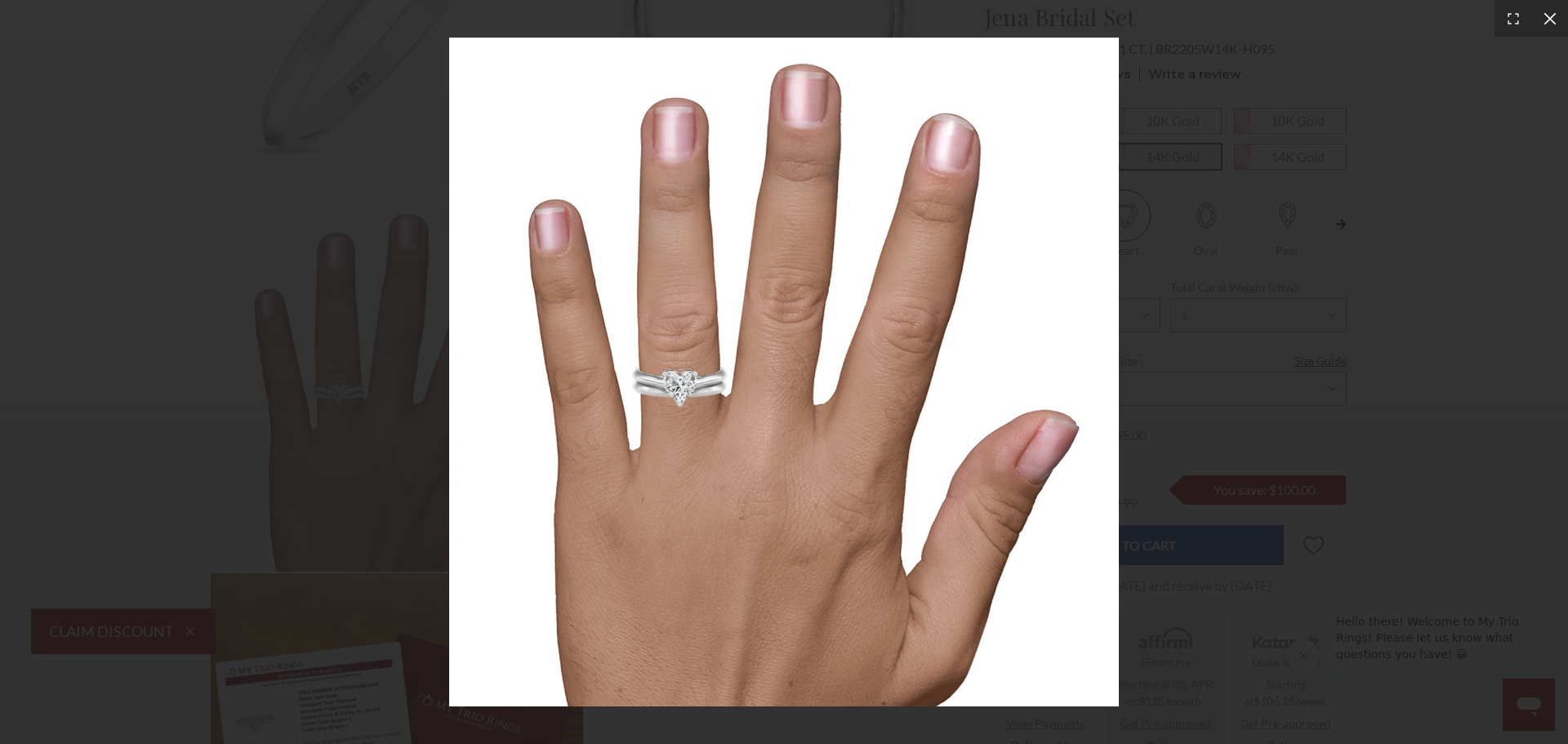
click at [1550, 21] on icon at bounding box center [1550, 19] width 16 height 16
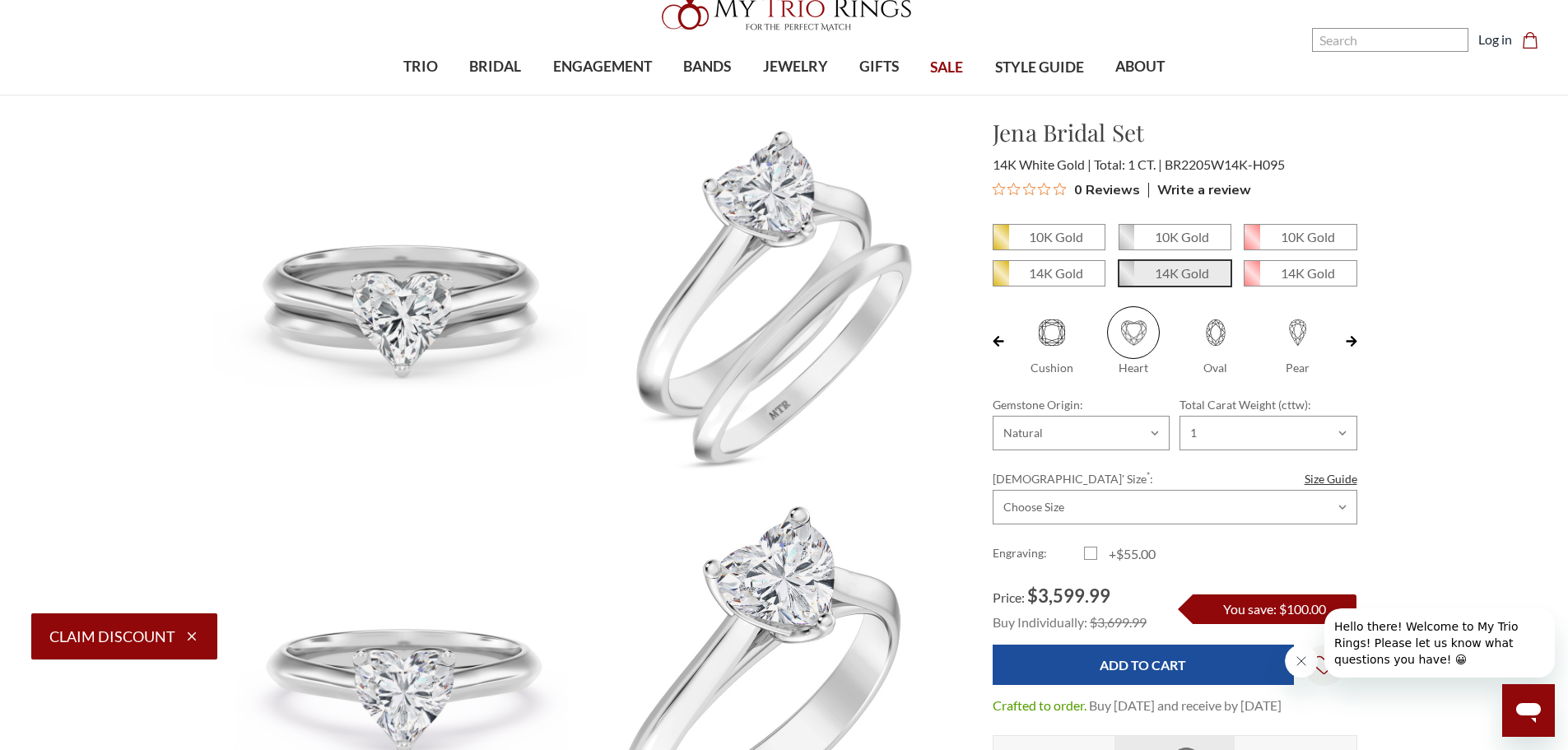
scroll to position [0, 0]
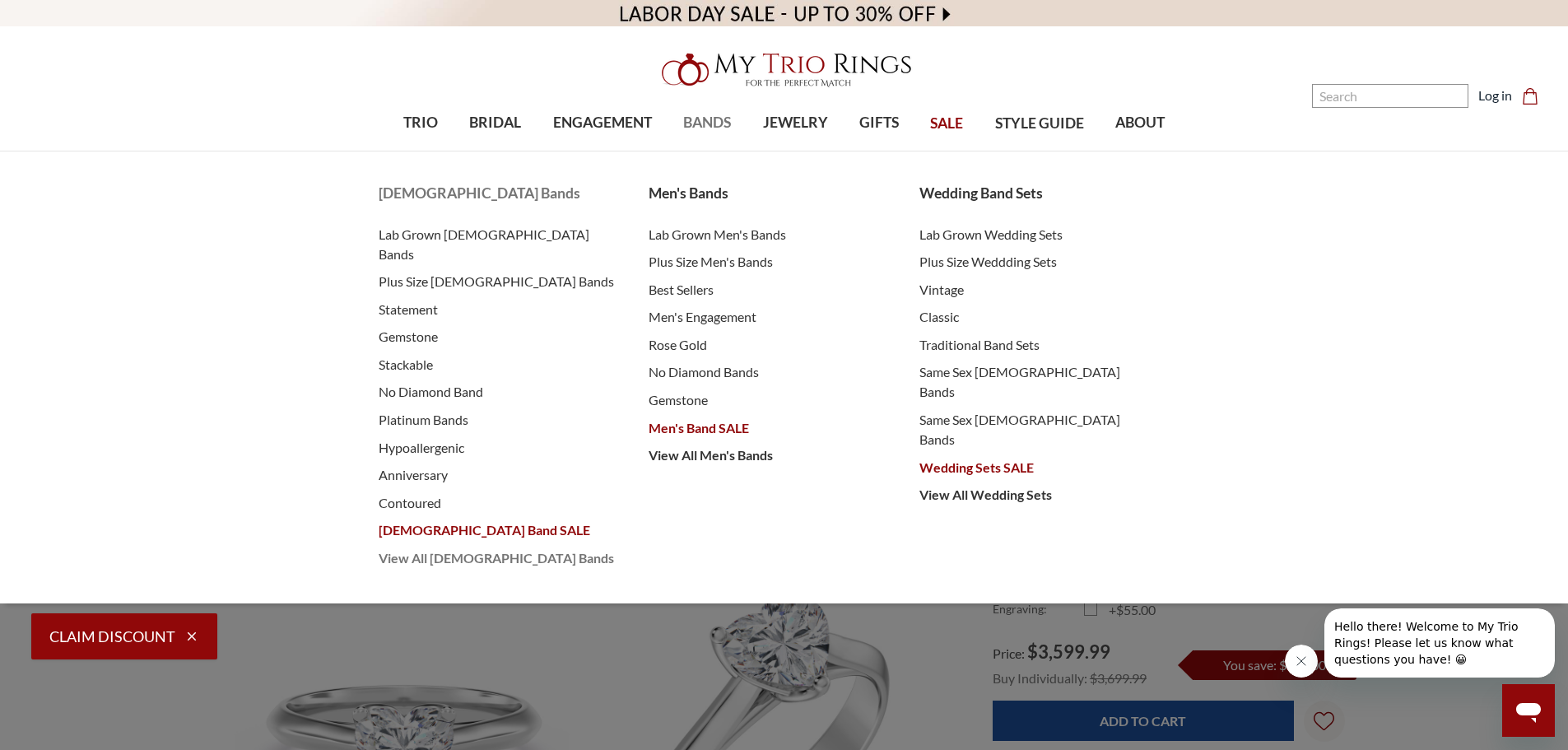
click at [424, 548] on span "View All [DEMOGRAPHIC_DATA] Bands" at bounding box center [498, 558] width 238 height 20
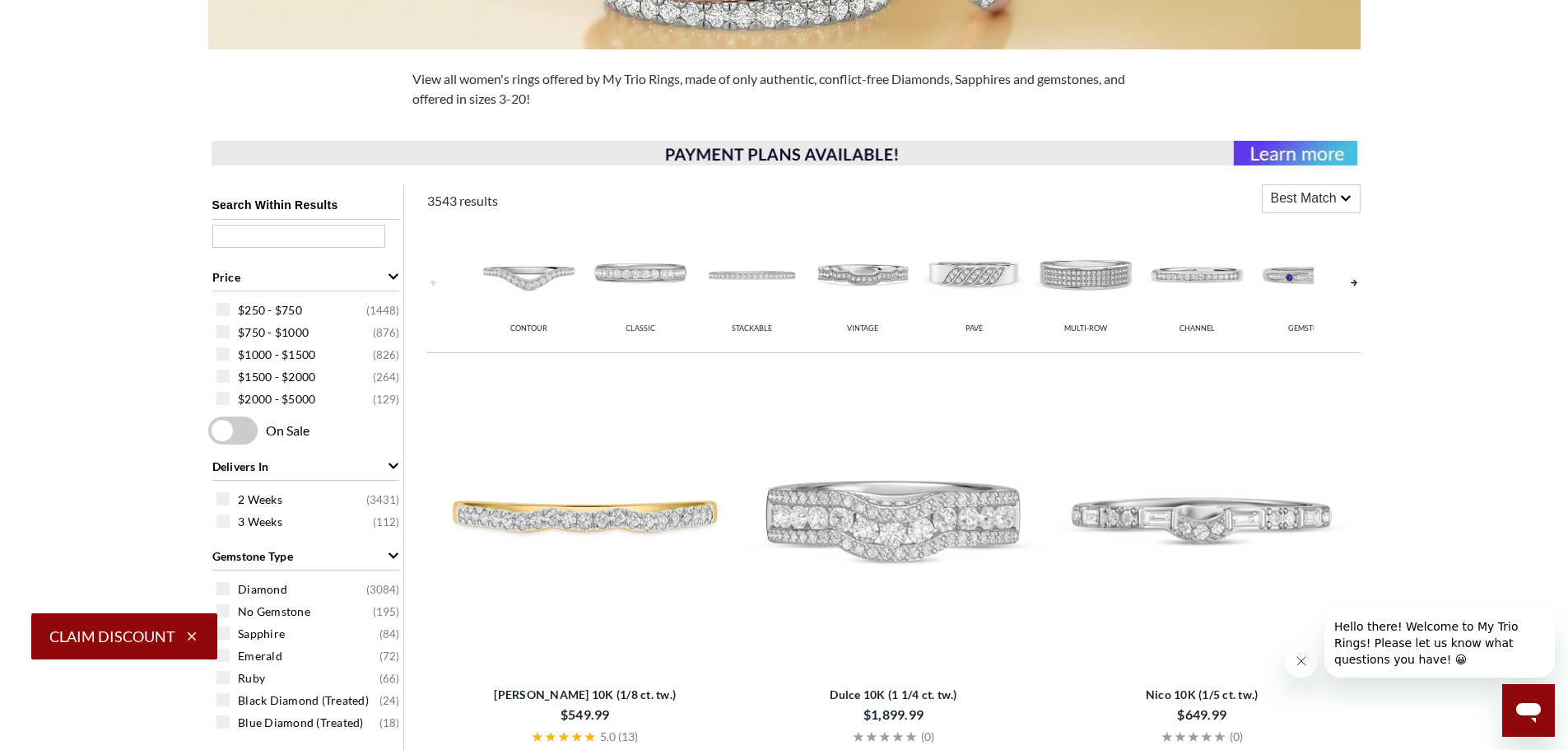
click at [762, 269] on img at bounding box center [752, 272] width 103 height 103
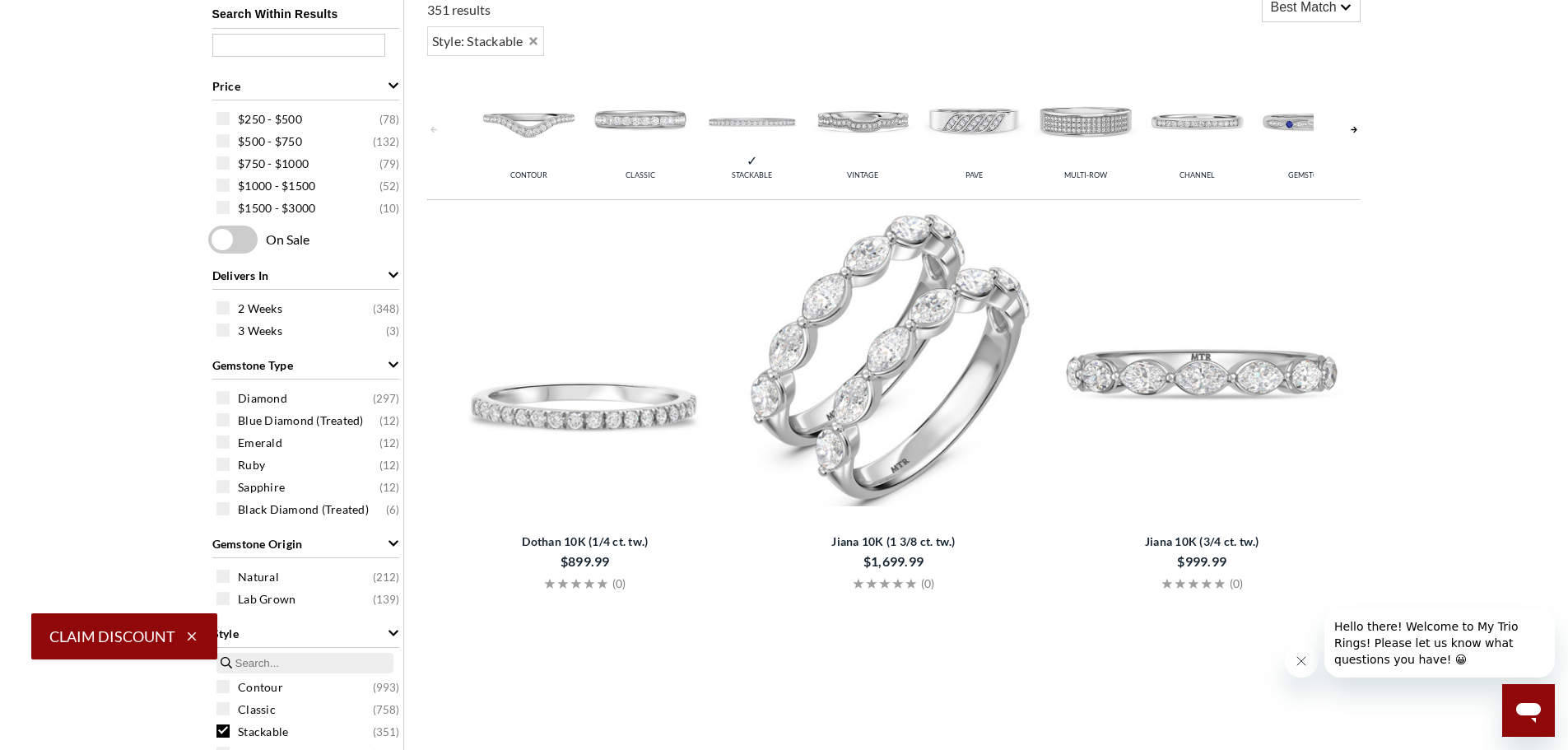
scroll to position [741, 0]
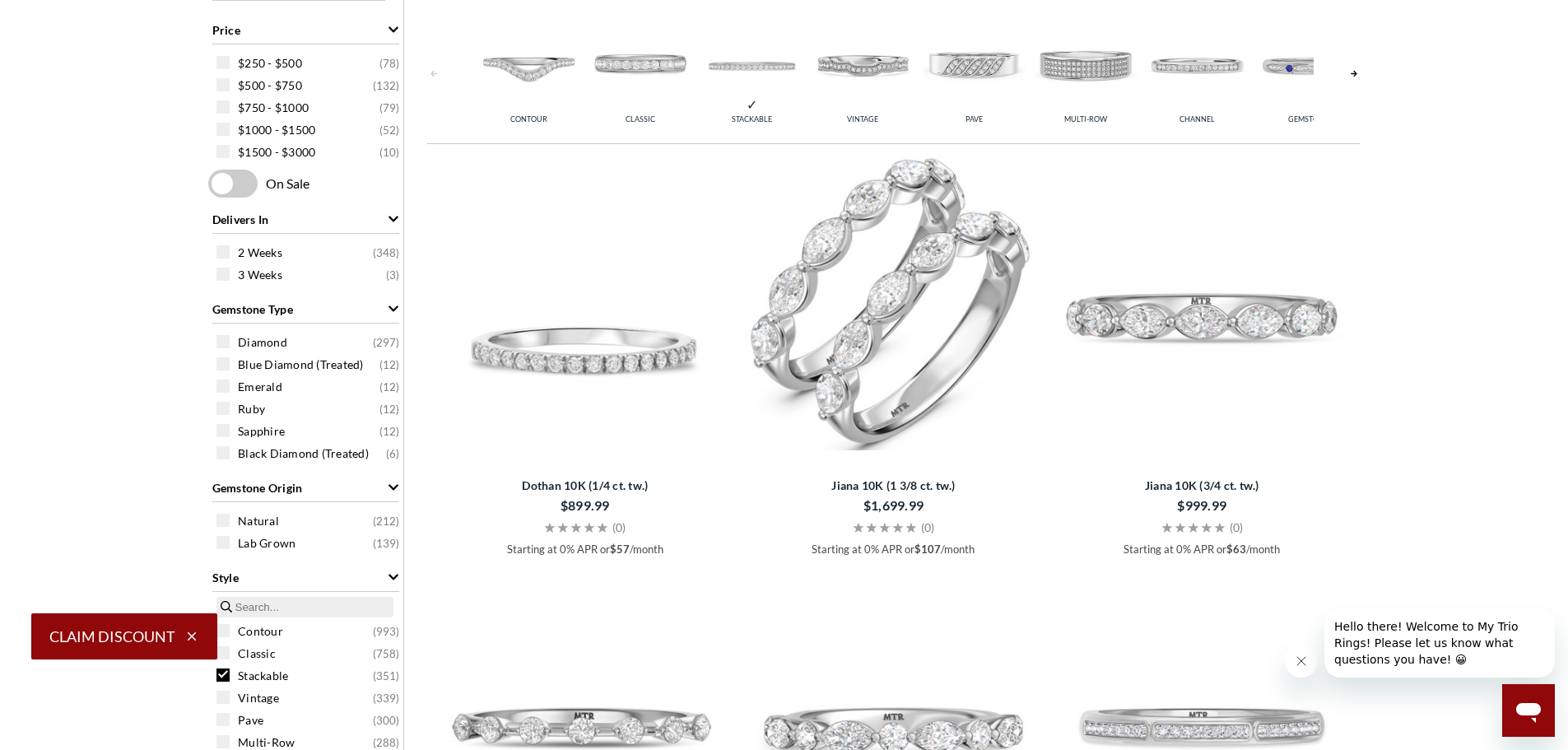
drag, startPoint x: 225, startPoint y: 340, endPoint x: 270, endPoint y: 367, distance: 52.5
click at [225, 340] on span at bounding box center [223, 341] width 13 height 13
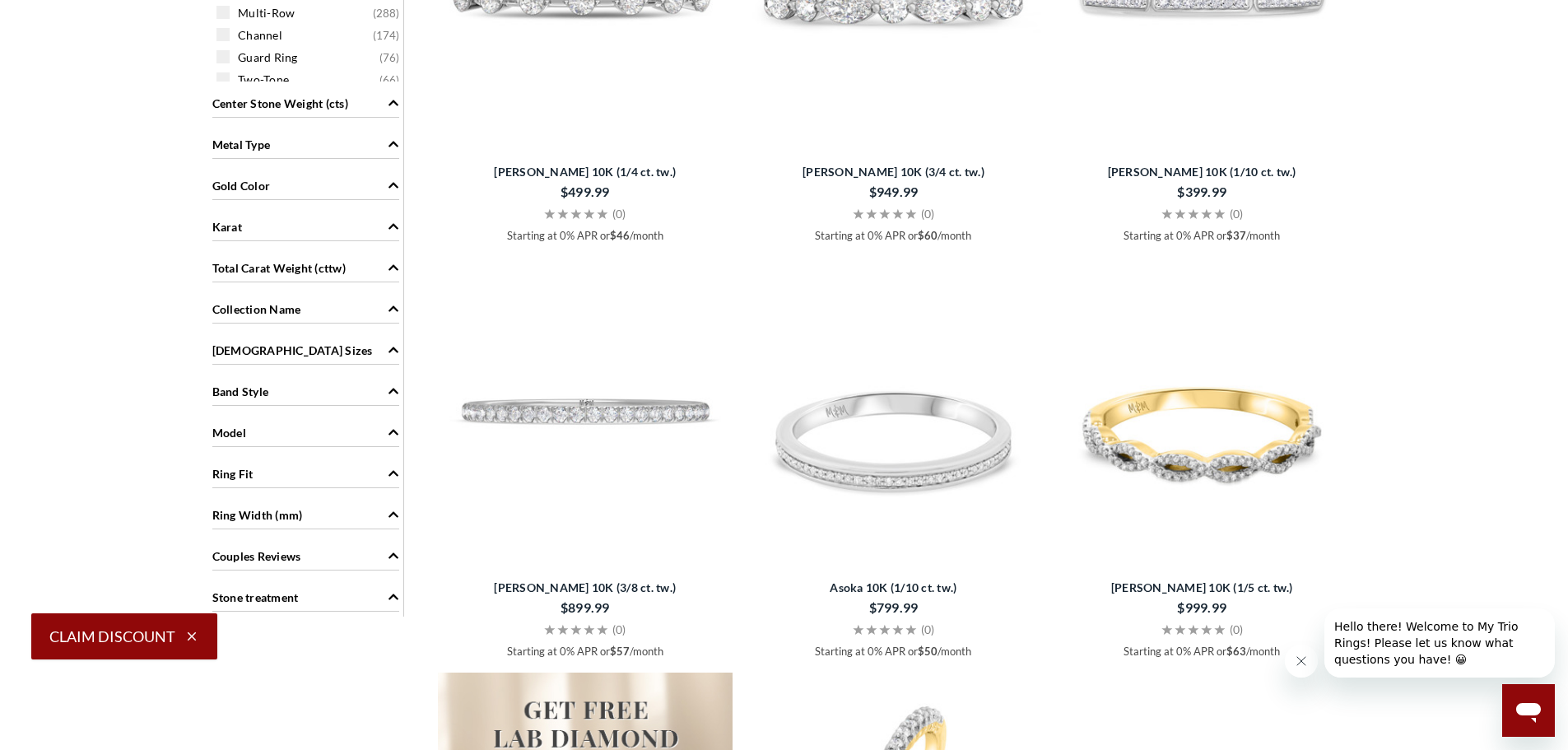
scroll to position [1236, 0]
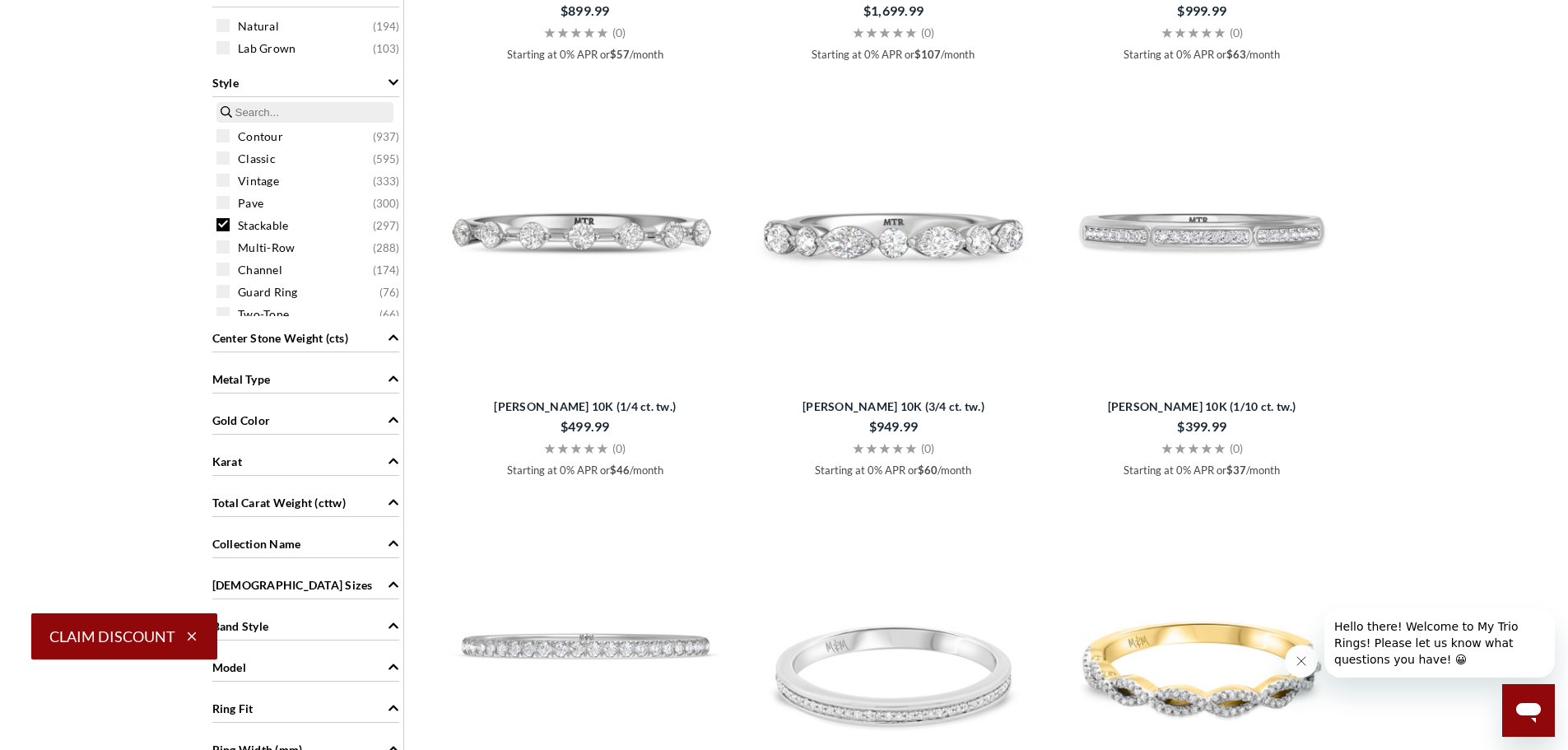
click at [242, 416] on span "Gold Color" at bounding box center [241, 419] width 58 height 17
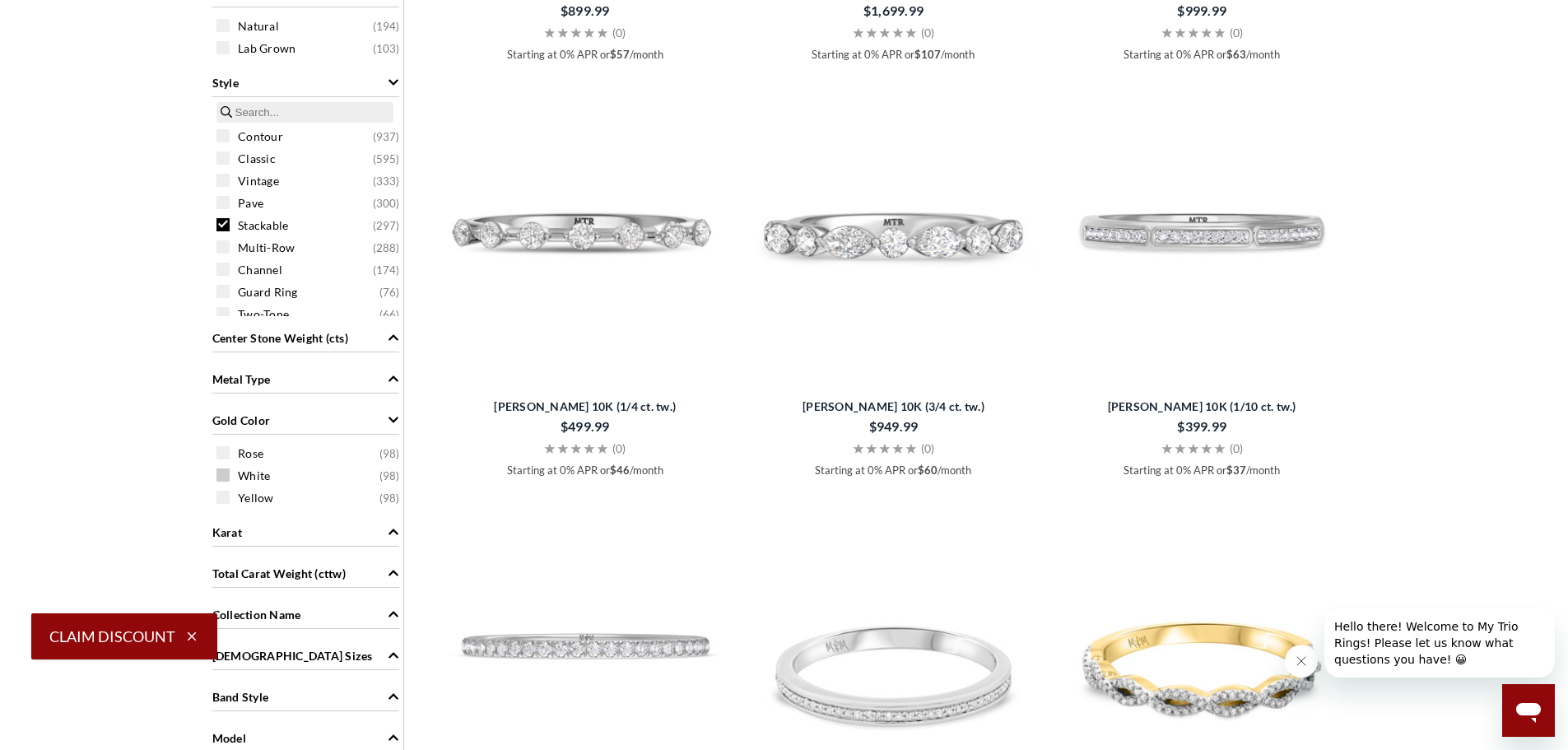
click at [222, 473] on span at bounding box center [223, 475] width 13 height 13
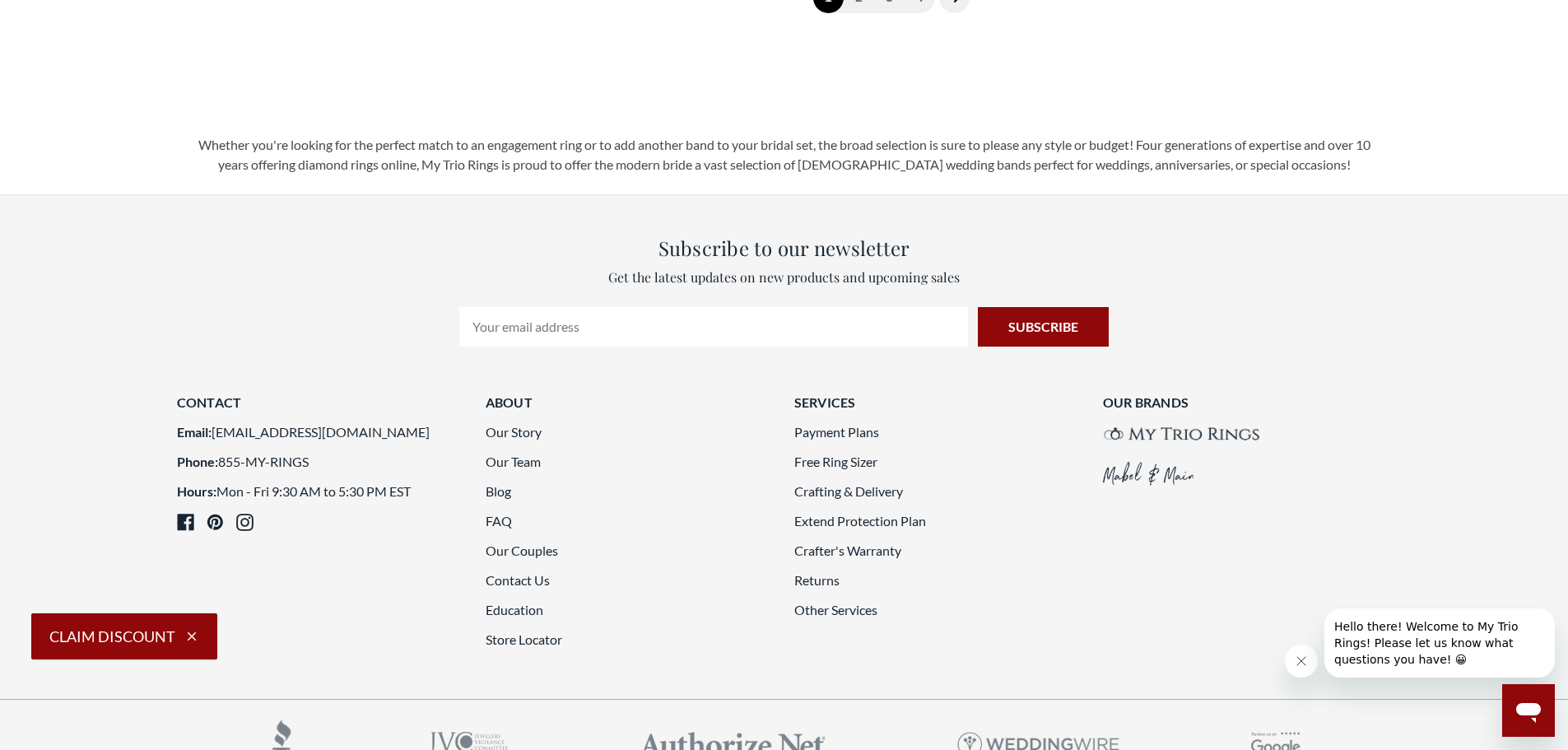
scroll to position [4529, 0]
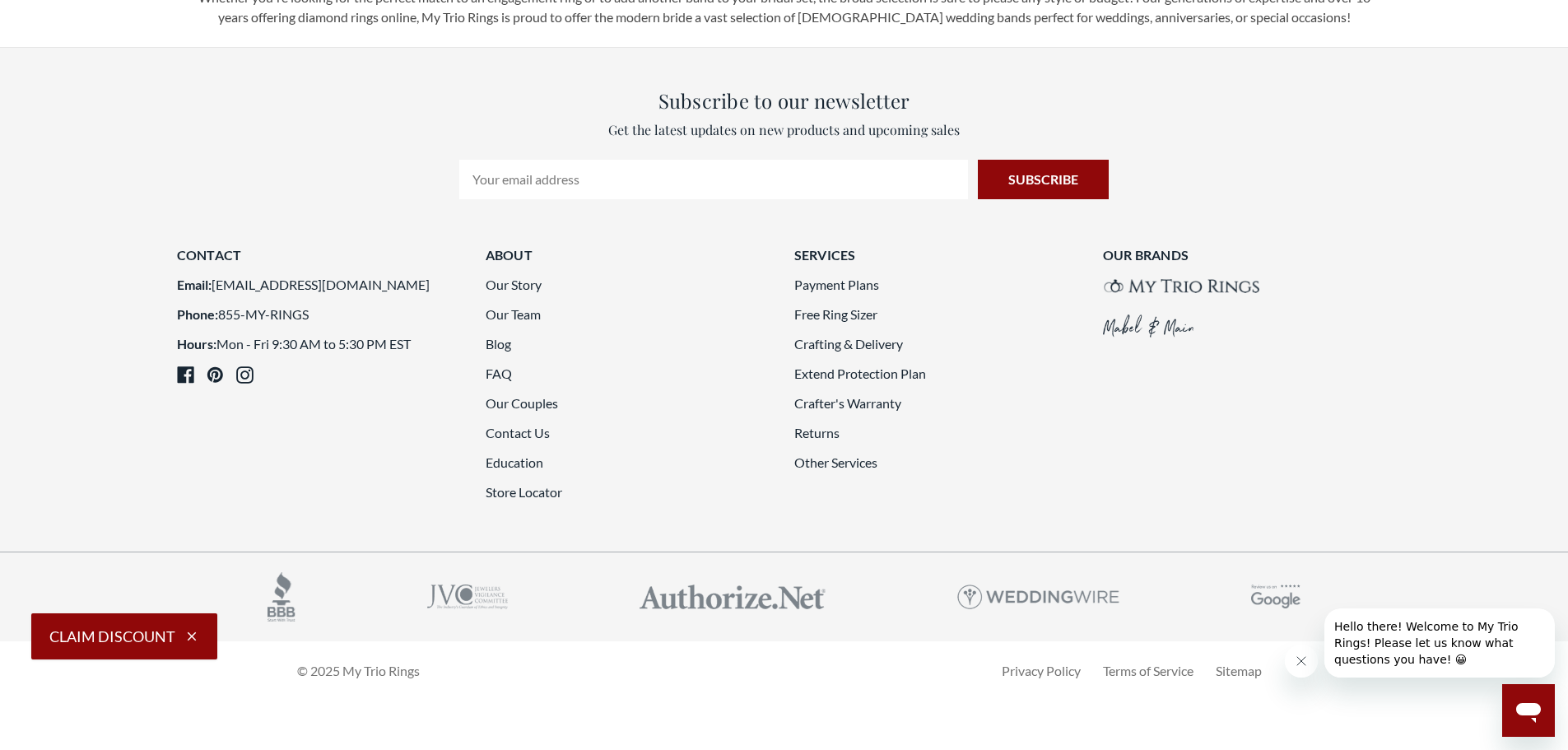
scroll to position [4529, 0]
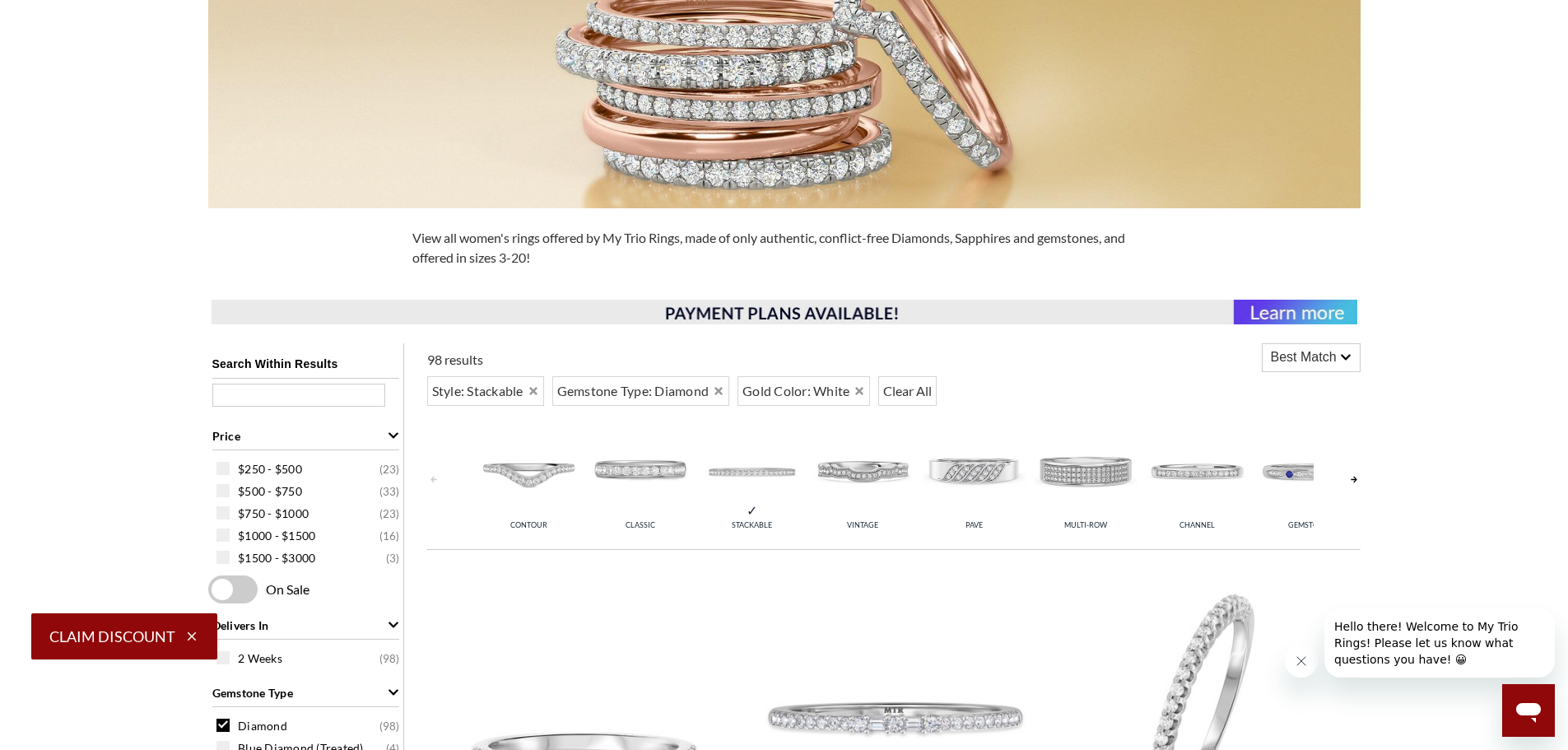
scroll to position [412, 0]
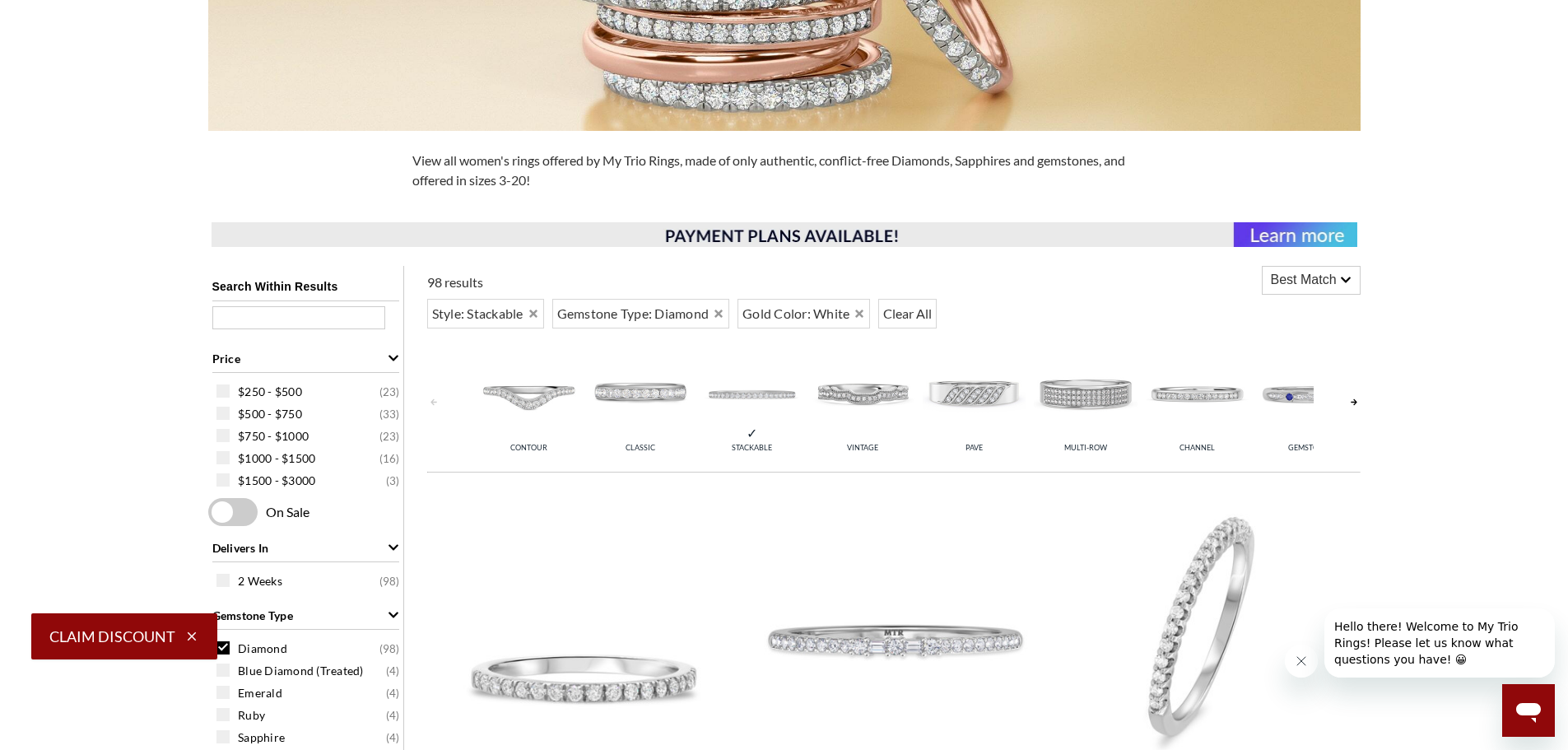
click at [1352, 401] on link at bounding box center [1354, 402] width 13 height 131
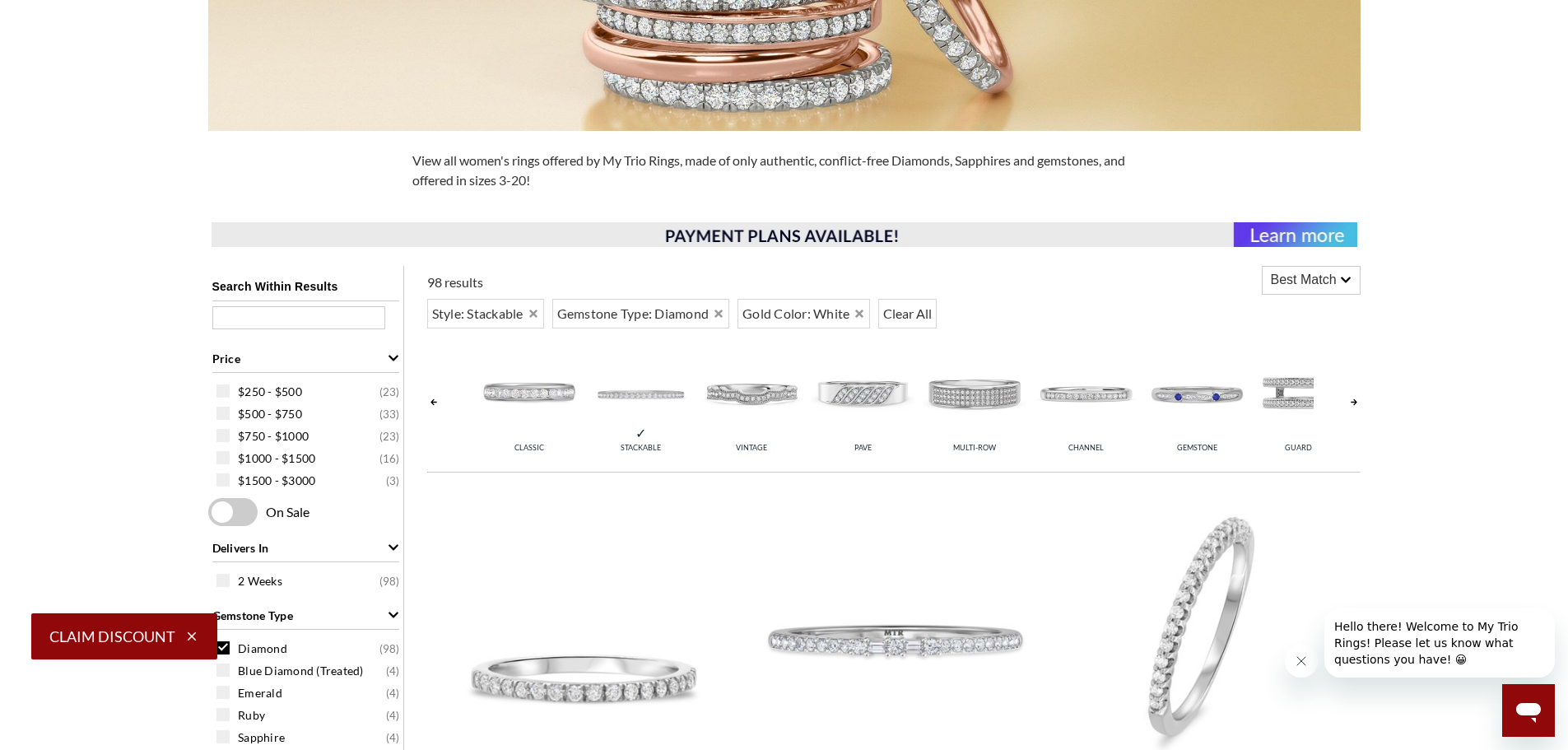
click at [1355, 403] on link at bounding box center [1354, 402] width 13 height 131
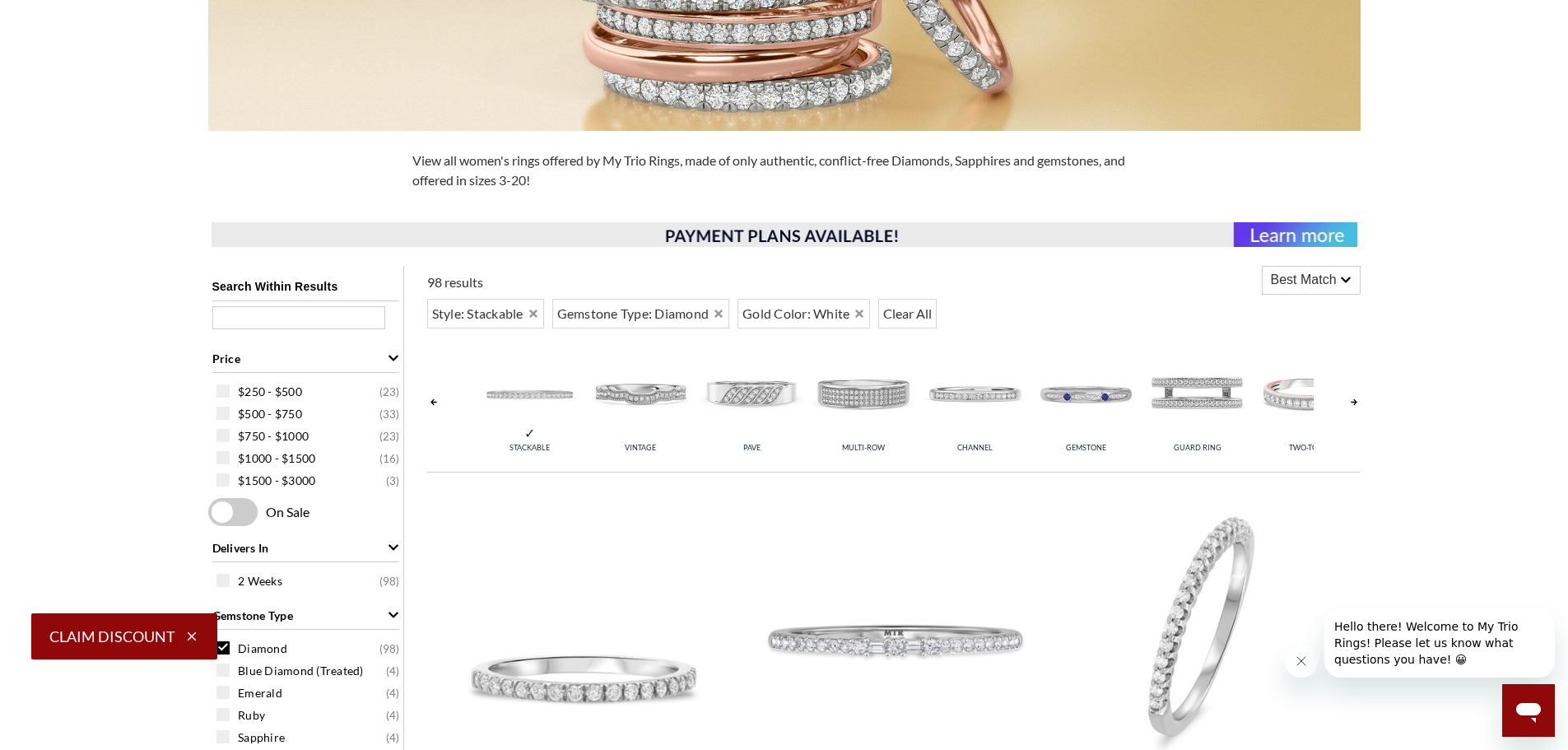
click at [1355, 403] on link at bounding box center [1354, 402] width 13 height 131
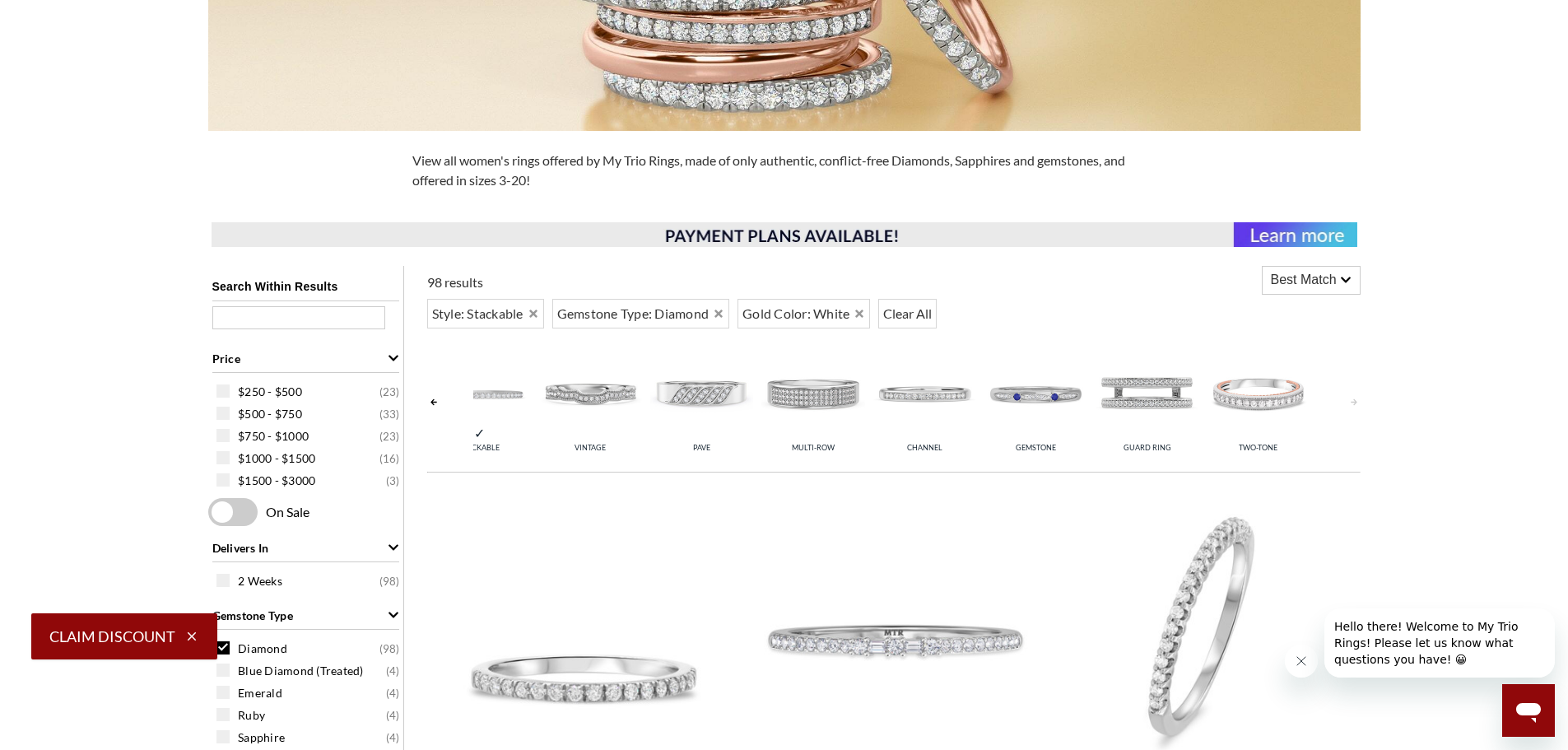
click at [1355, 403] on link at bounding box center [1354, 402] width 13 height 131
click at [1155, 411] on img at bounding box center [1147, 392] width 103 height 103
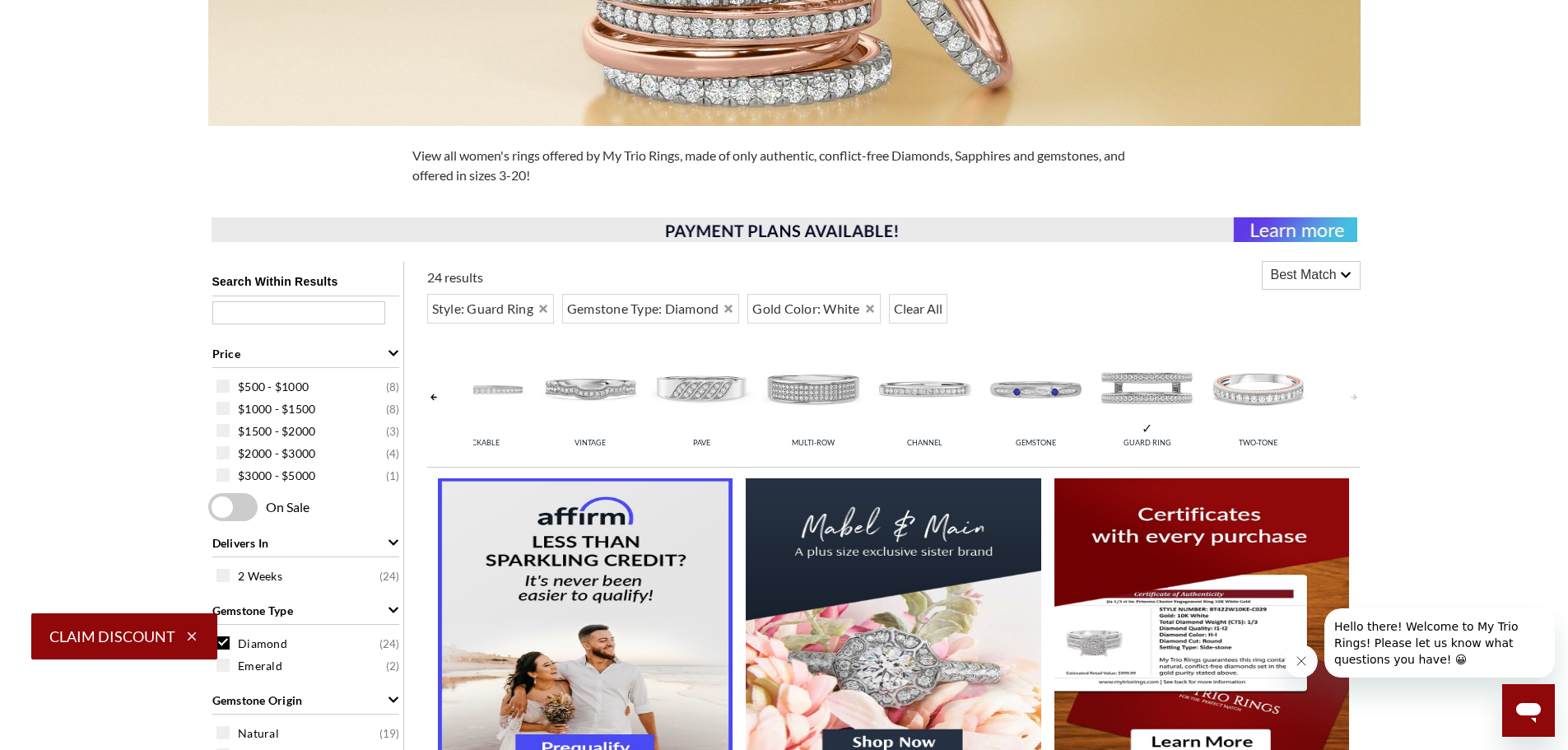
scroll to position [824, 0]
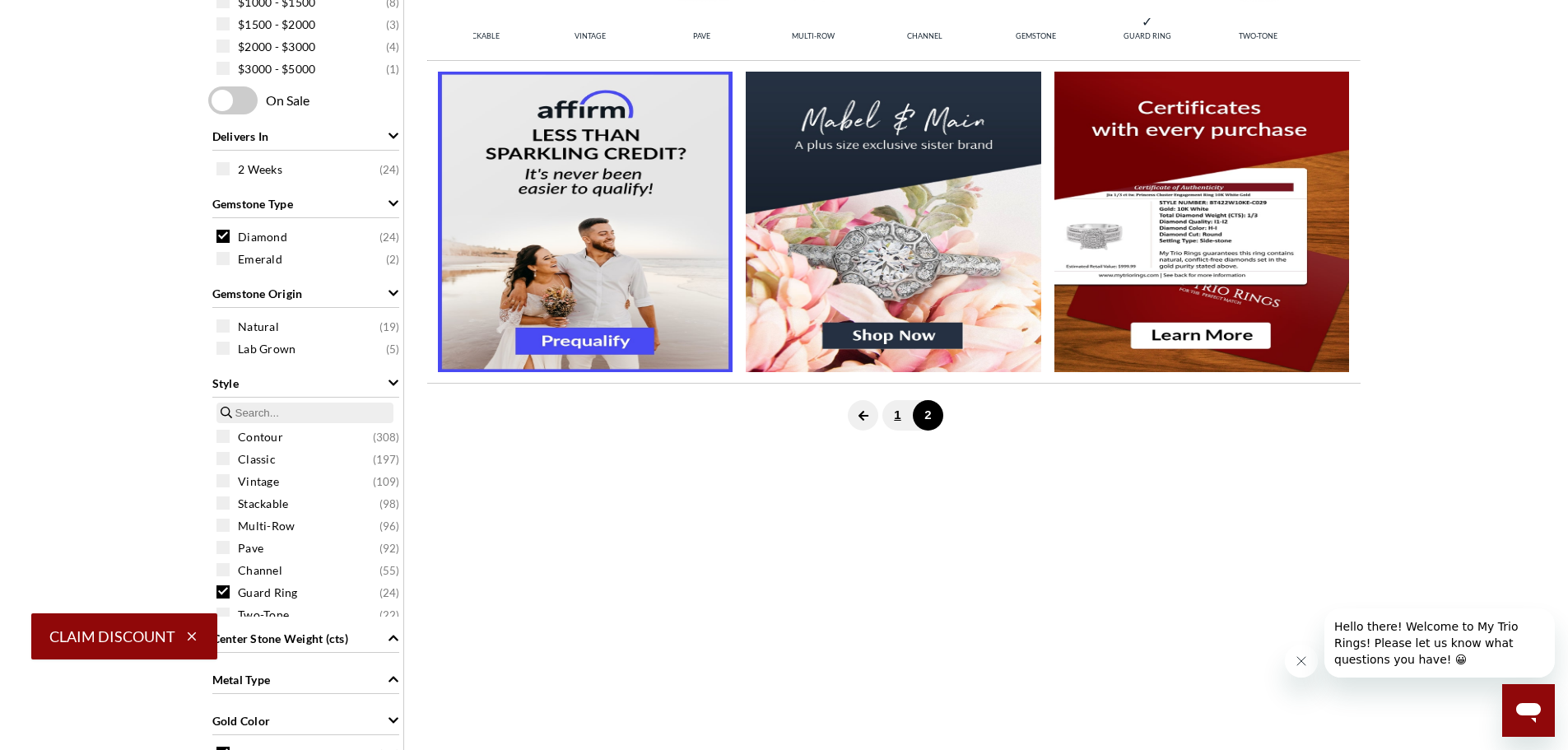
click at [900, 421] on link "1" at bounding box center [898, 416] width 30 height 30
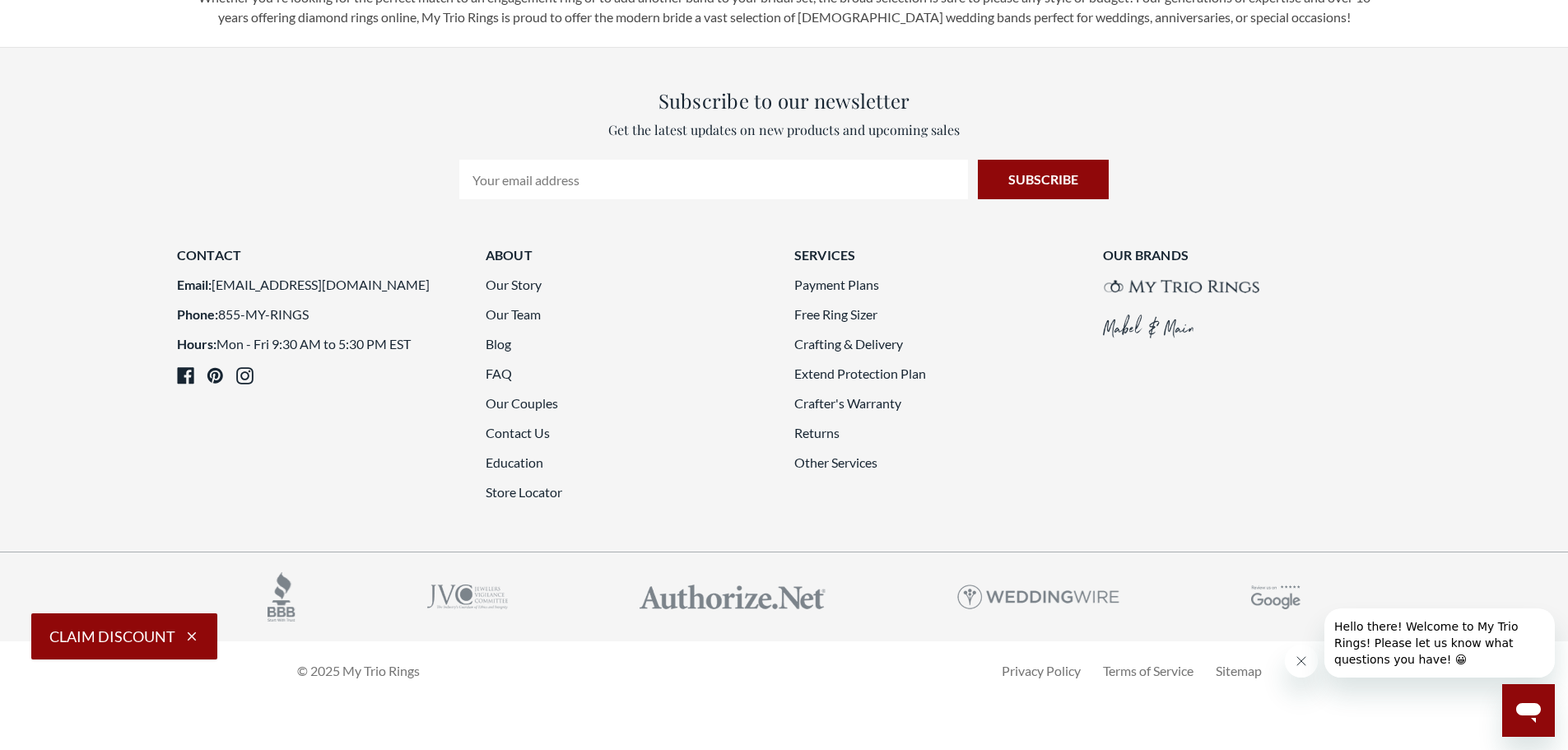
scroll to position [4282, 0]
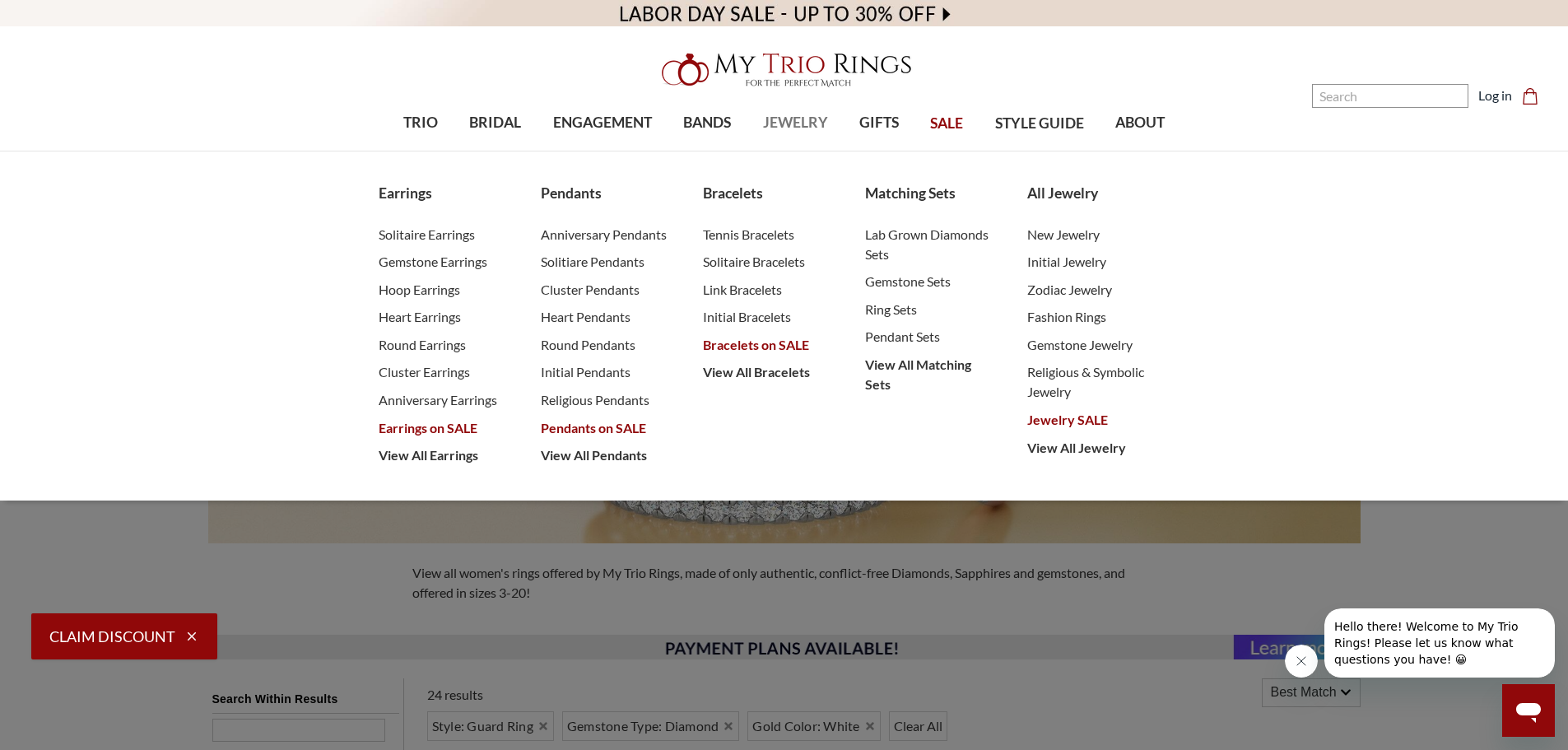
click at [779, 119] on span "JEWELRY" at bounding box center [796, 123] width 65 height 22
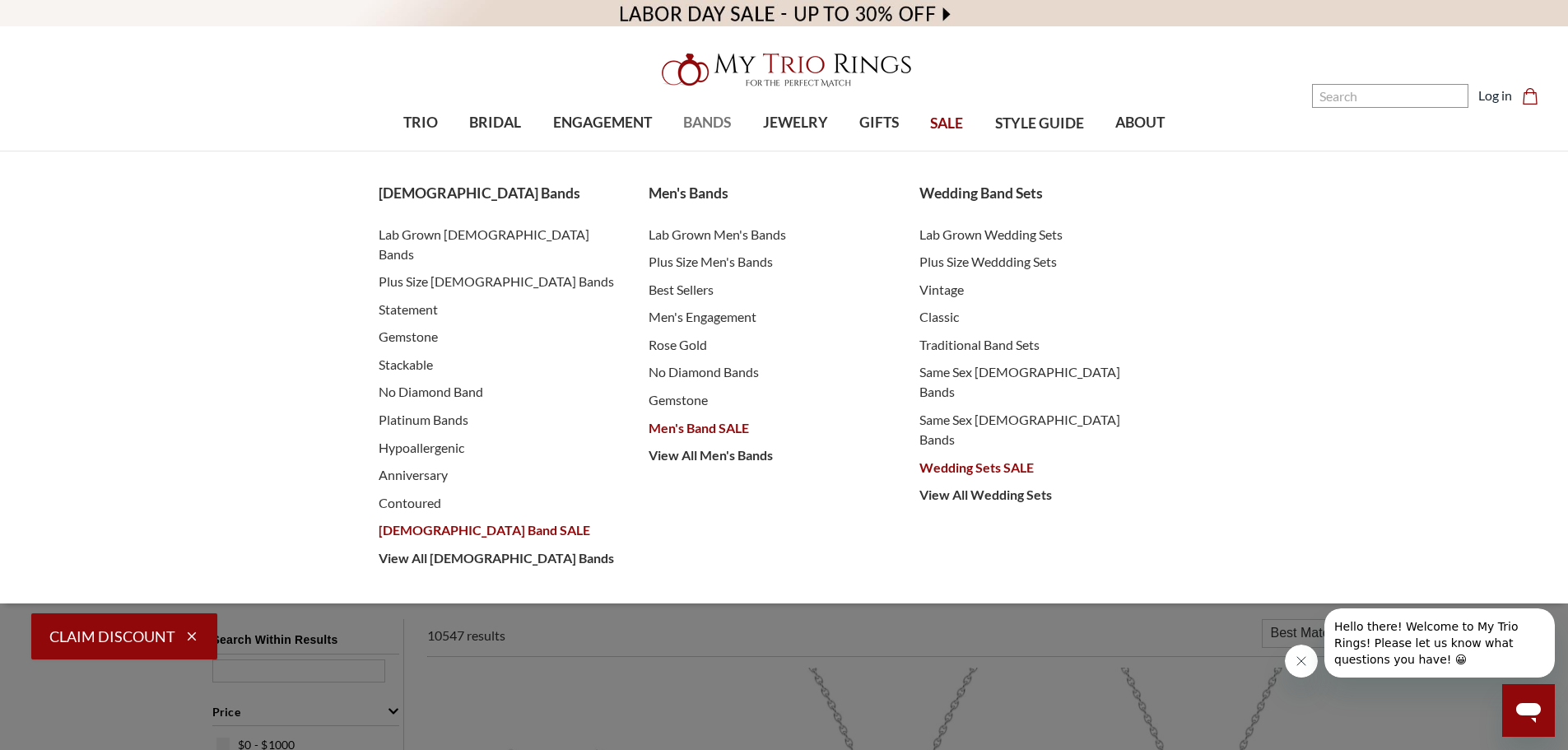
click at [706, 125] on span "BANDS" at bounding box center [707, 123] width 47 height 22
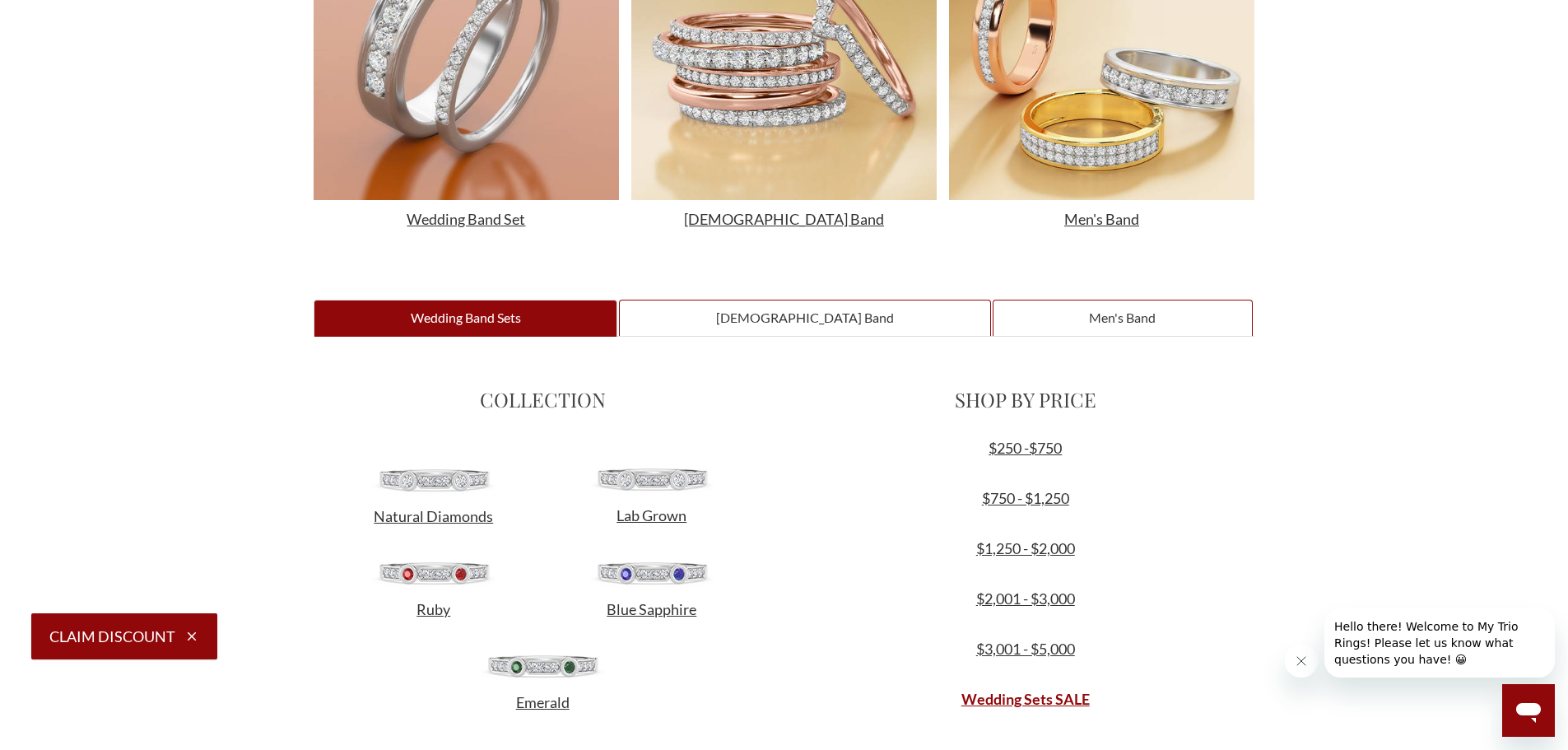
scroll to position [906, 0]
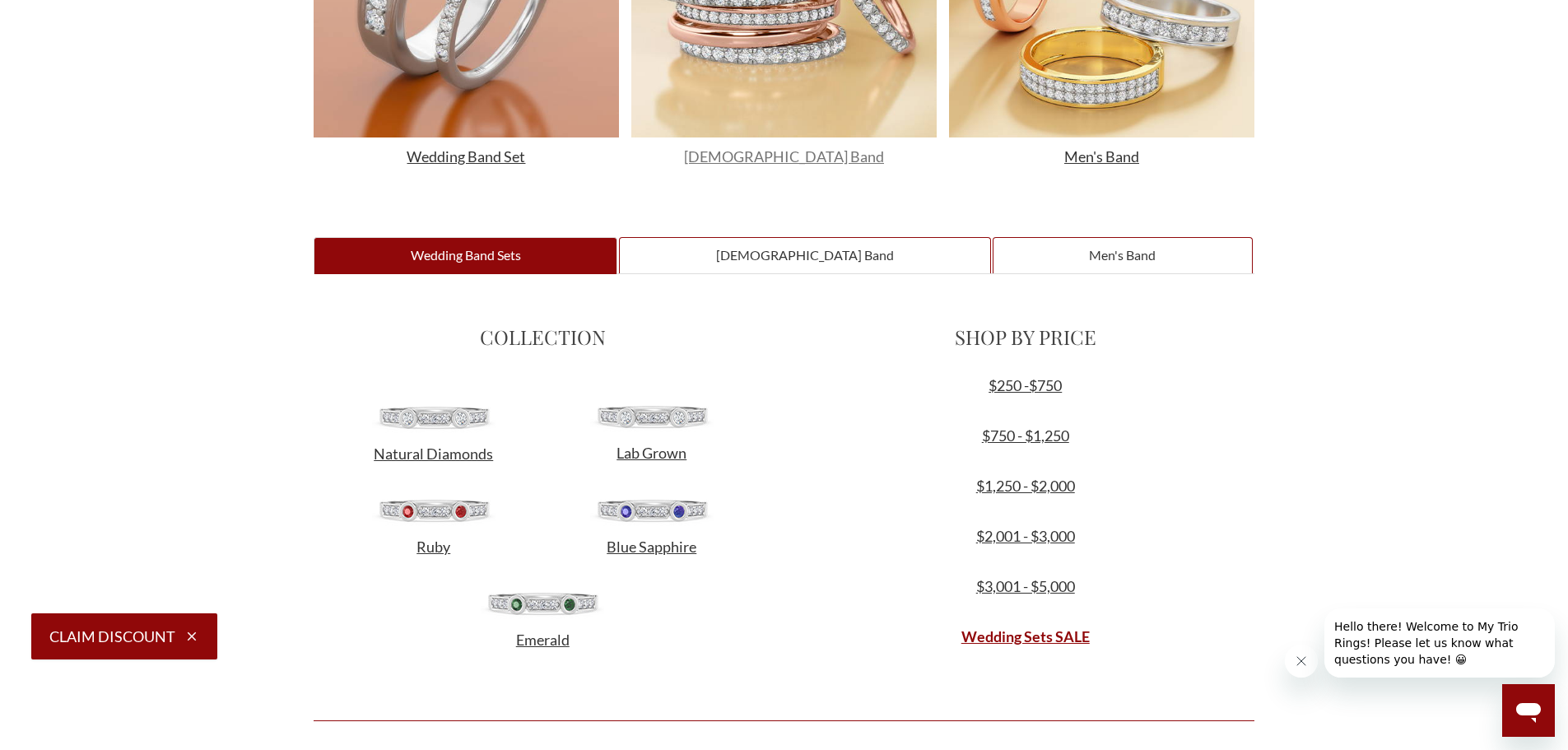
click at [781, 163] on span "Ladies Band" at bounding box center [784, 156] width 200 height 18
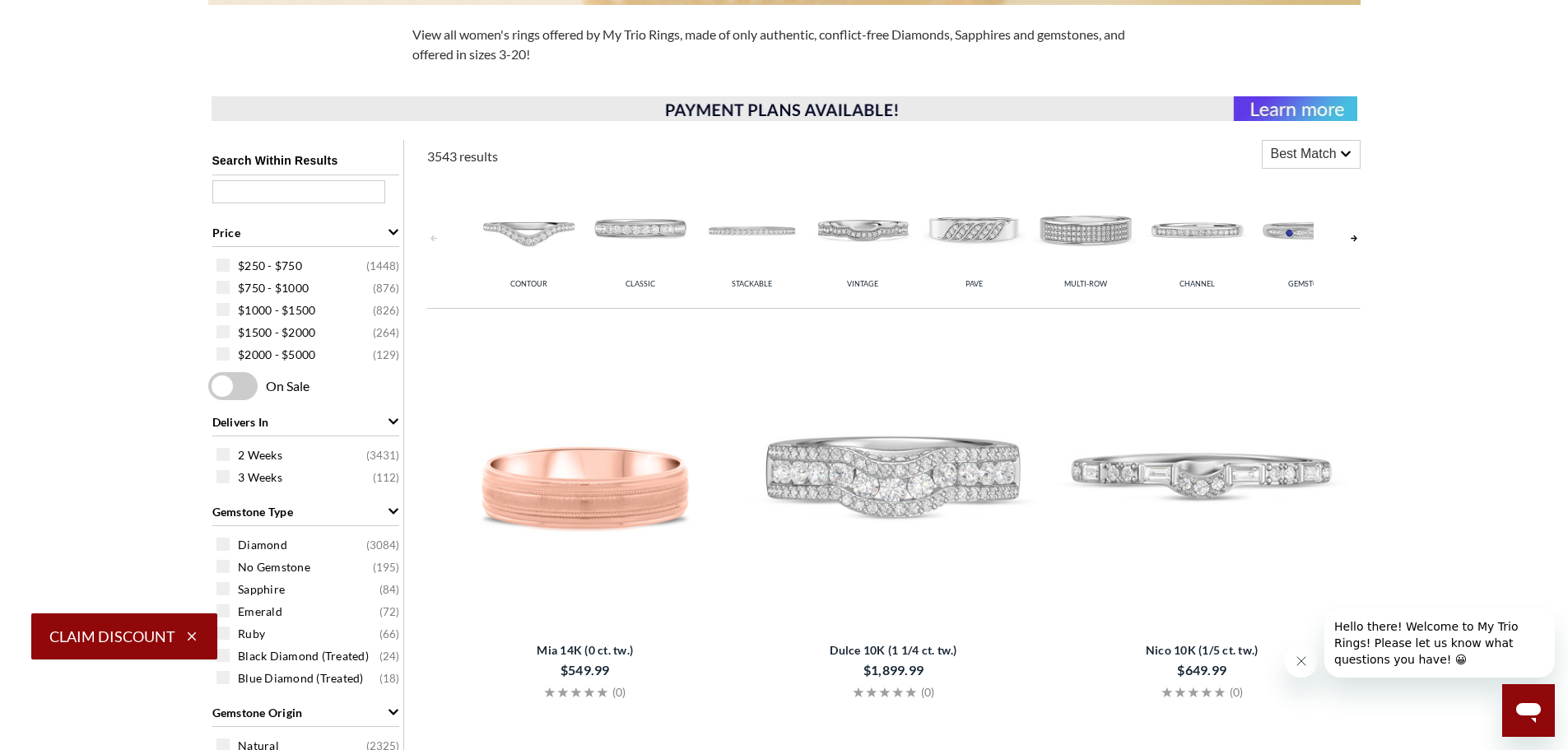
scroll to position [823, 0]
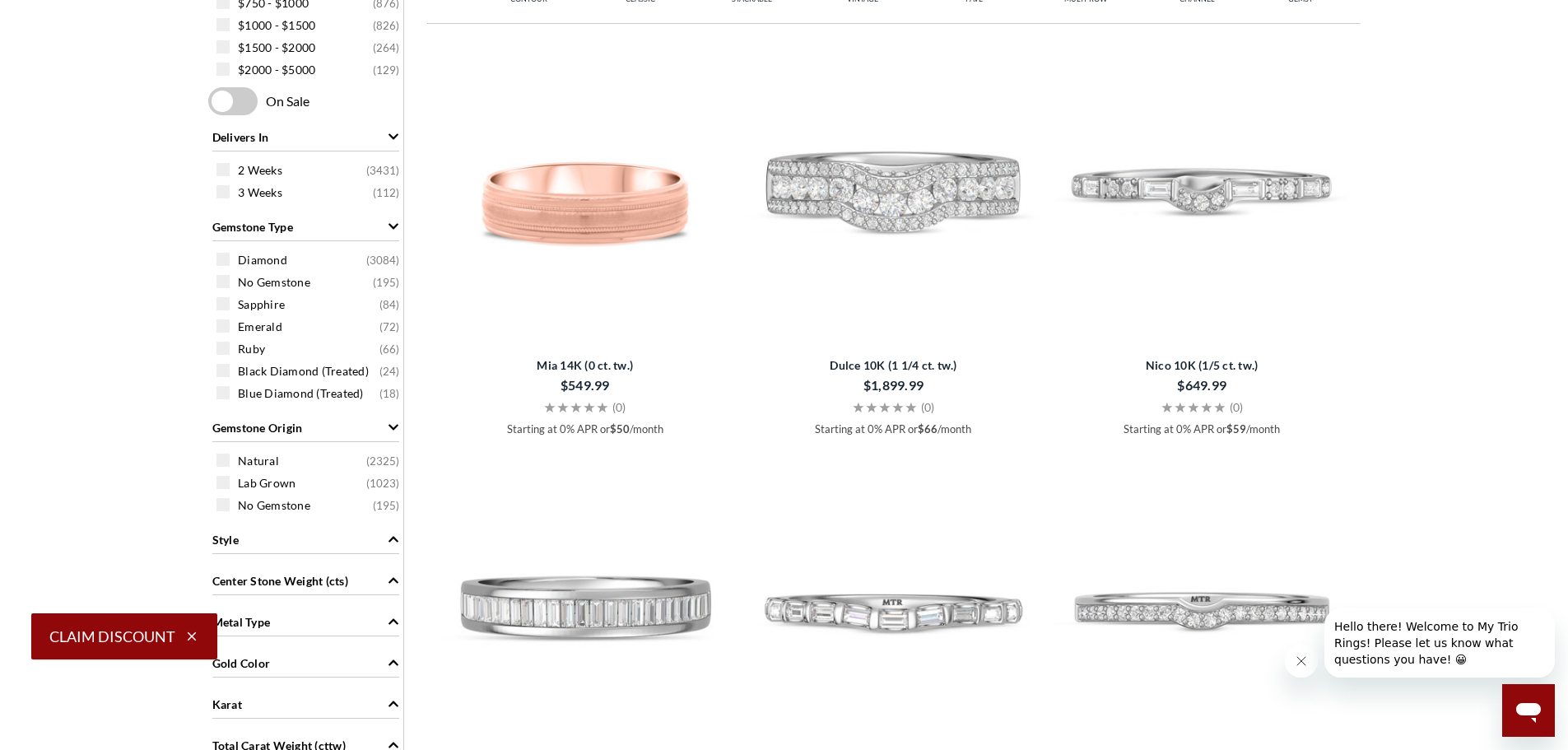
drag, startPoint x: 225, startPoint y: 507, endPoint x: 264, endPoint y: 502, distance: 39.3
click at [226, 507] on span at bounding box center [223, 504] width 13 height 13
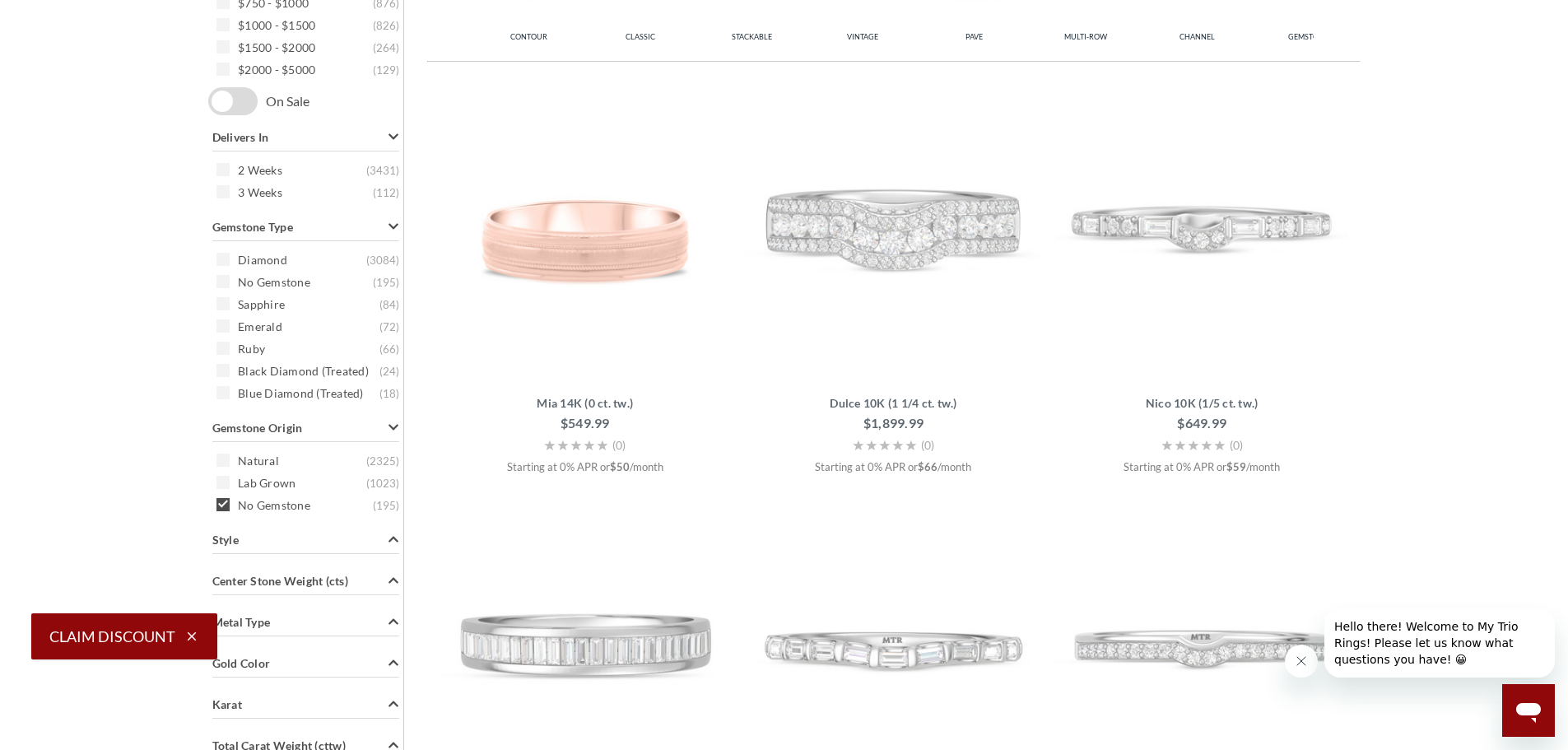
scroll to position [659, 0]
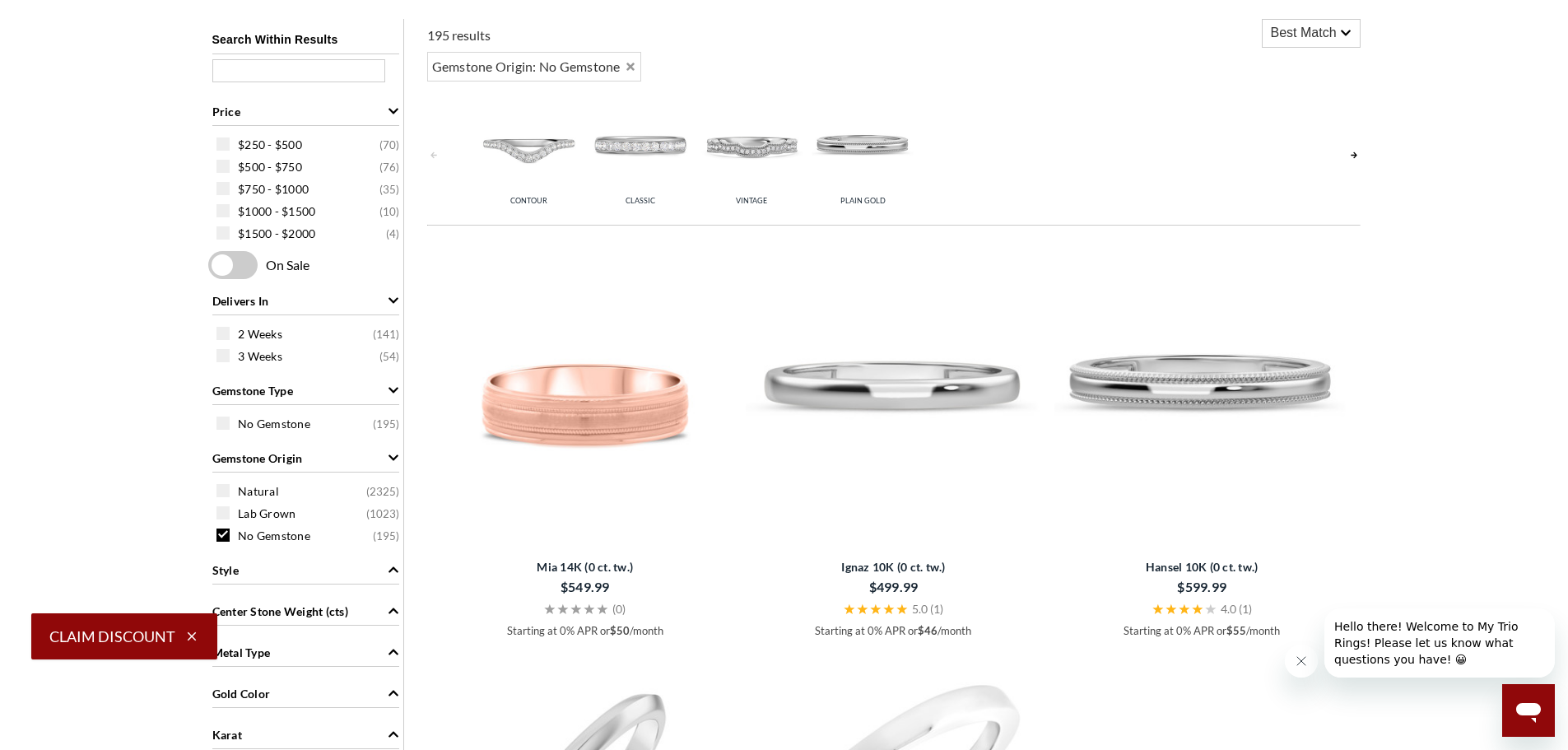
click at [1215, 408] on img at bounding box center [1202, 384] width 296 height 296
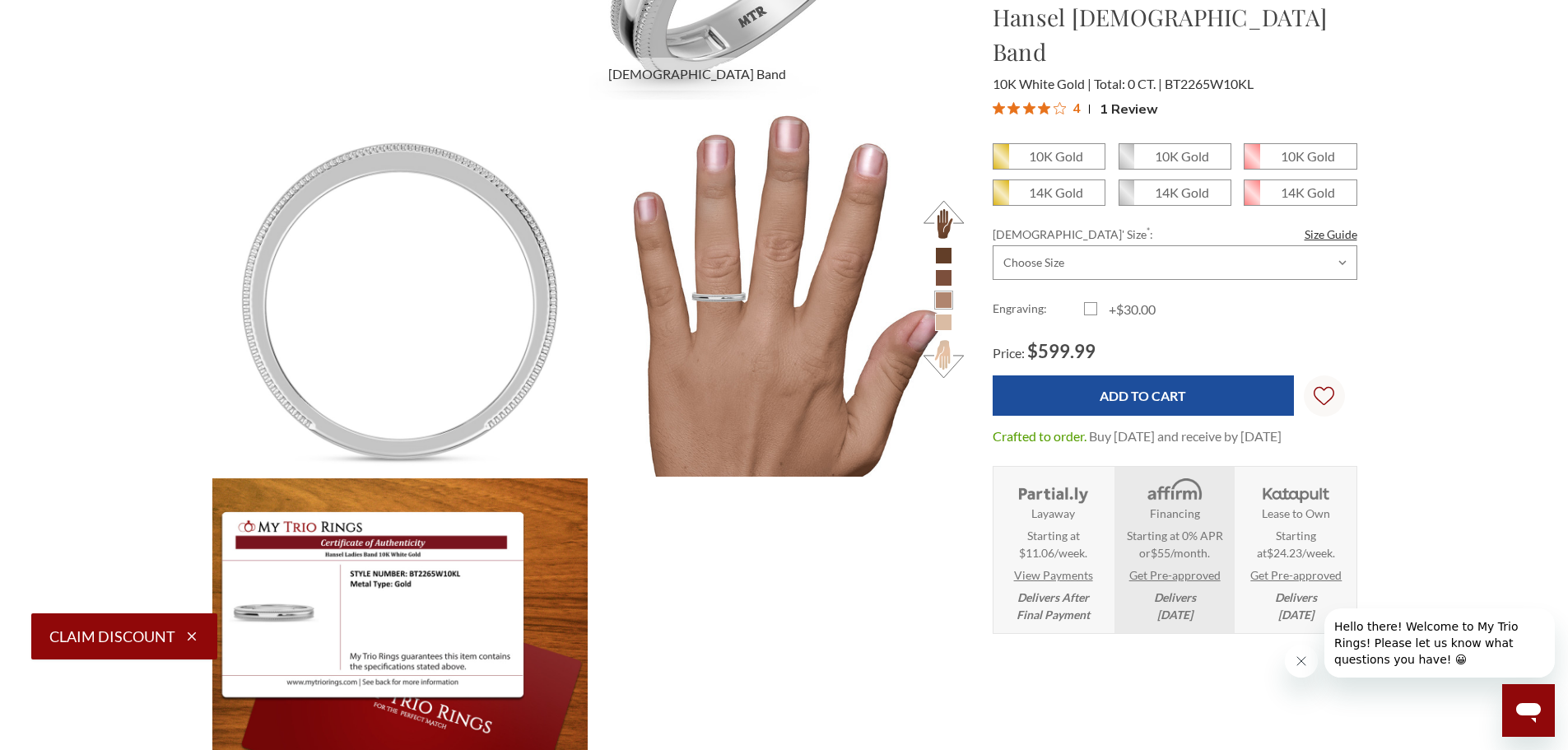
scroll to position [494, 0]
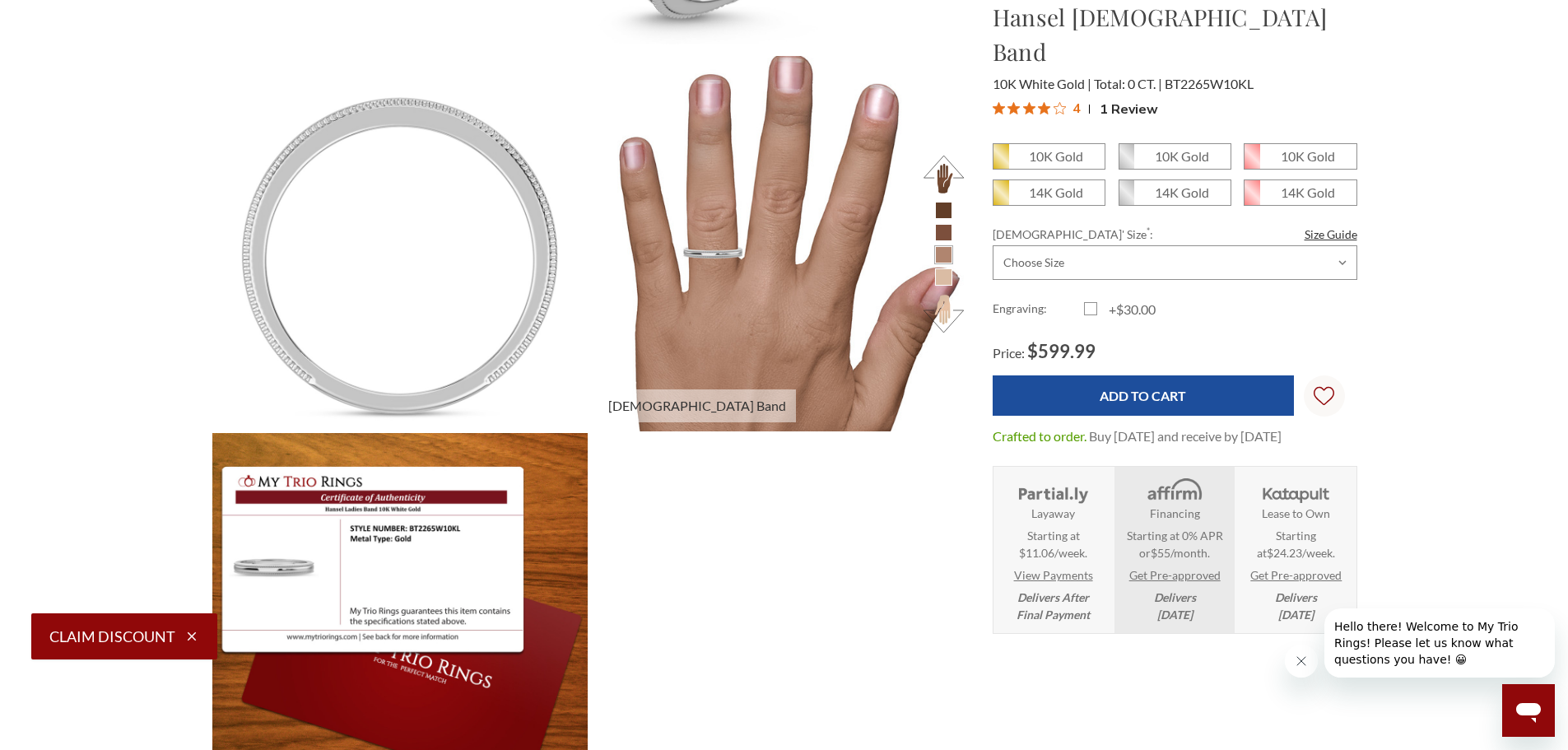
click at [814, 304] on img at bounding box center [777, 243] width 413 height 413
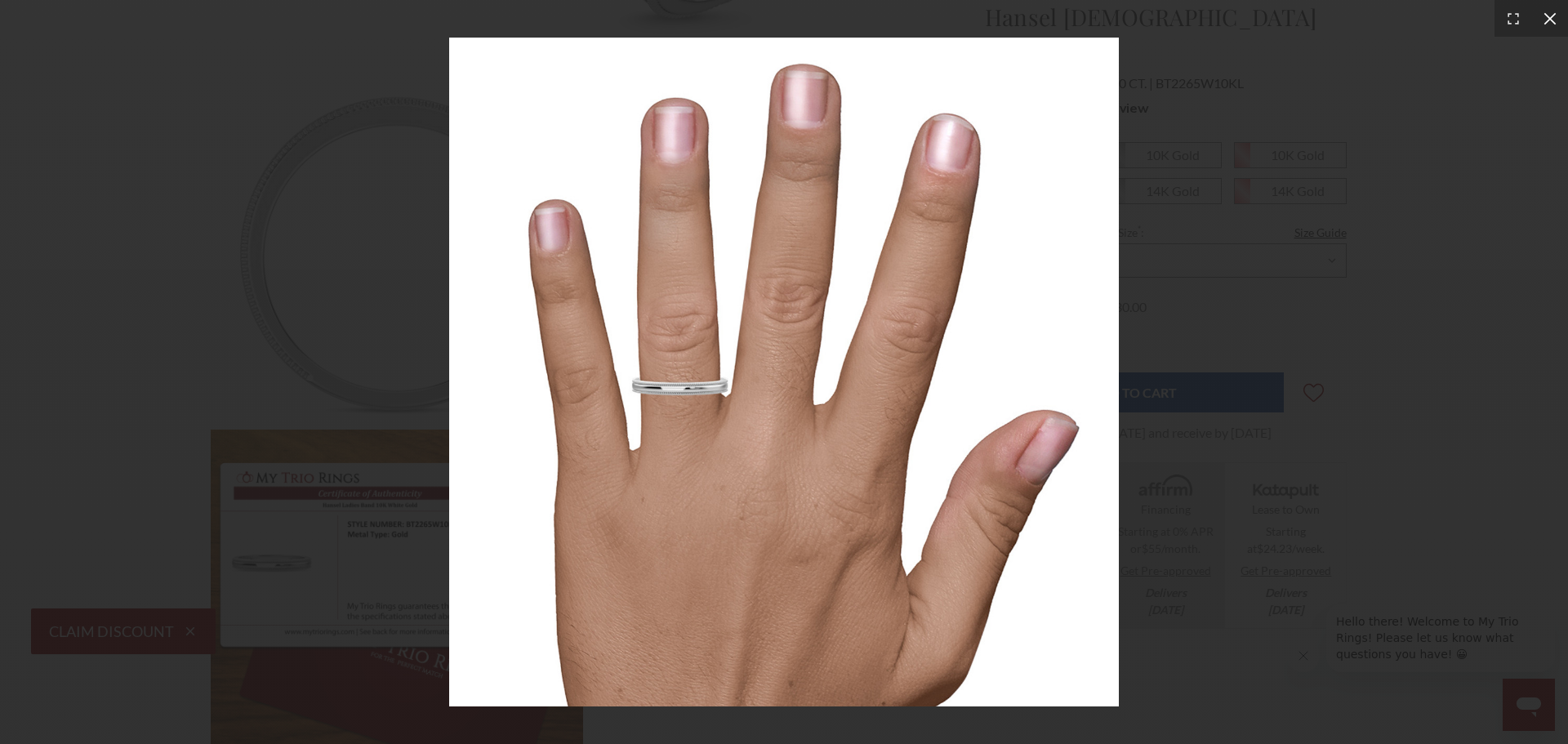
click at [1548, 15] on icon at bounding box center [1550, 19] width 16 height 16
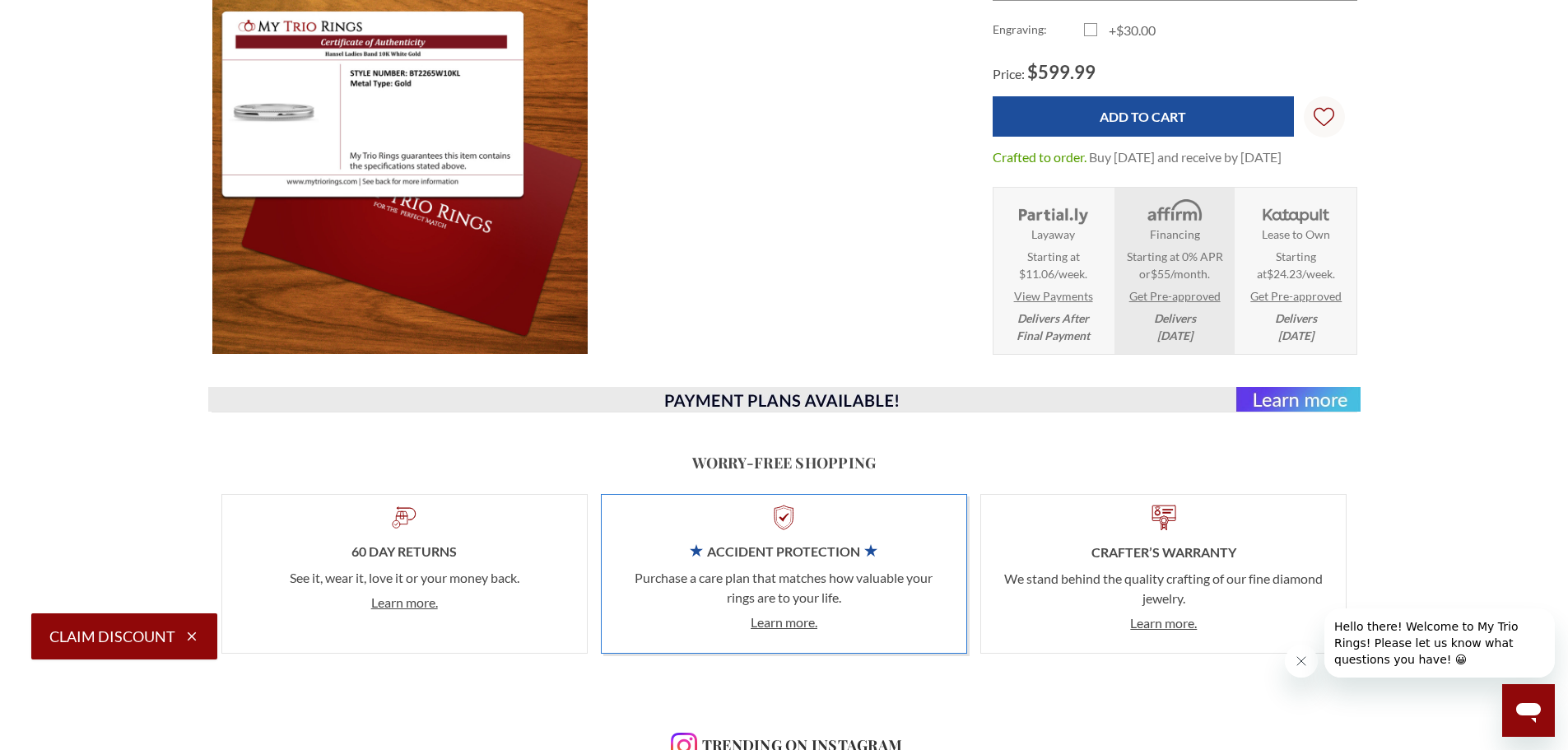
scroll to position [659, 0]
